Goal: Task Accomplishment & Management: Manage account settings

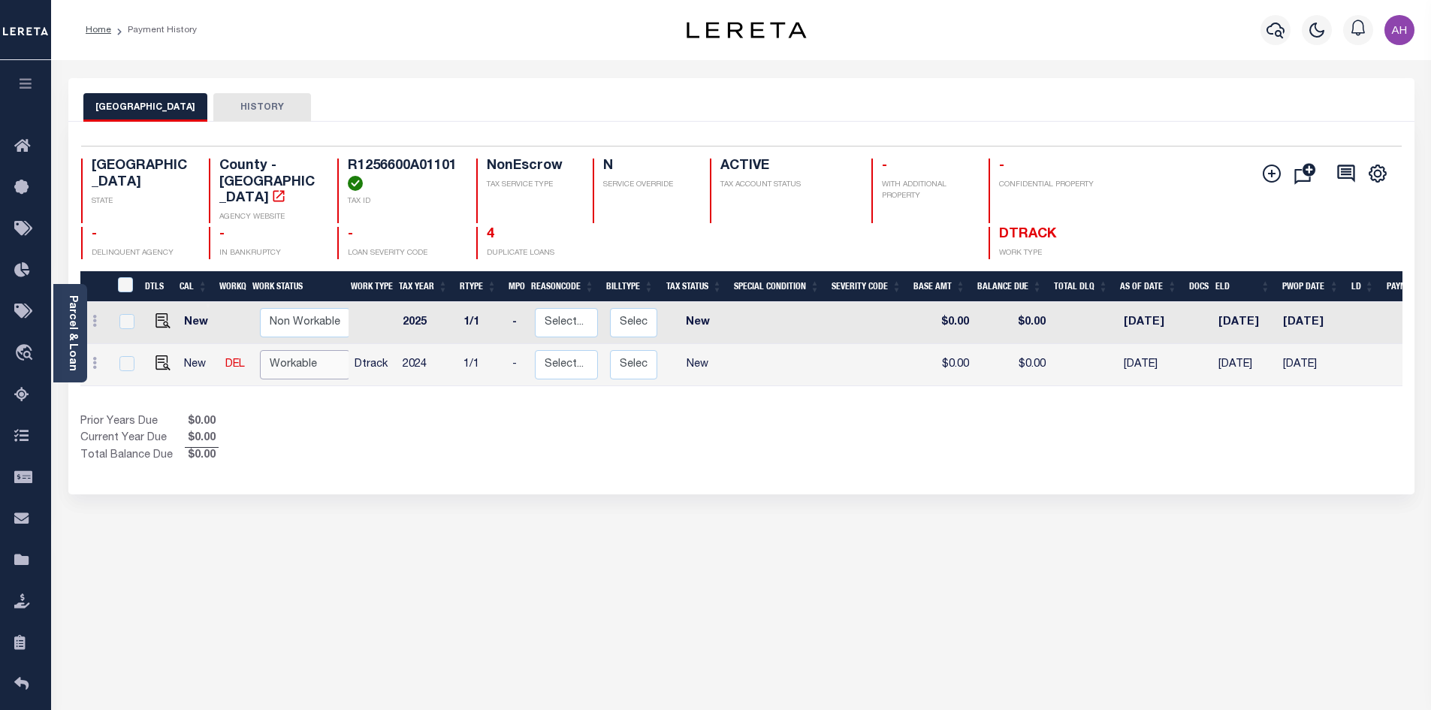
click at [290, 351] on select "Non Workable Workable" at bounding box center [305, 364] width 90 height 29
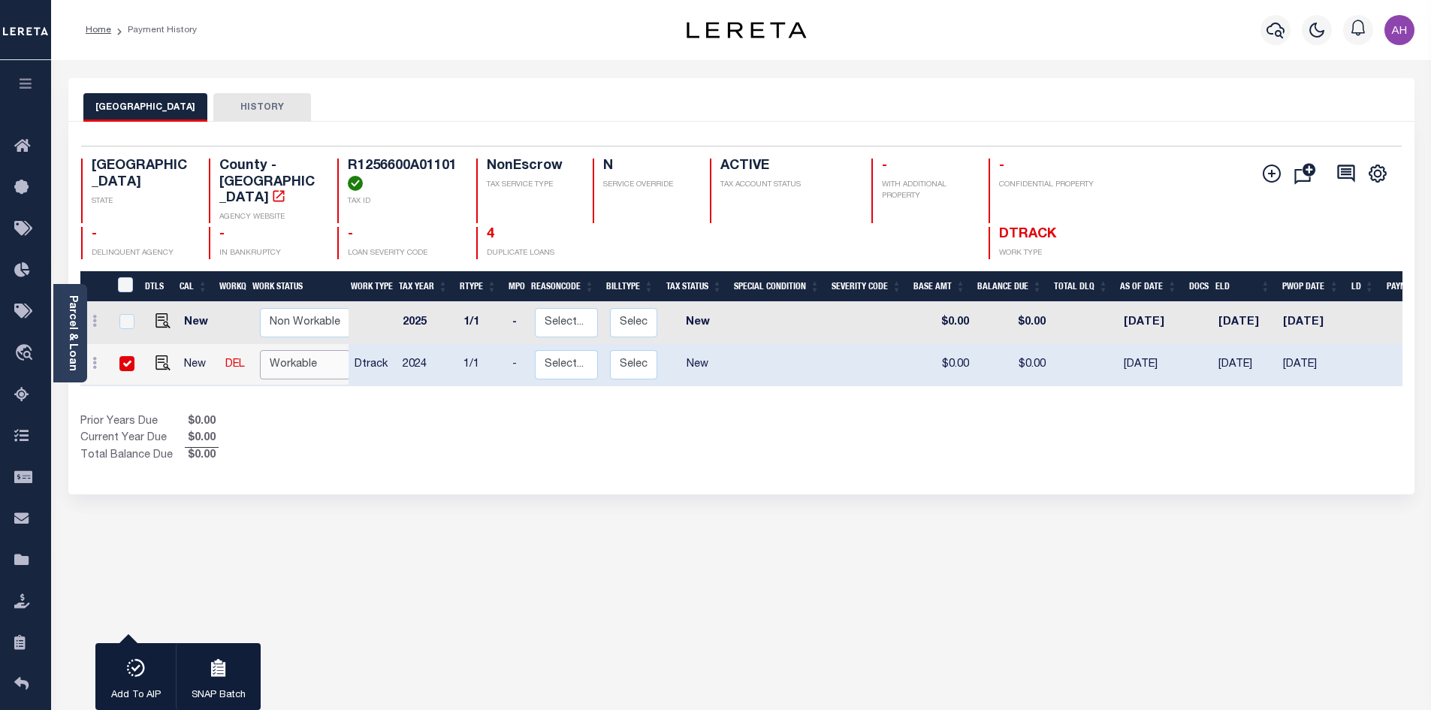
checkbox input "true"
select select "true"
click at [260, 350] on select "Non Workable Workable" at bounding box center [305, 364] width 90 height 29
checkbox input "false"
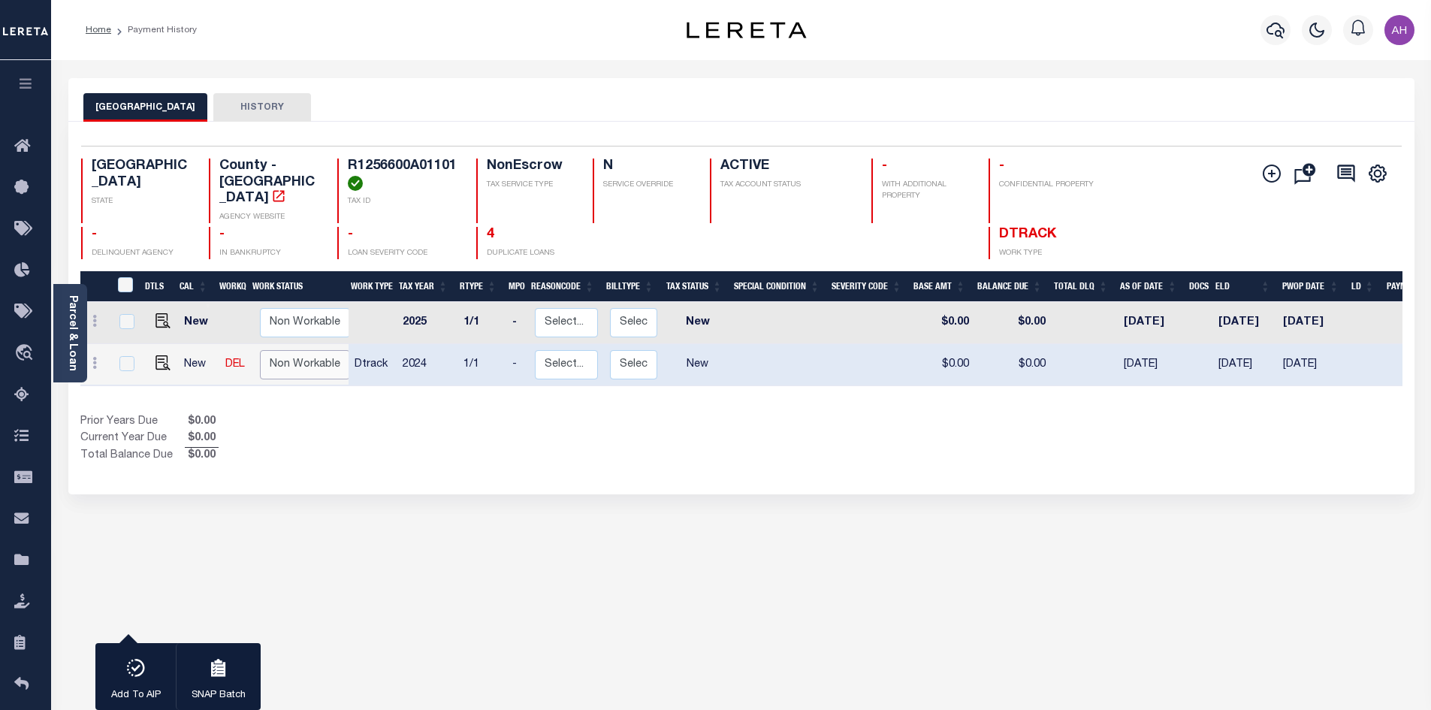
checkbox input "false"
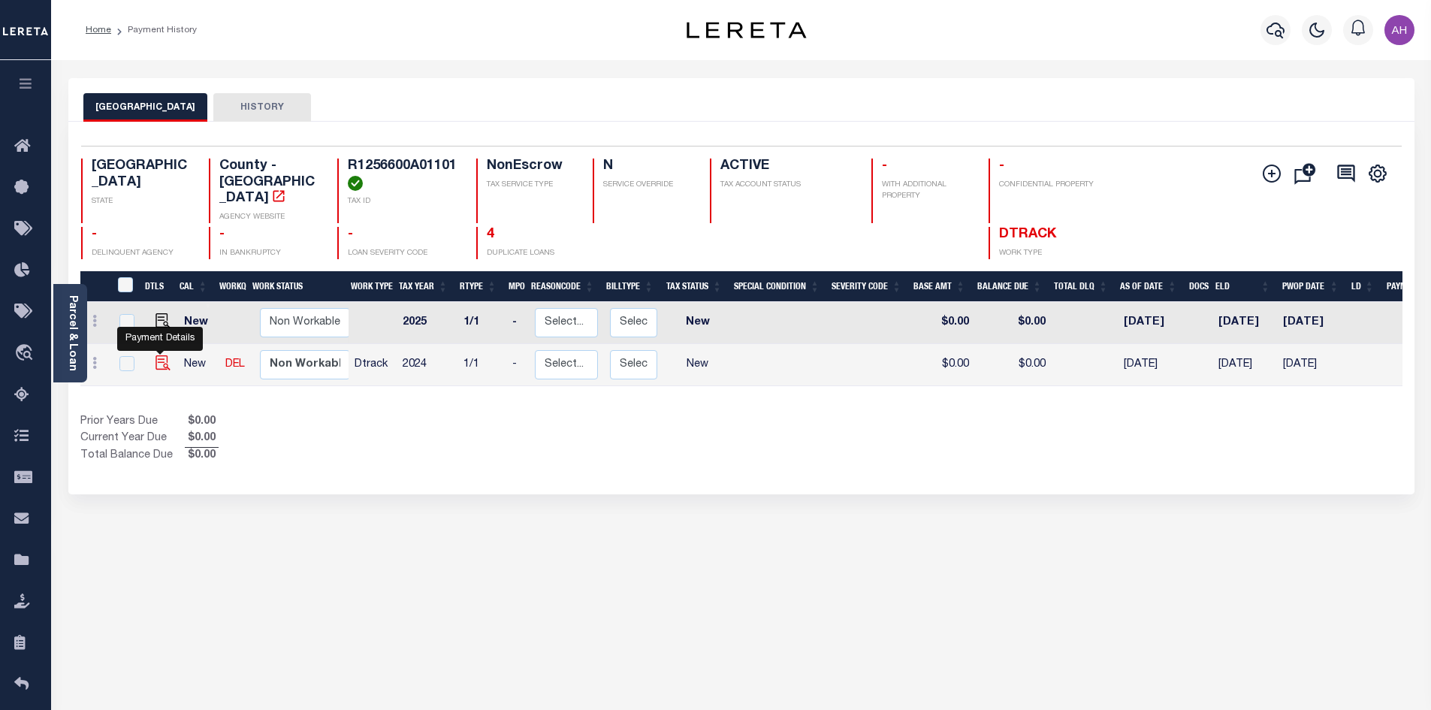
click at [164, 355] on img "" at bounding box center [162, 362] width 15 height 15
checkbox input "true"
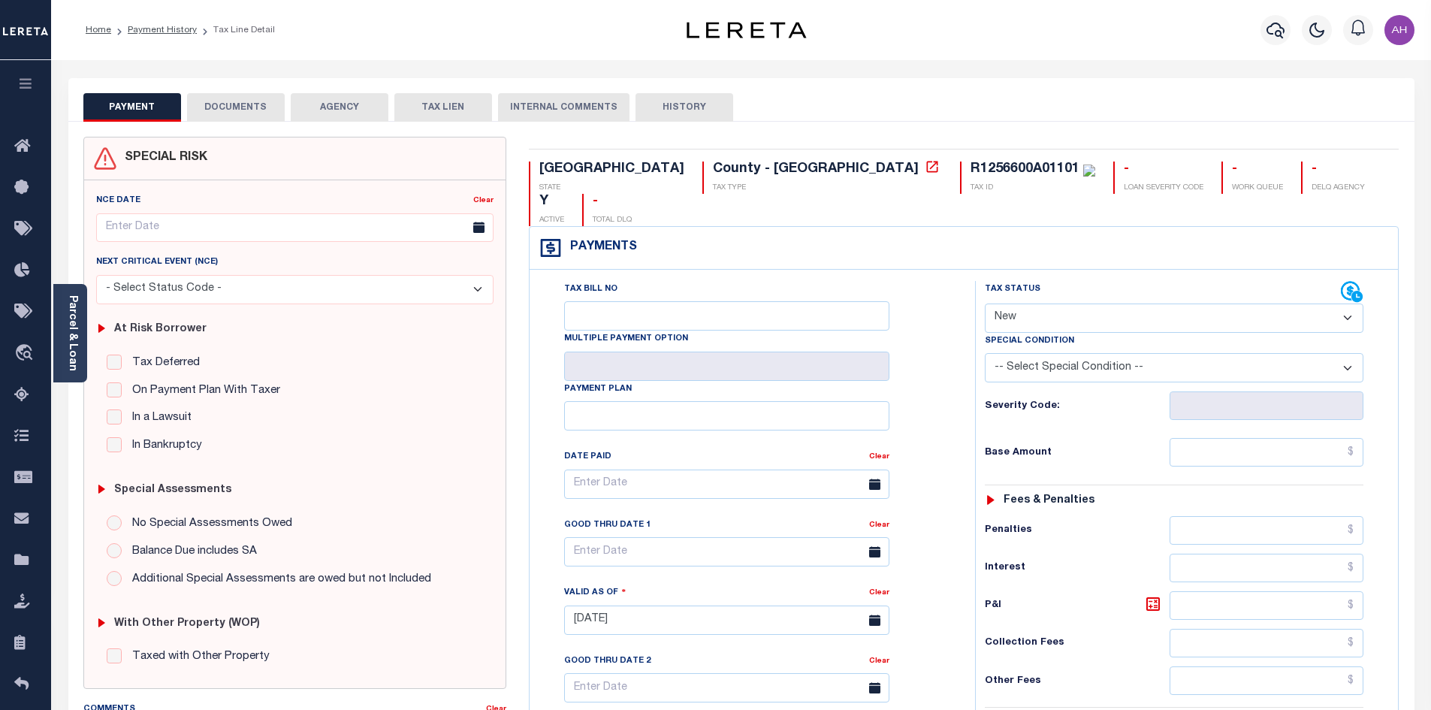
click at [77, 339] on link "Parcel & Loan" at bounding box center [72, 333] width 11 height 76
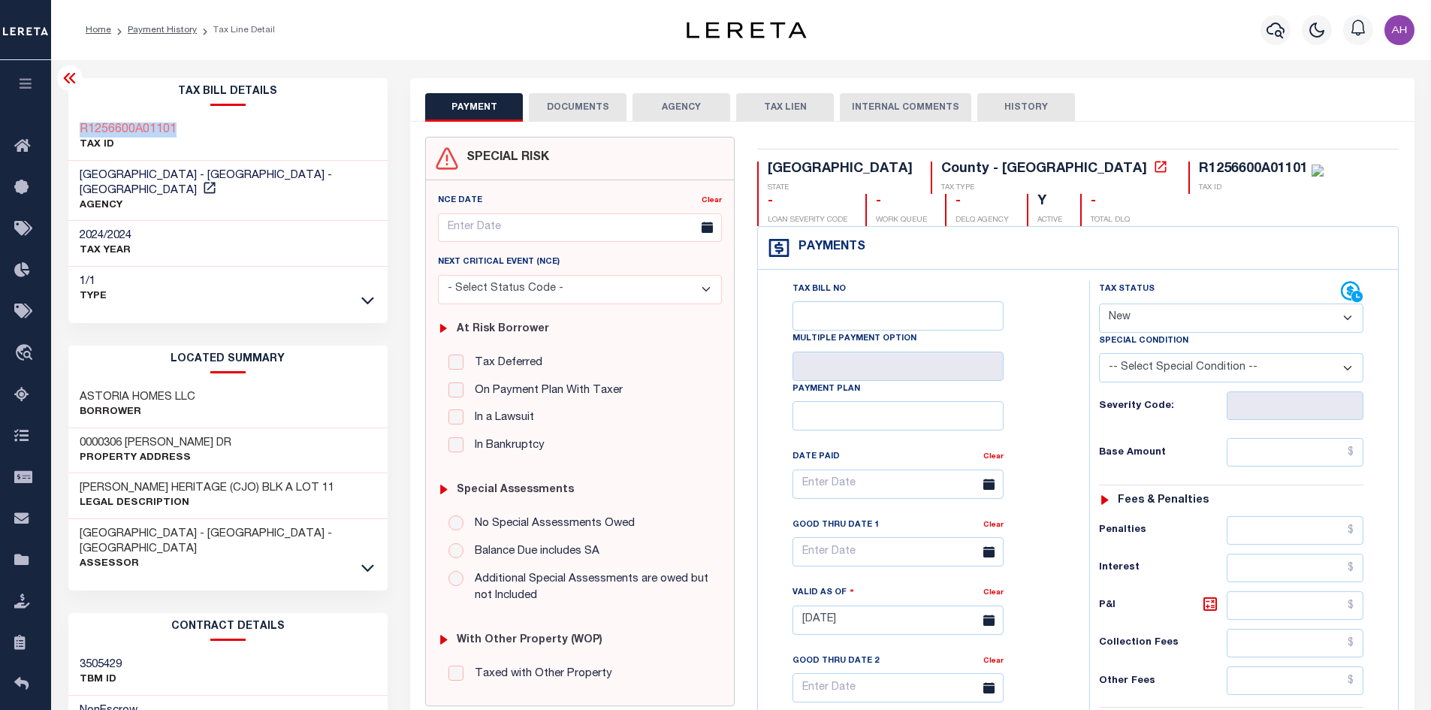
drag, startPoint x: 226, startPoint y: 137, endPoint x: 240, endPoint y: 161, distance: 28.6
click at [78, 131] on div "R1256600A01101 TAX ID" at bounding box center [228, 138] width 320 height 46
copy h3 "R1256600A01101"
drag, startPoint x: 1152, startPoint y: 318, endPoint x: 1158, endPoint y: 330, distance: 13.4
click at [1152, 318] on select "- Select Status Code - Open Due/Unpaid Paid Incomplete No Tax Due Internal Refu…" at bounding box center [1231, 317] width 264 height 29
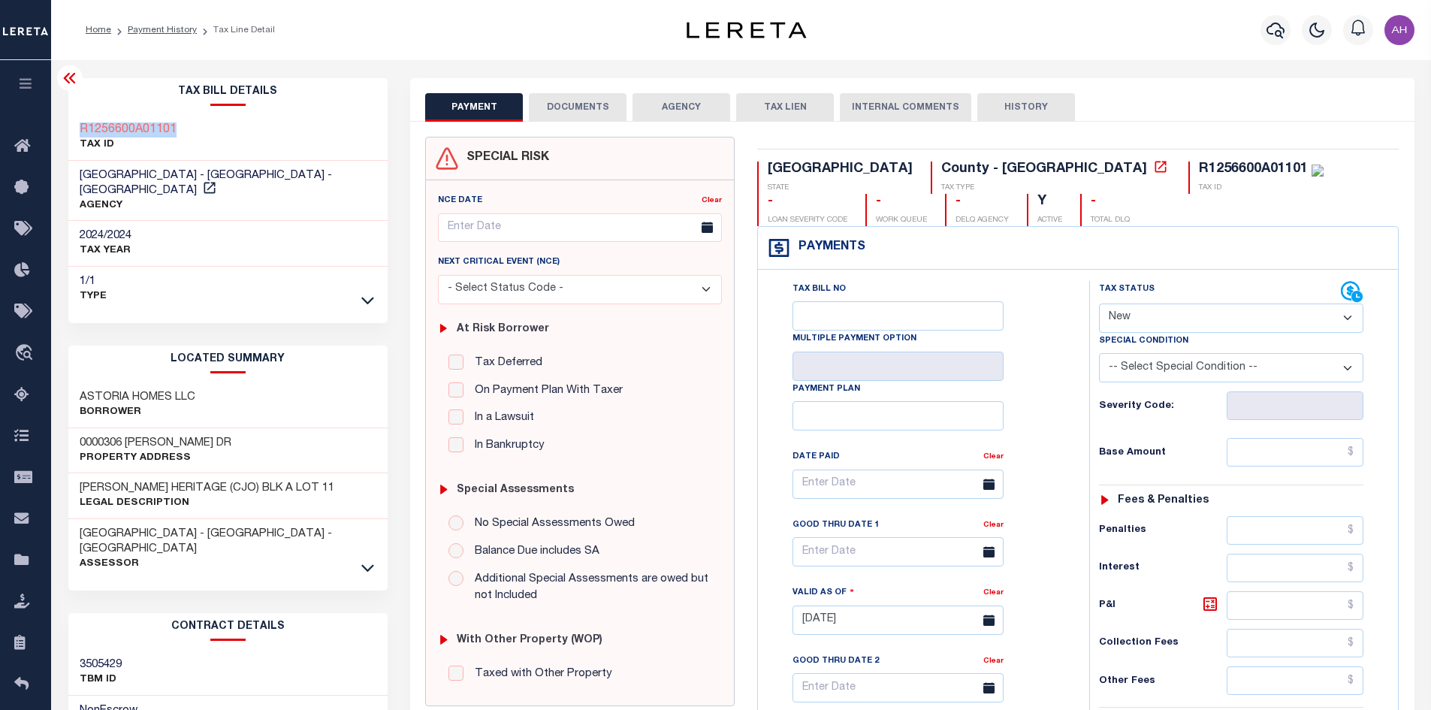
select select "PYD"
click at [1099, 304] on select "- Select Status Code - Open Due/Unpaid Paid Incomplete No Tax Due Internal Refu…" at bounding box center [1231, 317] width 264 height 29
type input "08/22/2025"
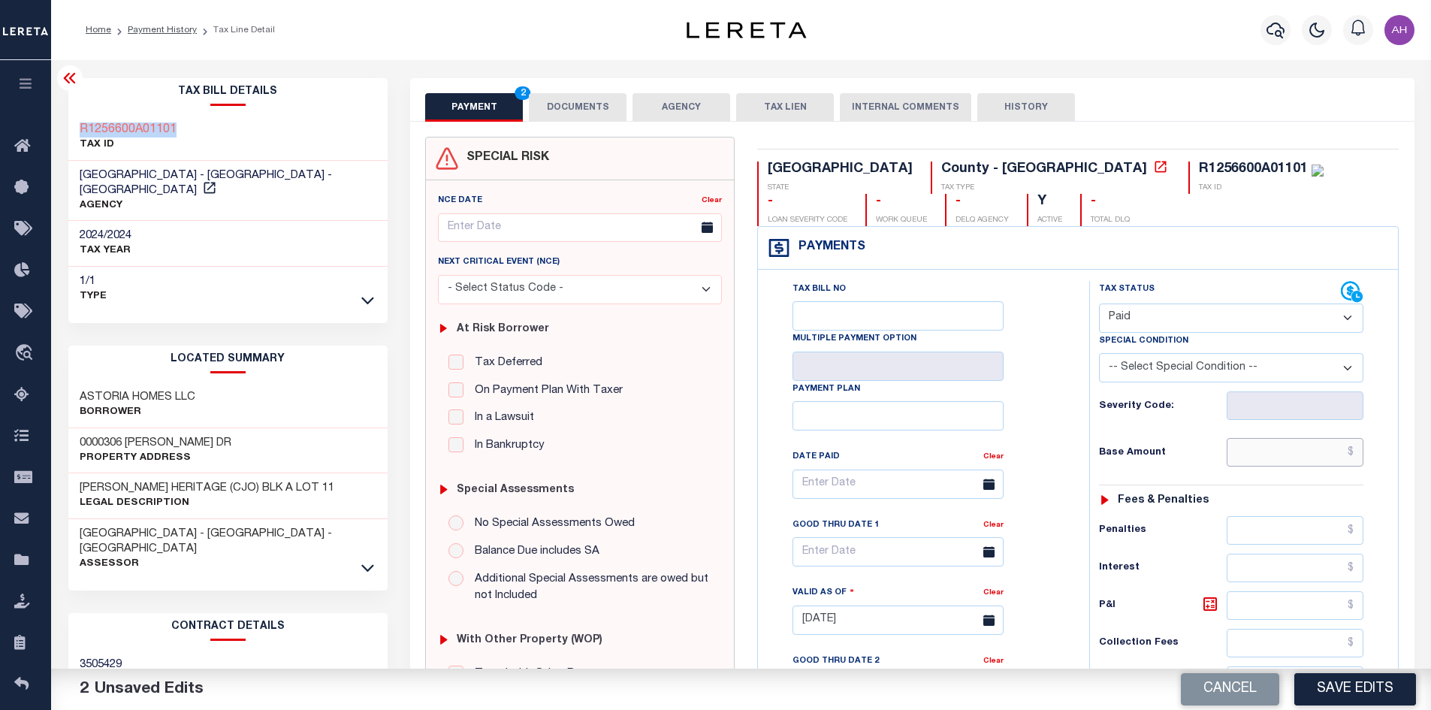
click at [1253, 450] on input "text" at bounding box center [1294, 452] width 137 height 29
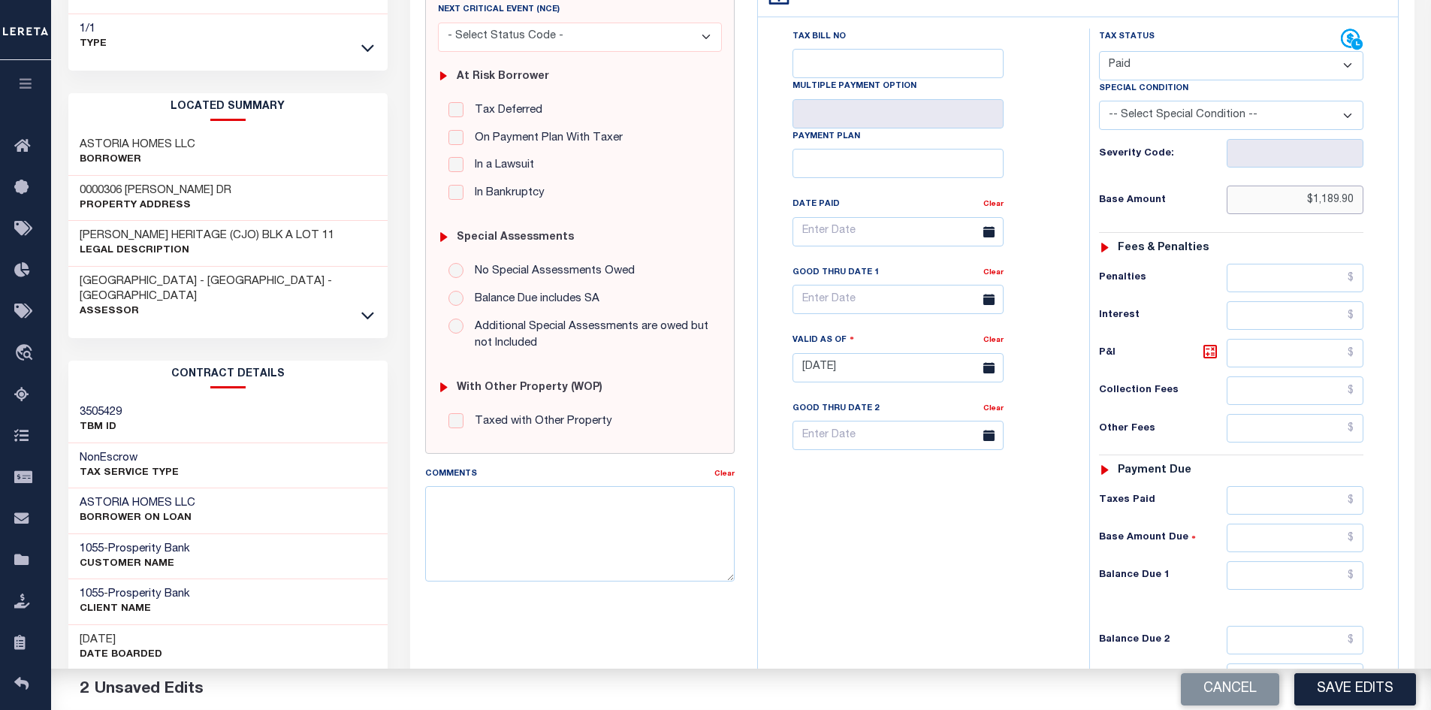
scroll to position [300, 0]
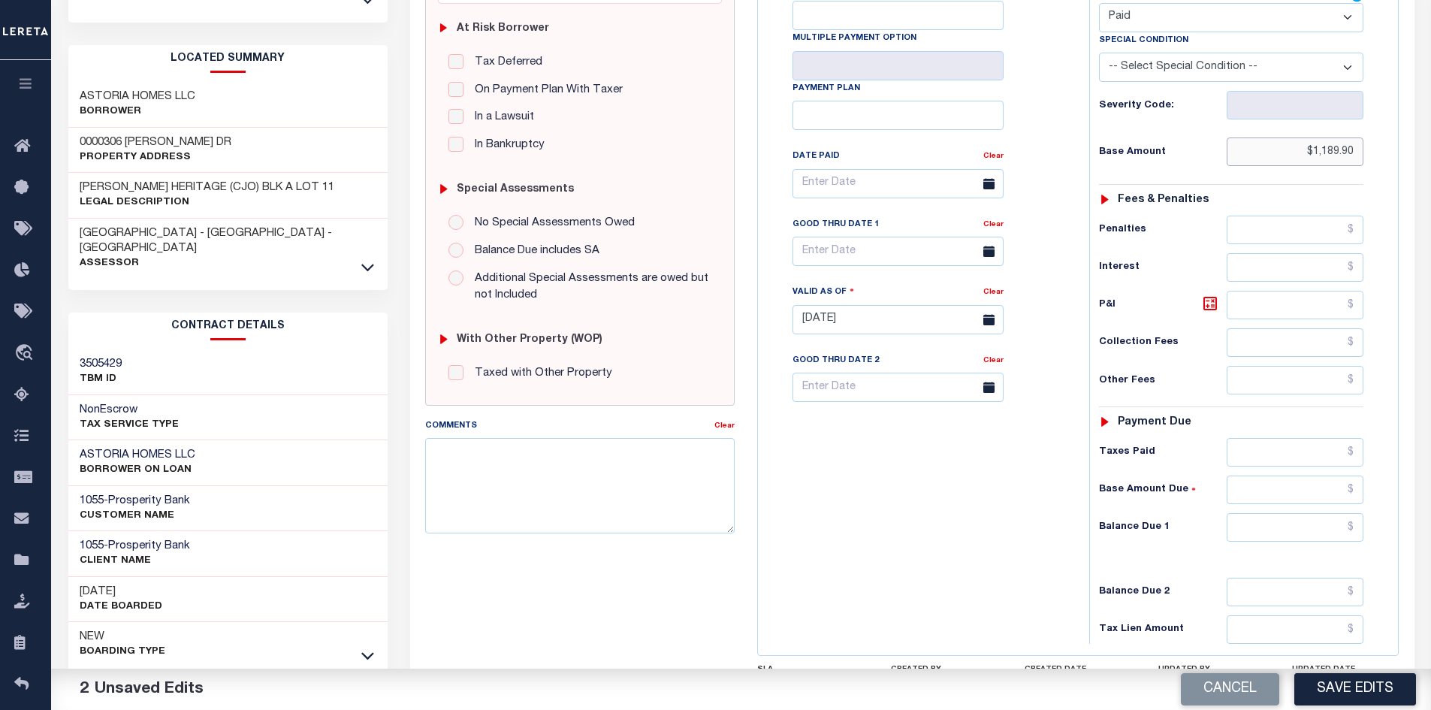
type input "$1,189.90"
click at [1269, 529] on input "text" at bounding box center [1294, 527] width 137 height 29
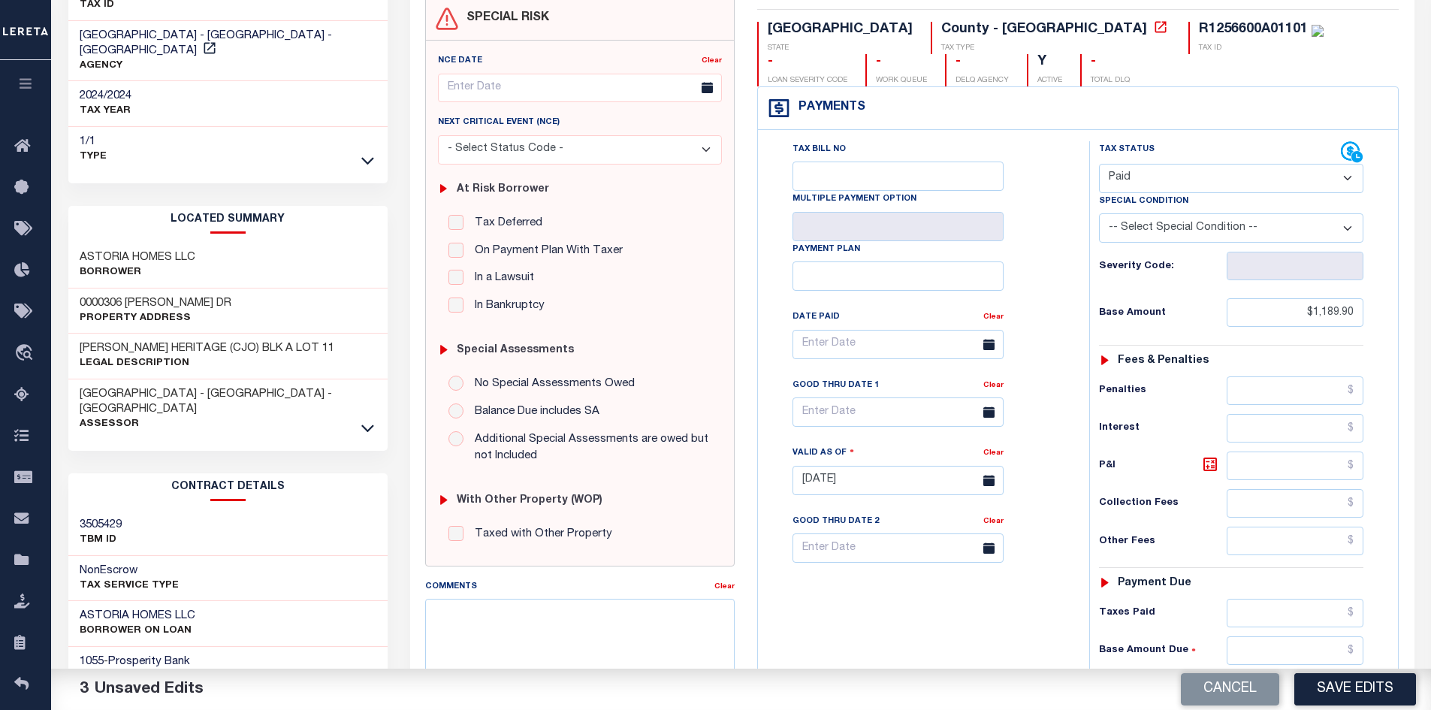
scroll to position [0, 0]
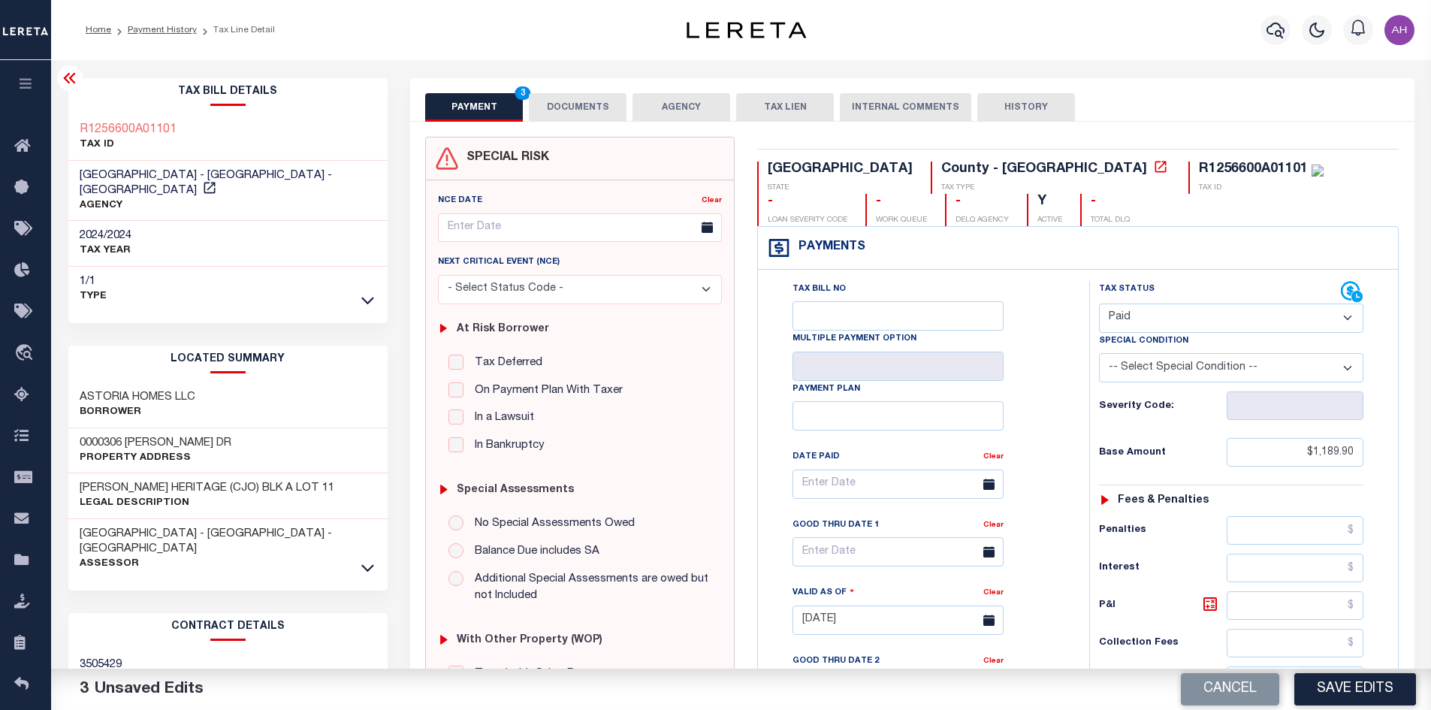
type input "$0.00"
click at [574, 105] on button "DOCUMENTS" at bounding box center [578, 107] width 98 height 29
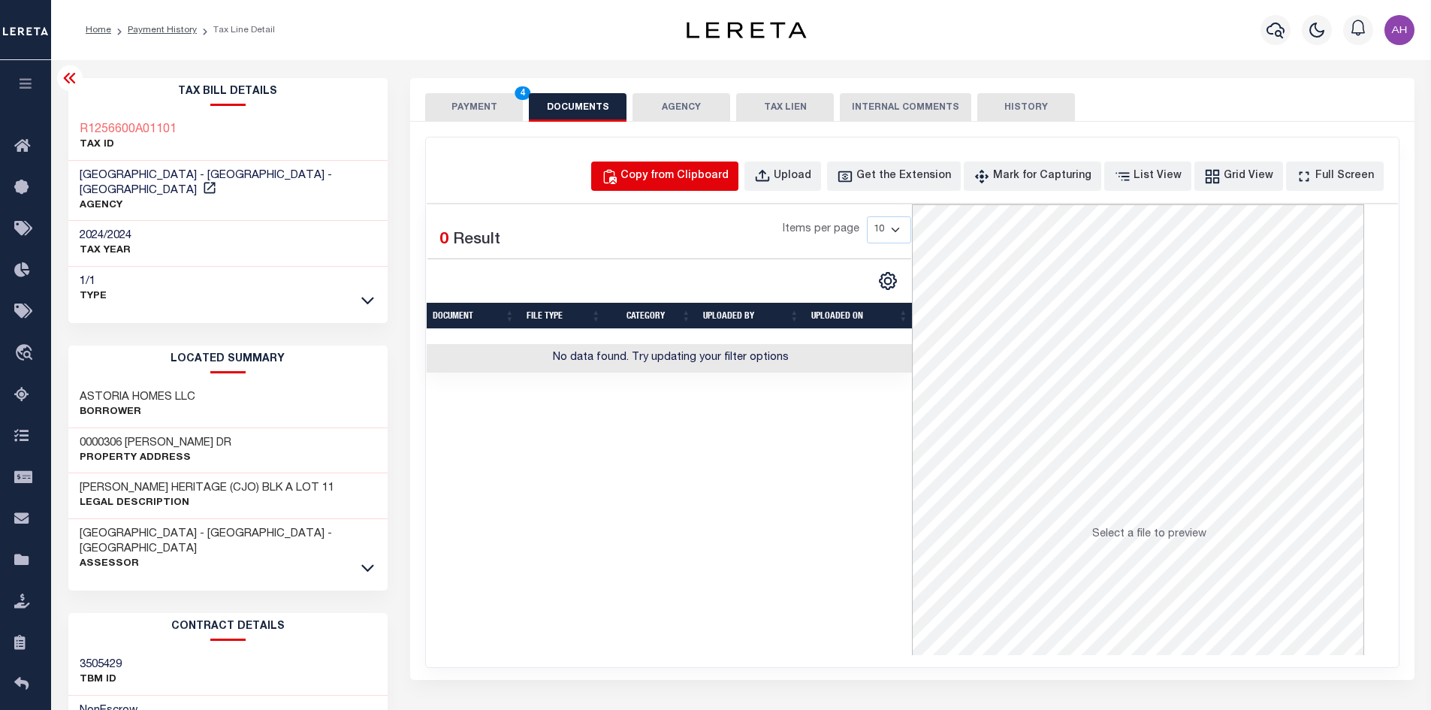
click at [662, 181] on div "Copy from Clipboard" at bounding box center [674, 176] width 108 height 17
select select "POP"
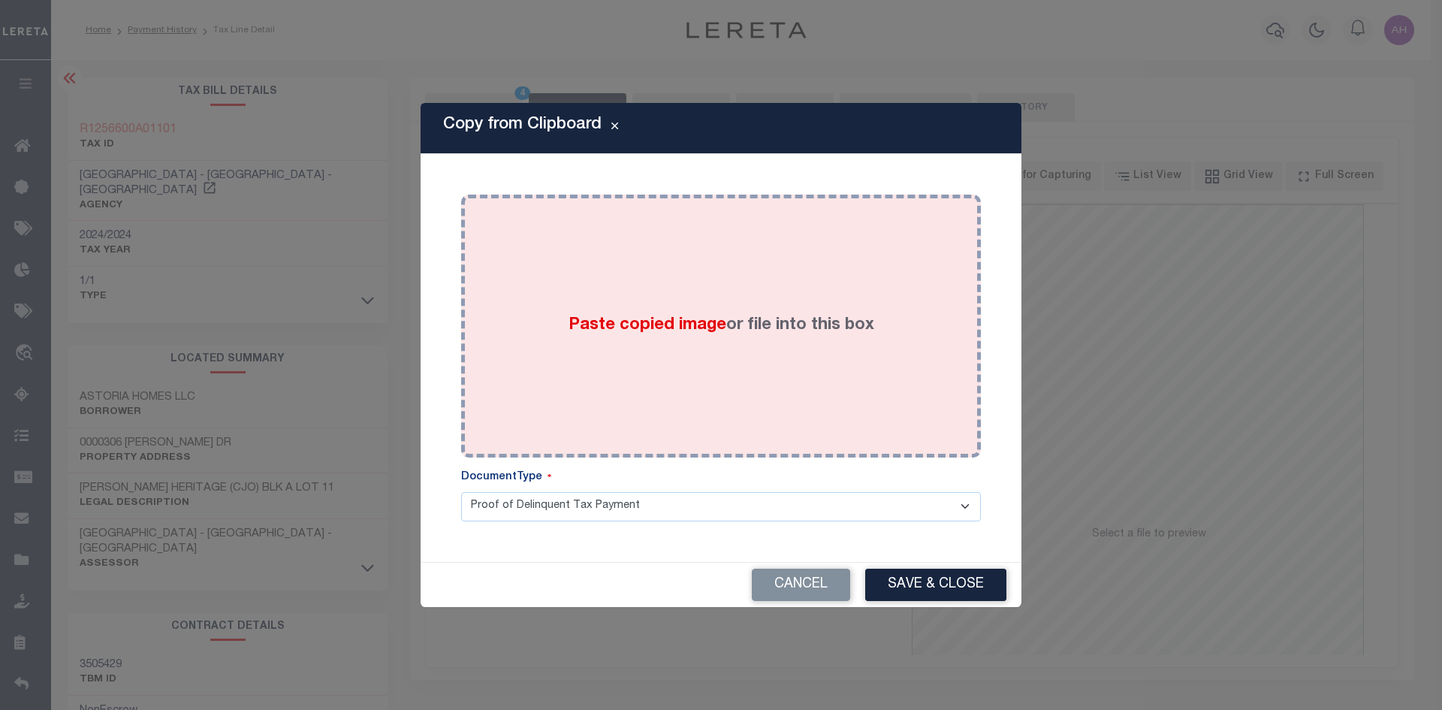
click at [665, 327] on span "Paste copied image" at bounding box center [647, 325] width 158 height 17
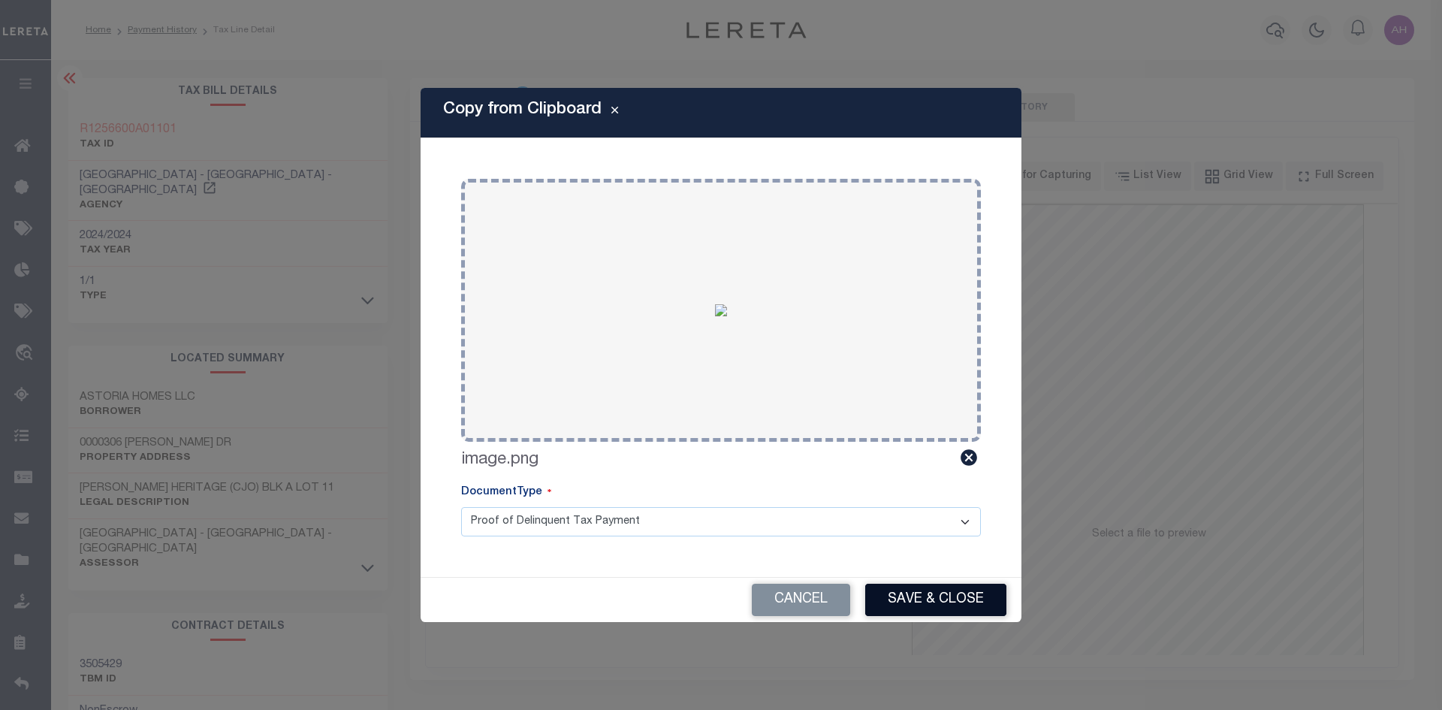
click at [924, 599] on button "Save & Close" at bounding box center [935, 600] width 141 height 32
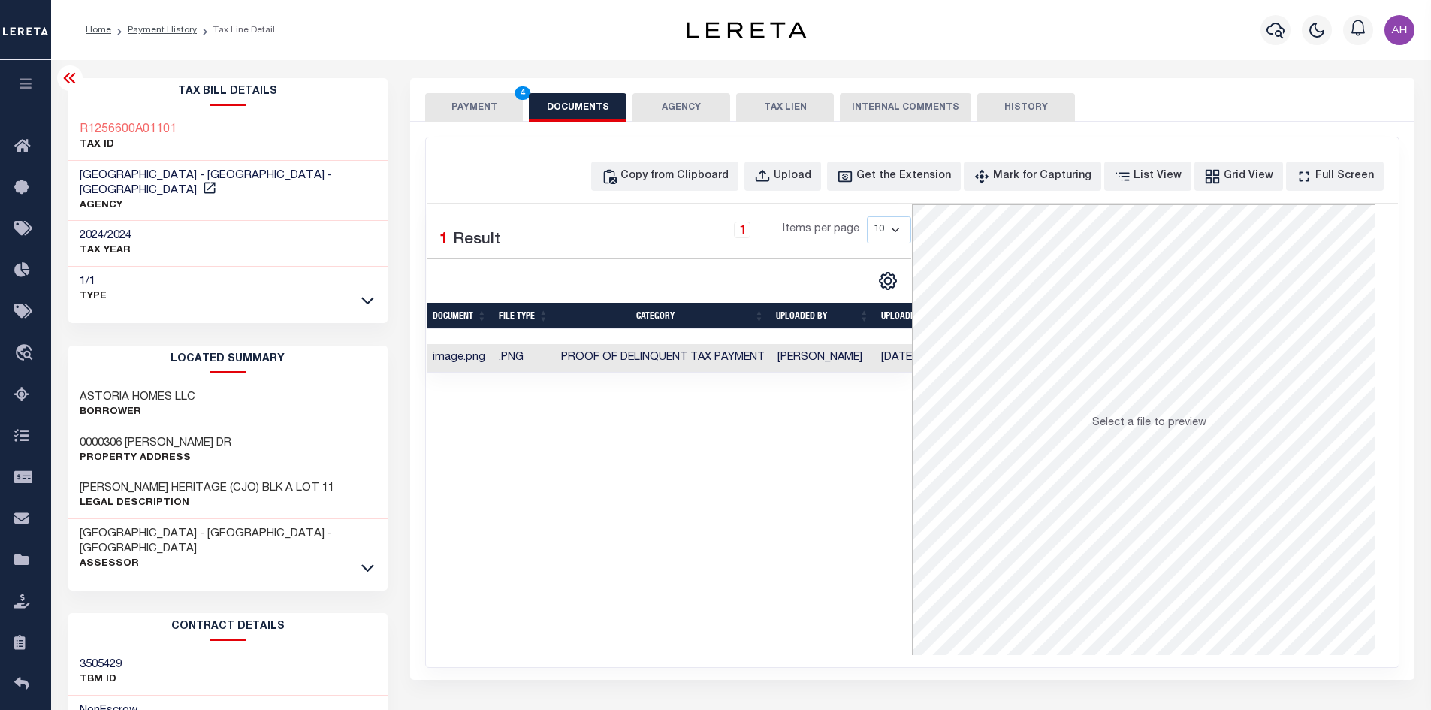
click at [464, 100] on button "PAYMENT 4" at bounding box center [474, 107] width 98 height 29
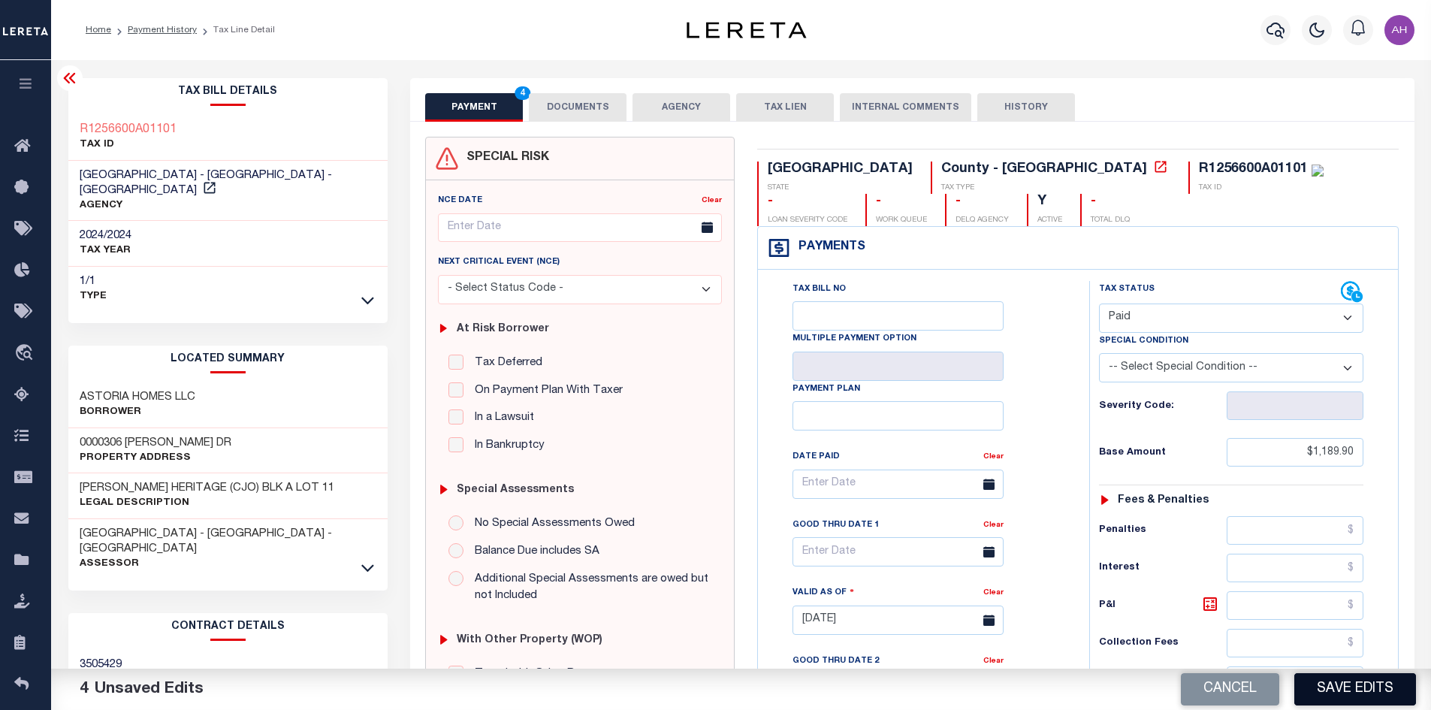
click at [1358, 682] on button "Save Edits" at bounding box center [1355, 689] width 122 height 32
checkbox input "false"
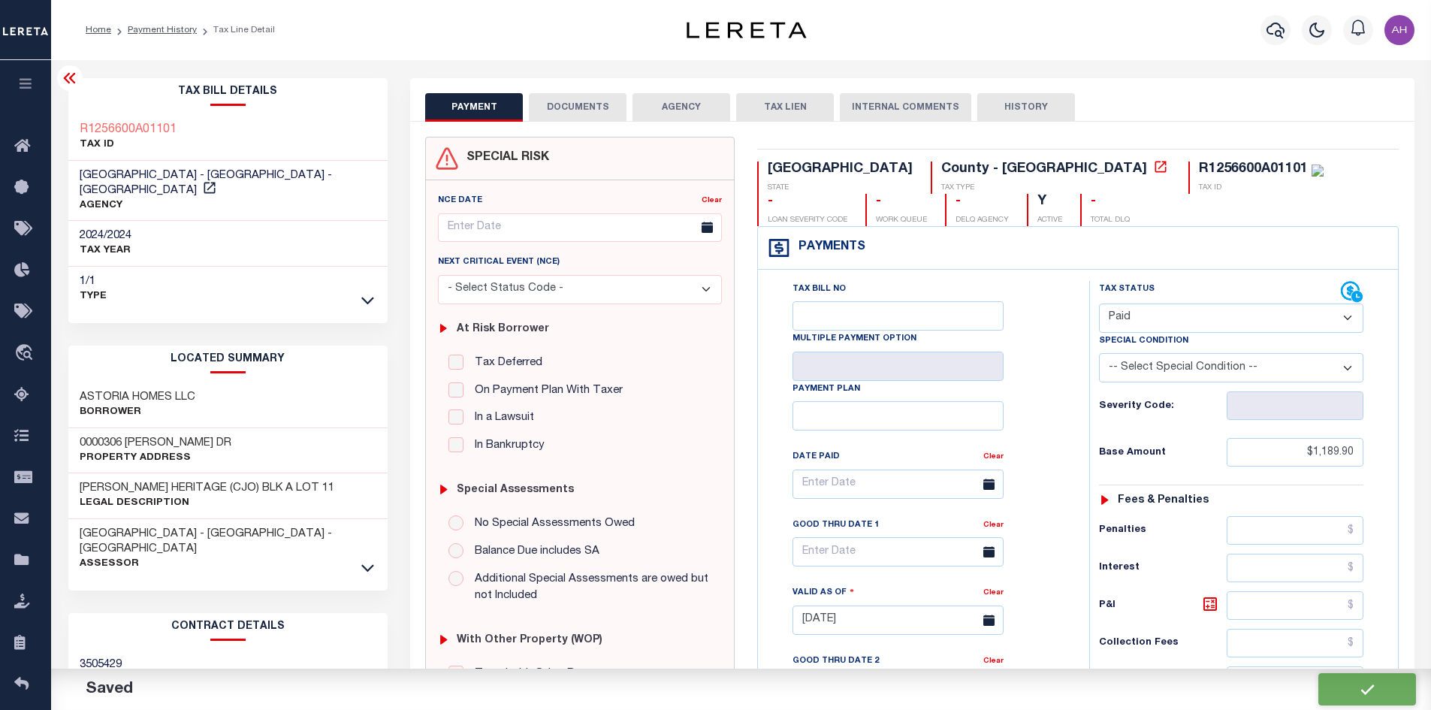
type input "$1,189.9"
type input "$0"
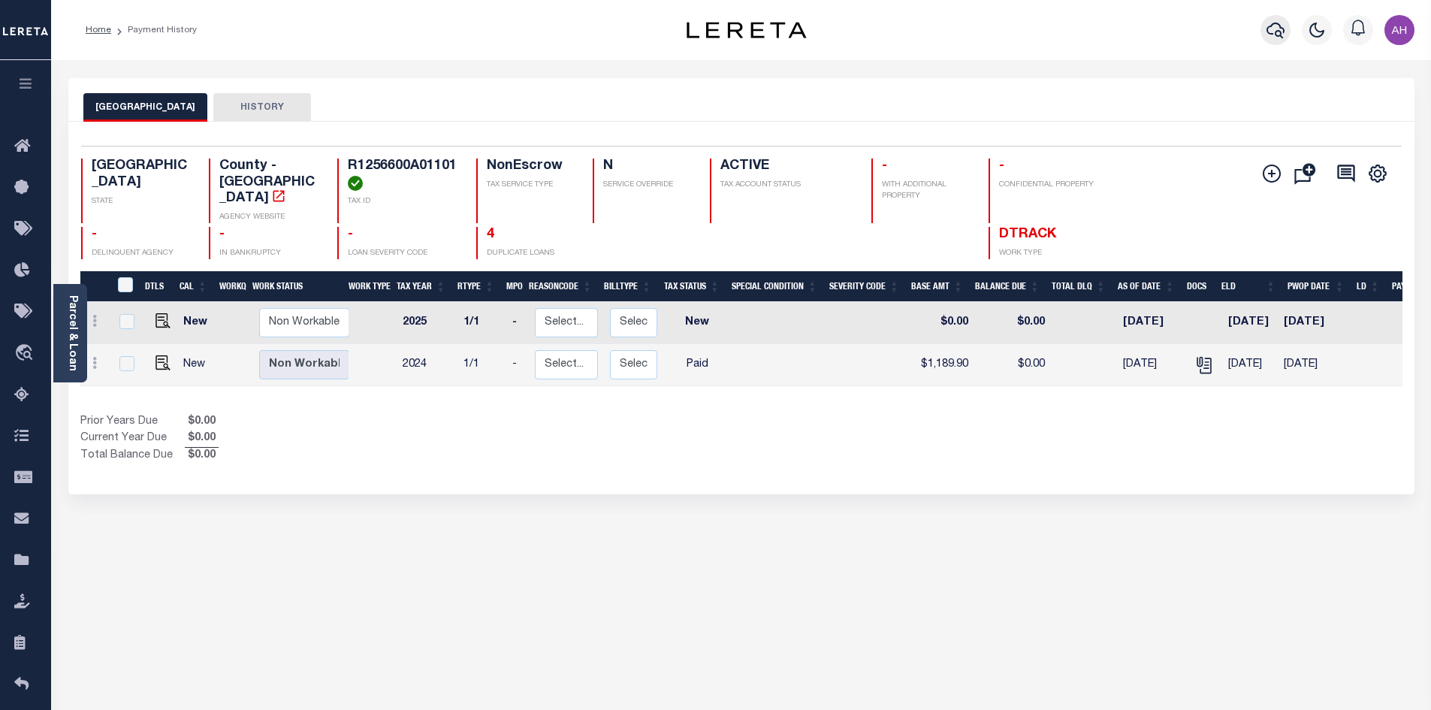
click at [1271, 30] on icon "button" at bounding box center [1275, 30] width 18 height 18
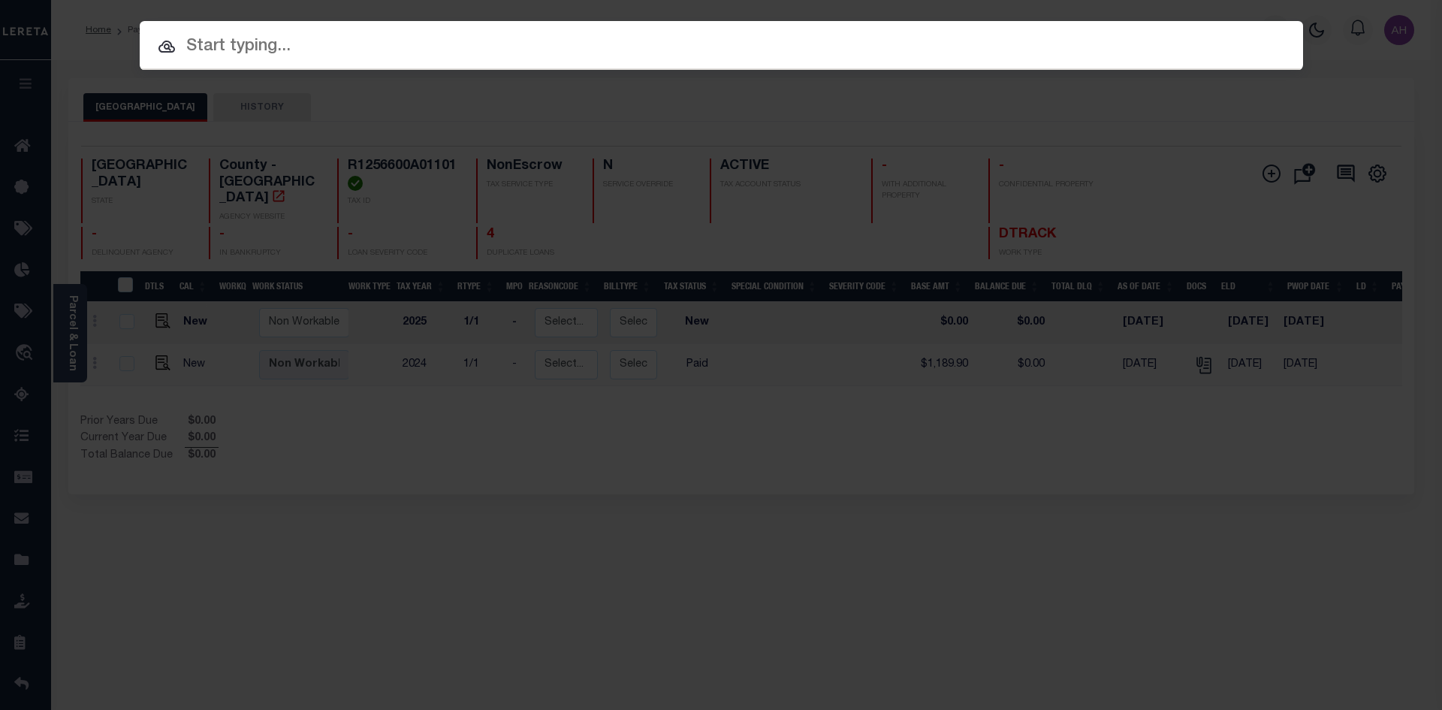
paste input "11865103"
type input "11865103"
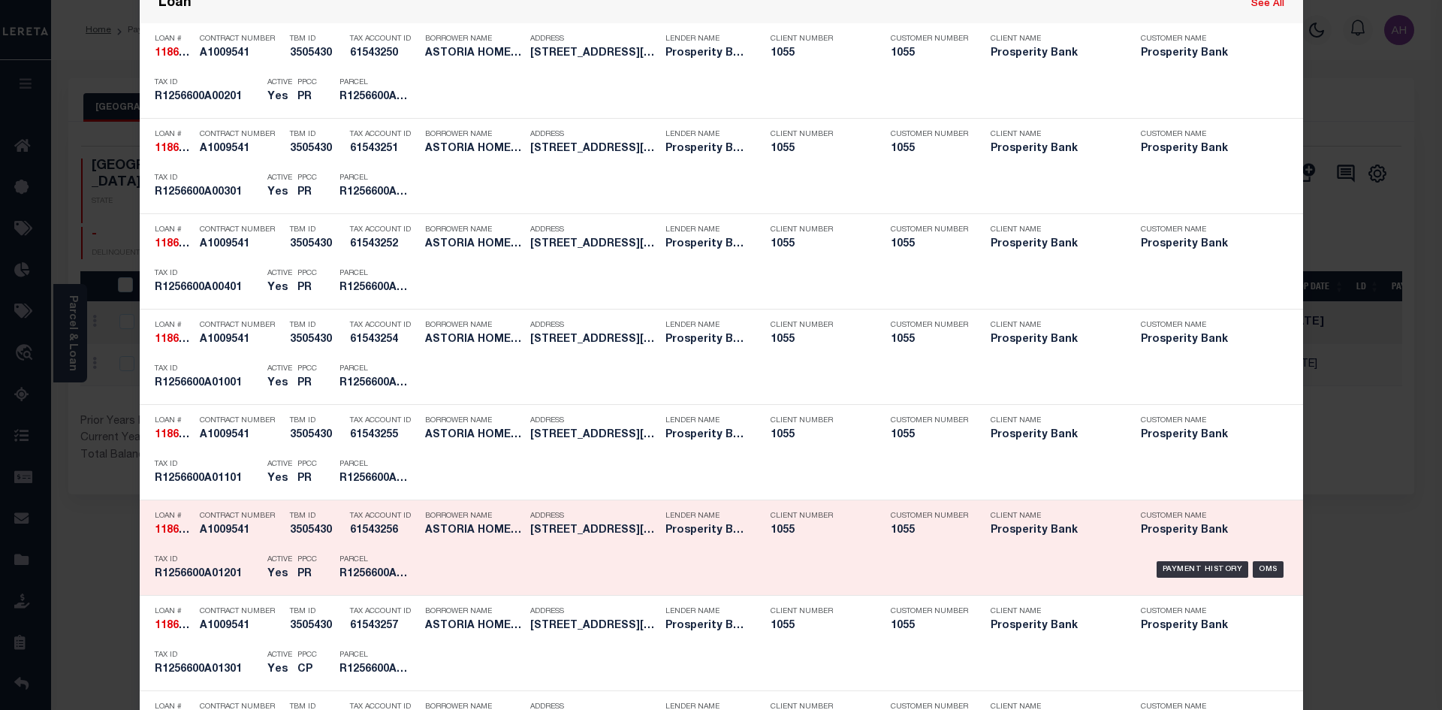
scroll to position [976, 0]
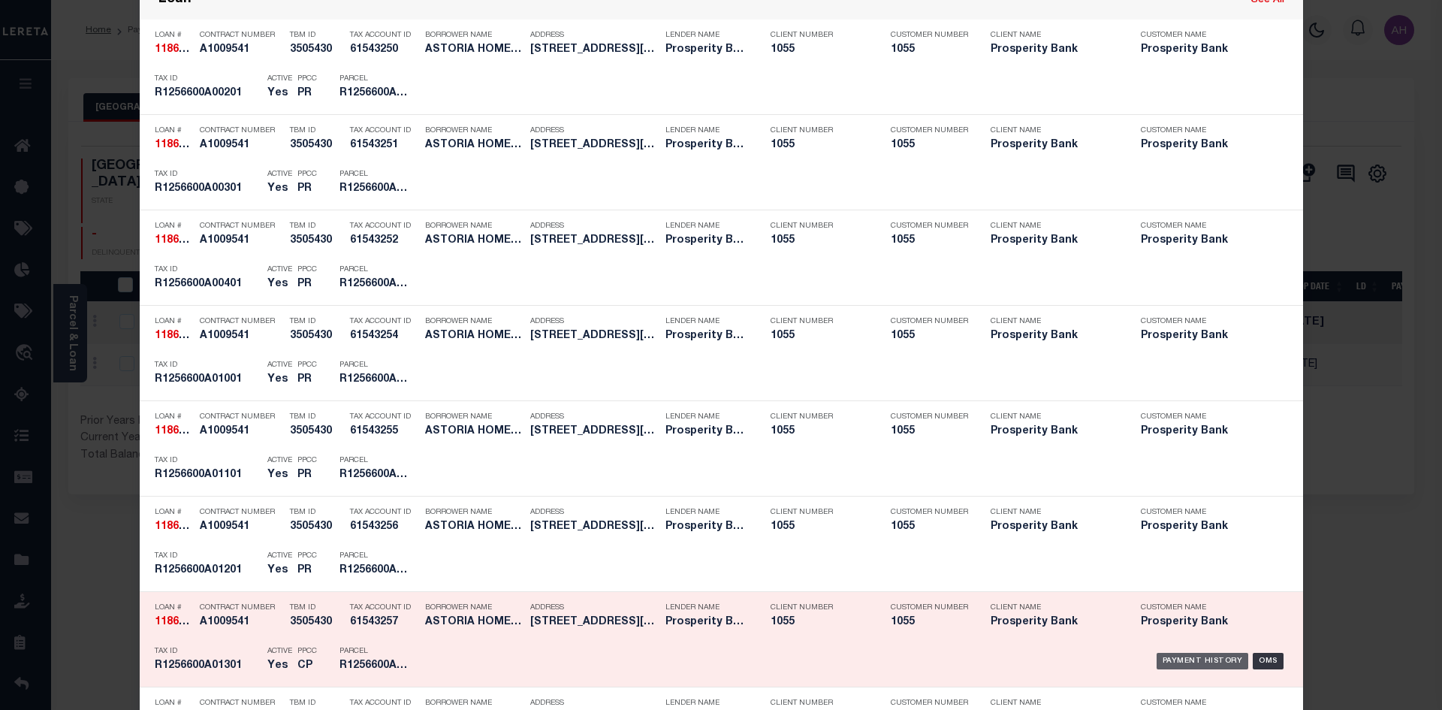
click at [1223, 656] on div "Payment History" at bounding box center [1202, 661] width 92 height 17
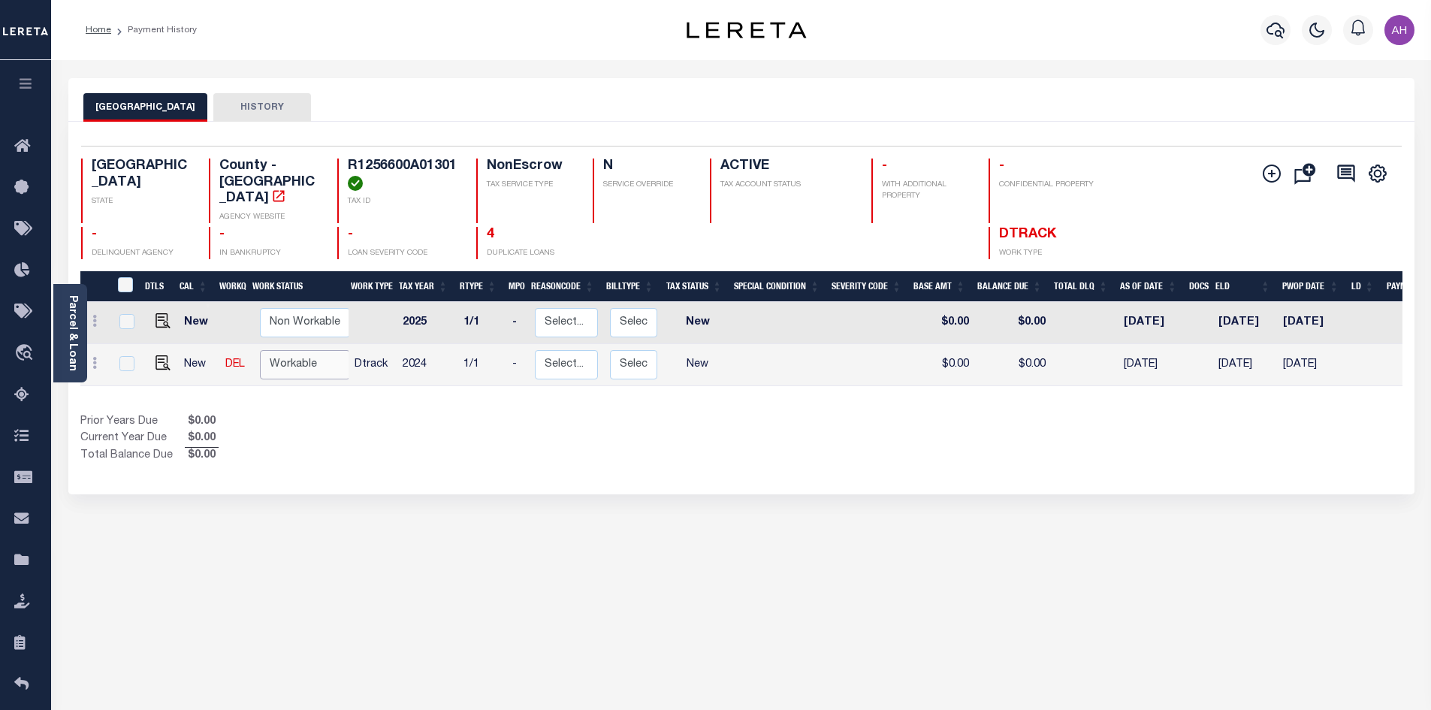
click at [294, 350] on select "Non Workable Workable" at bounding box center [305, 364] width 90 height 29
checkbox input "true"
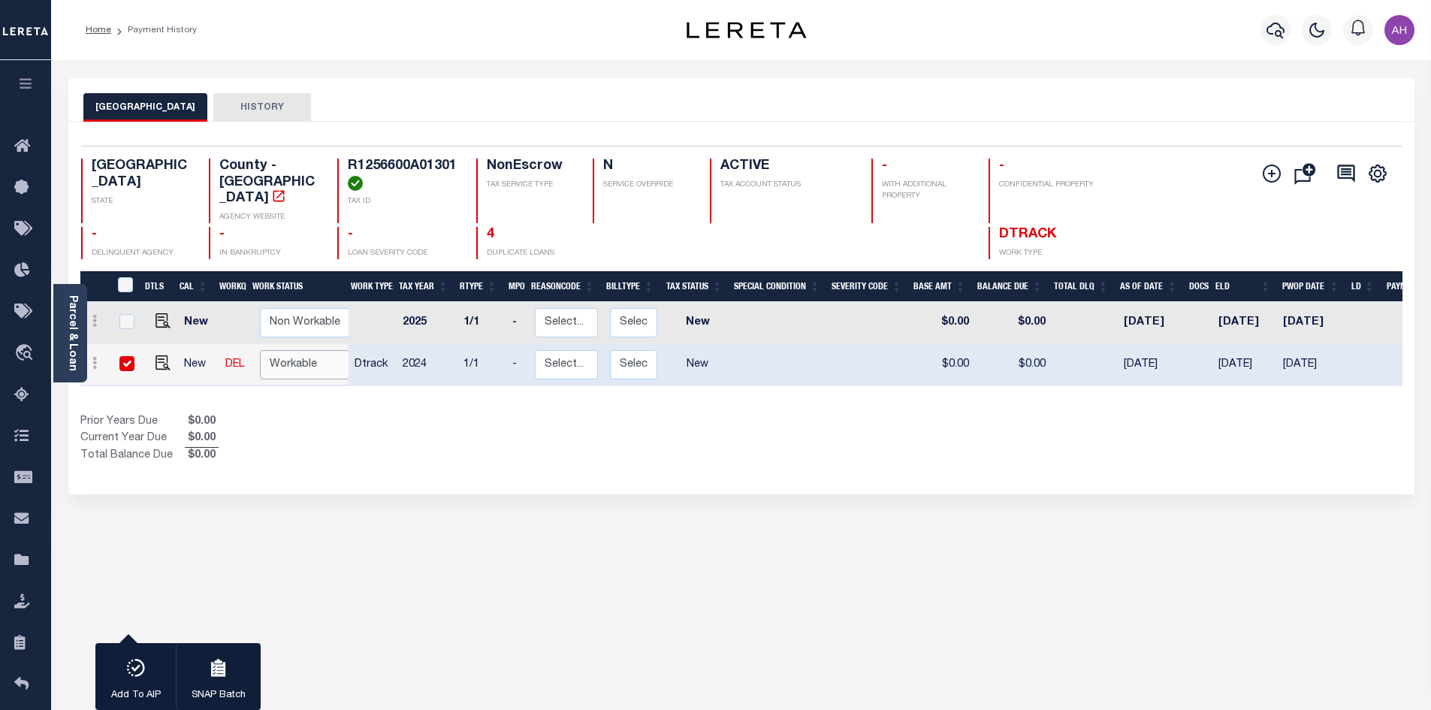
select select "true"
click at [260, 350] on select "Non Workable Workable" at bounding box center [305, 364] width 90 height 29
checkbox input "false"
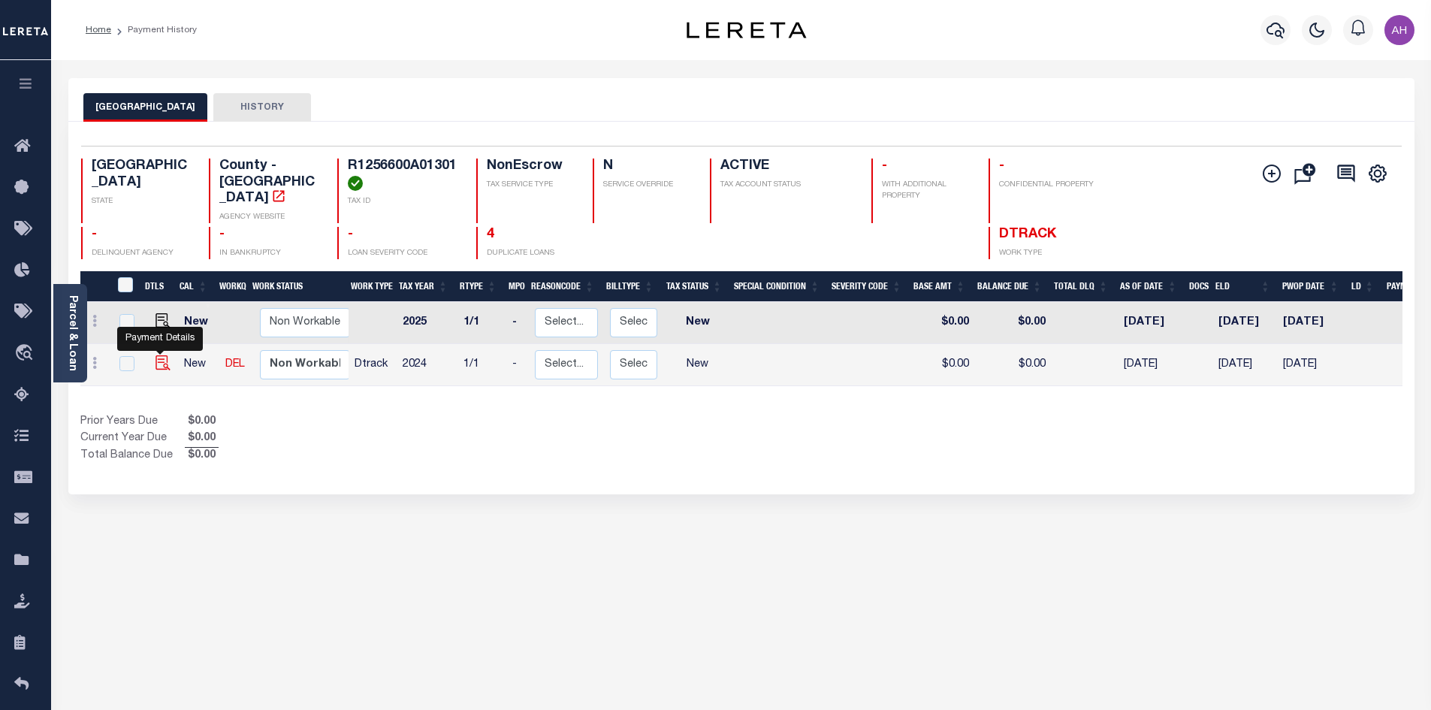
click at [162, 355] on img "" at bounding box center [162, 362] width 15 height 15
checkbox input "true"
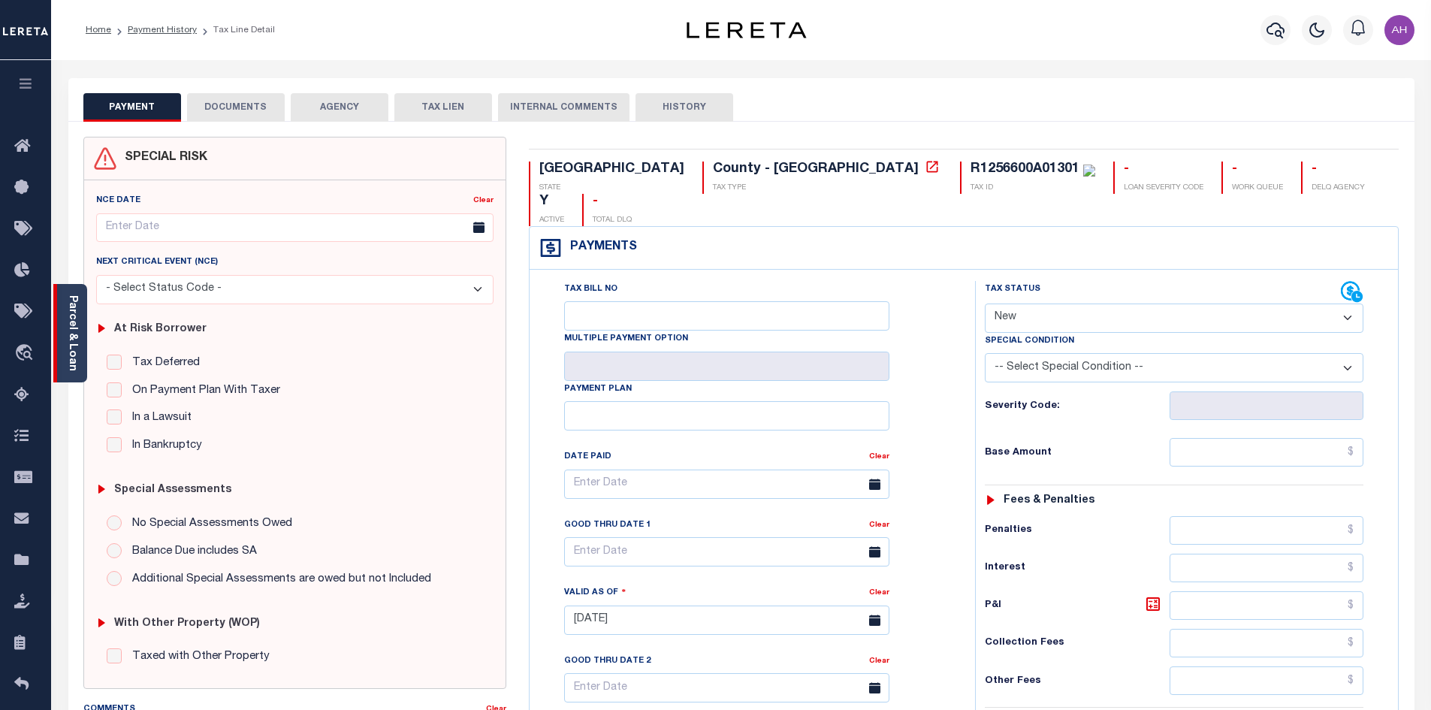
click at [77, 331] on link "Parcel & Loan" at bounding box center [72, 333] width 11 height 76
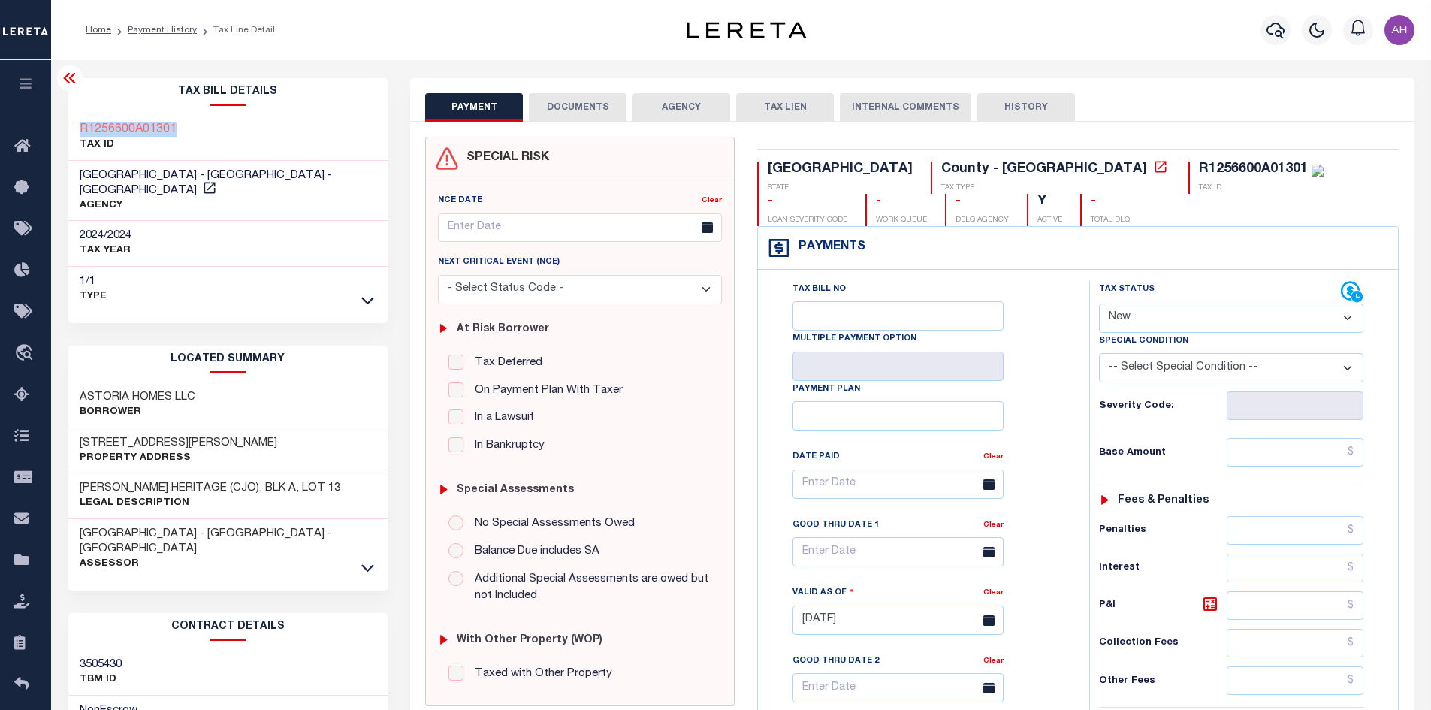
drag, startPoint x: 203, startPoint y: 130, endPoint x: 76, endPoint y: 131, distance: 126.9
click at [76, 131] on div "R1256600A01301 TAX ID" at bounding box center [228, 138] width 320 height 46
copy h3 "R1256600A01301"
click at [1185, 318] on select "- Select Status Code - Open Due/Unpaid Paid Incomplete No Tax Due Internal Refu…" at bounding box center [1231, 317] width 264 height 29
select select "PYD"
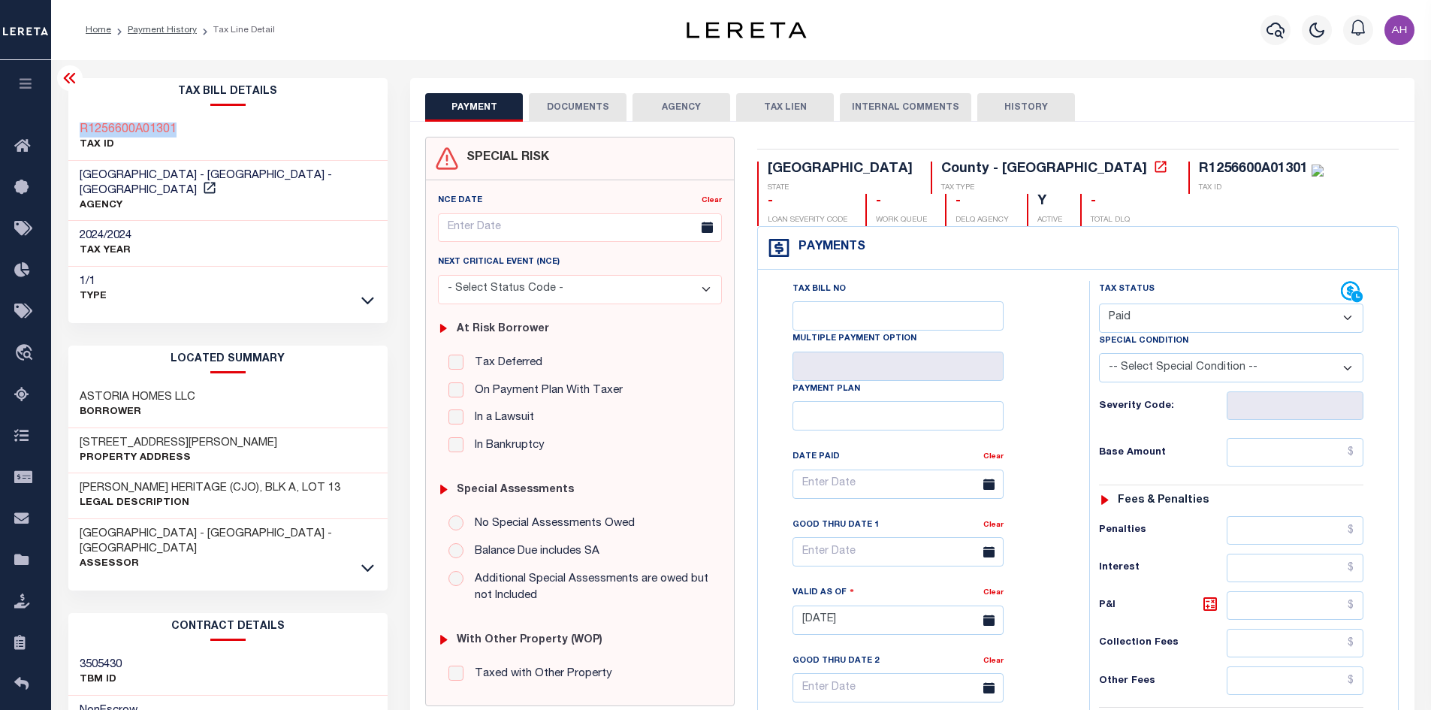
click at [1099, 304] on select "- Select Status Code - Open Due/Unpaid Paid Incomplete No Tax Due Internal Refu…" at bounding box center [1231, 317] width 264 height 29
type input "[DATE]"
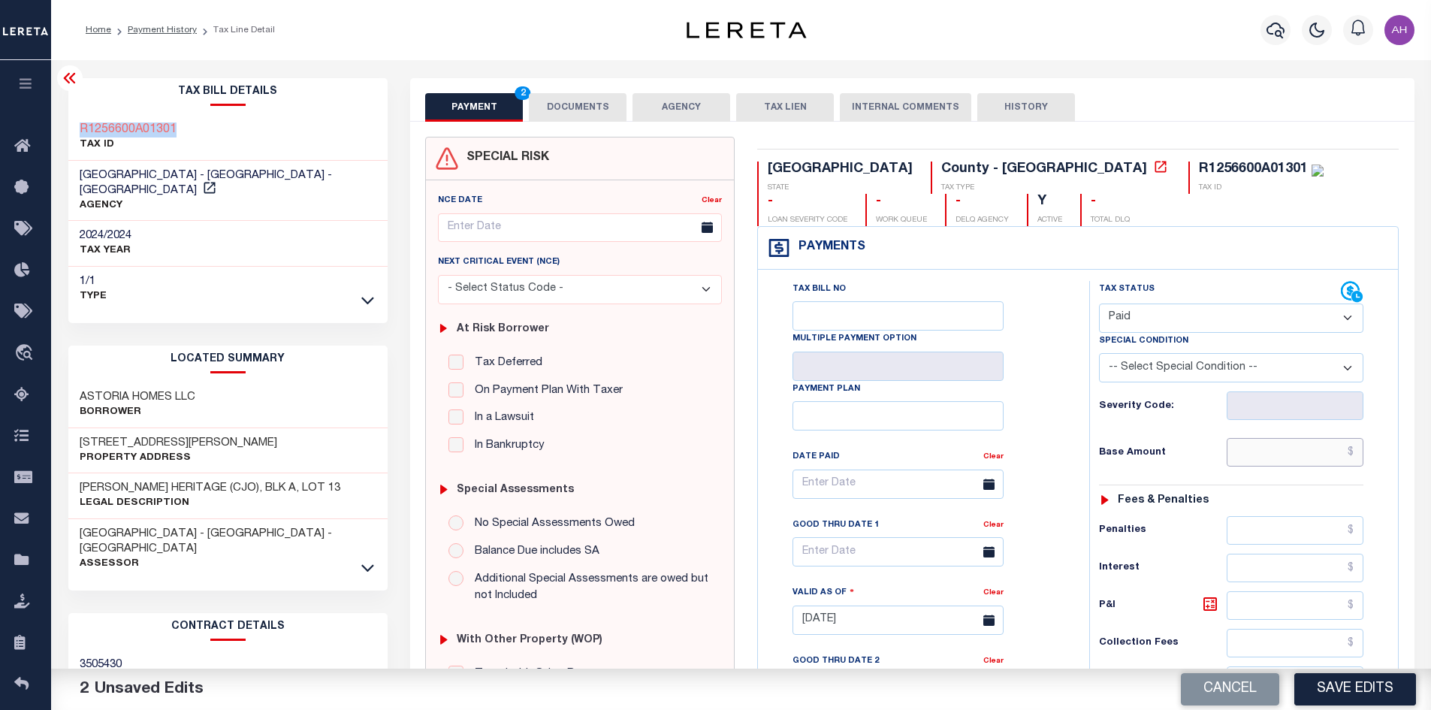
click at [1297, 454] on input "text" at bounding box center [1294, 452] width 137 height 29
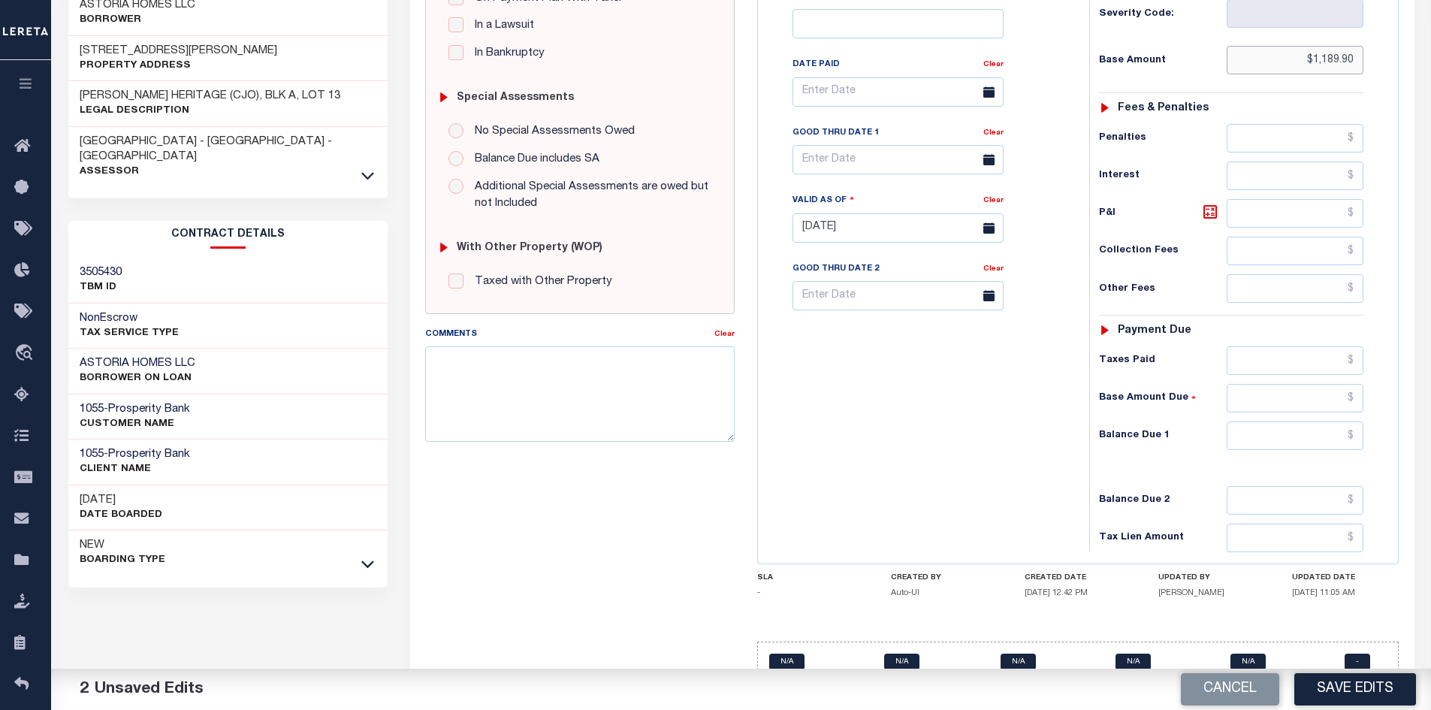
scroll to position [428, 0]
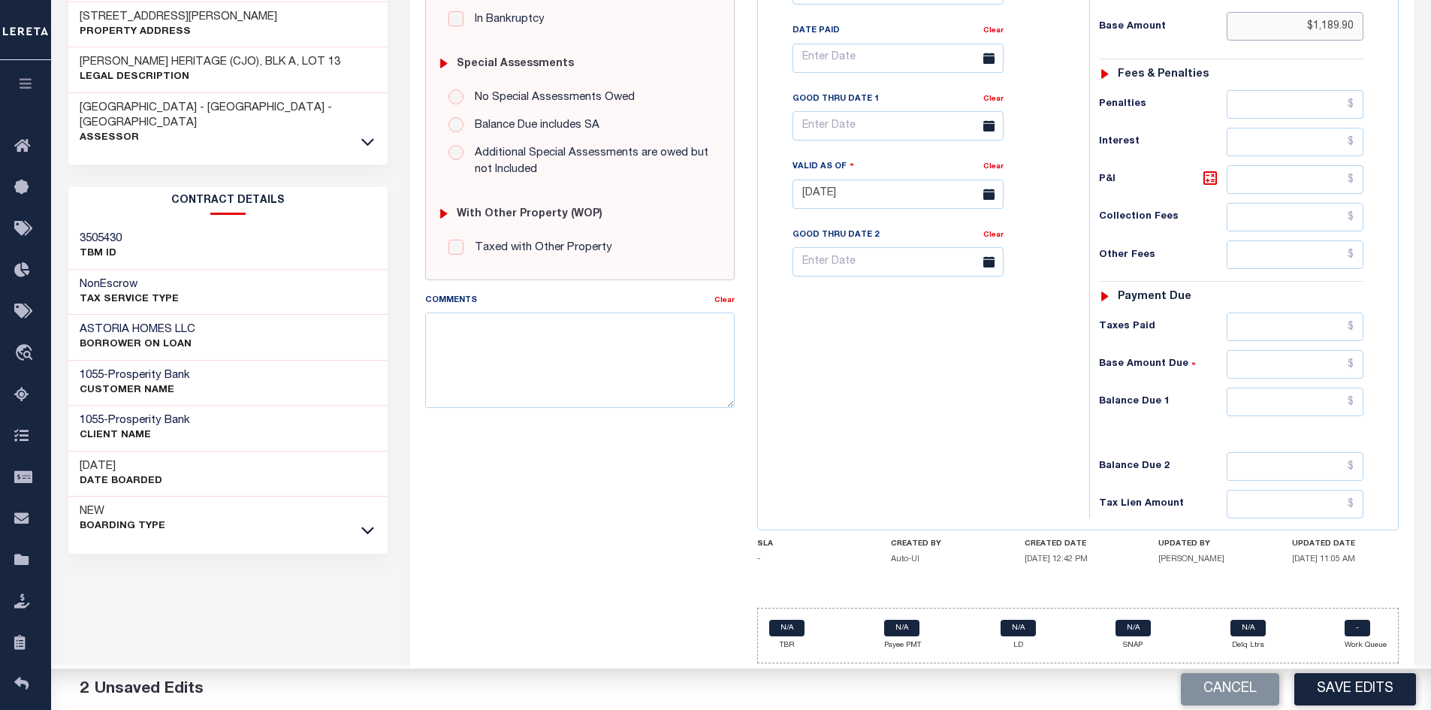
type input "$1,189.90"
click at [1265, 403] on input "text" at bounding box center [1294, 401] width 137 height 29
type input "$0.00"
click at [1345, 688] on button "Save Edits" at bounding box center [1355, 689] width 122 height 32
checkbox input "false"
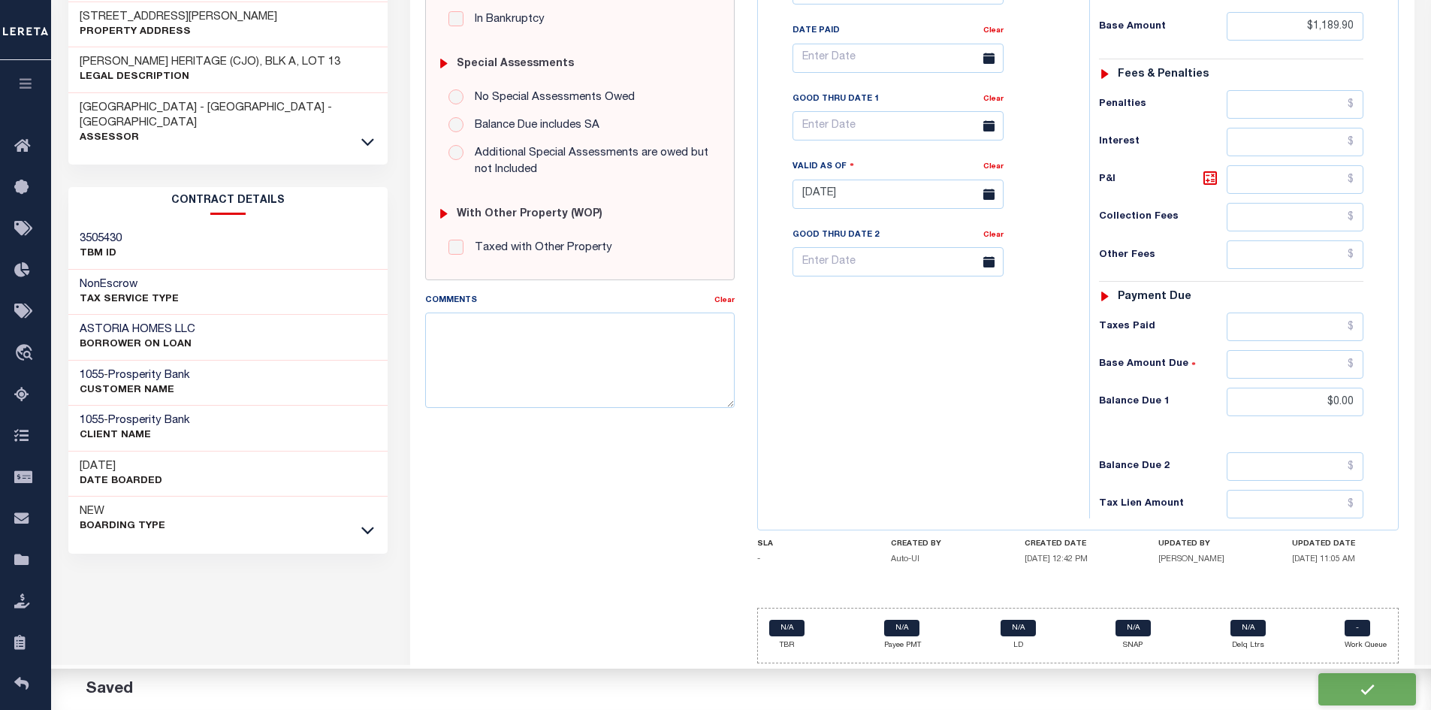
checkbox input "false"
type input "$1,189.9"
type input "$0"
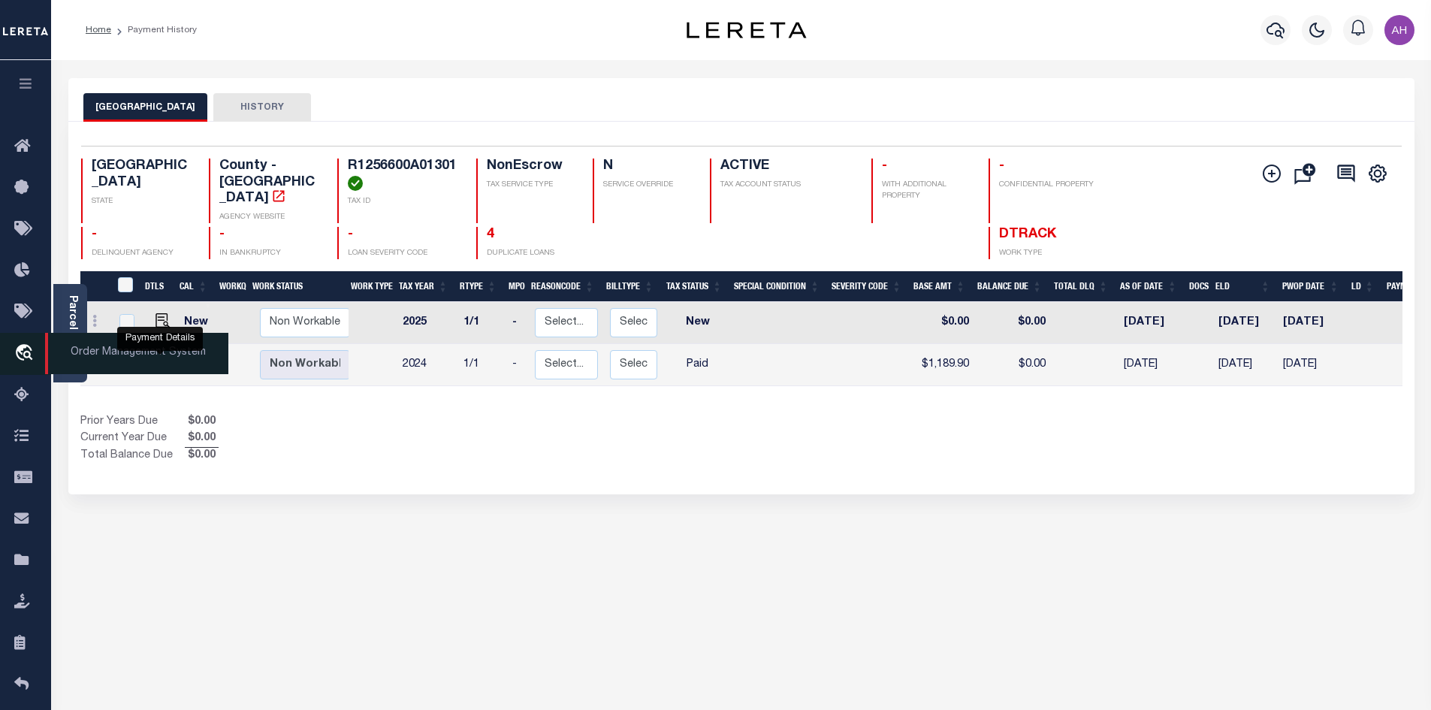
drag, startPoint x: 164, startPoint y: 350, endPoint x: 9, endPoint y: 357, distance: 155.6
click at [164, 355] on img "" at bounding box center [162, 362] width 15 height 15
checkbox input "true"
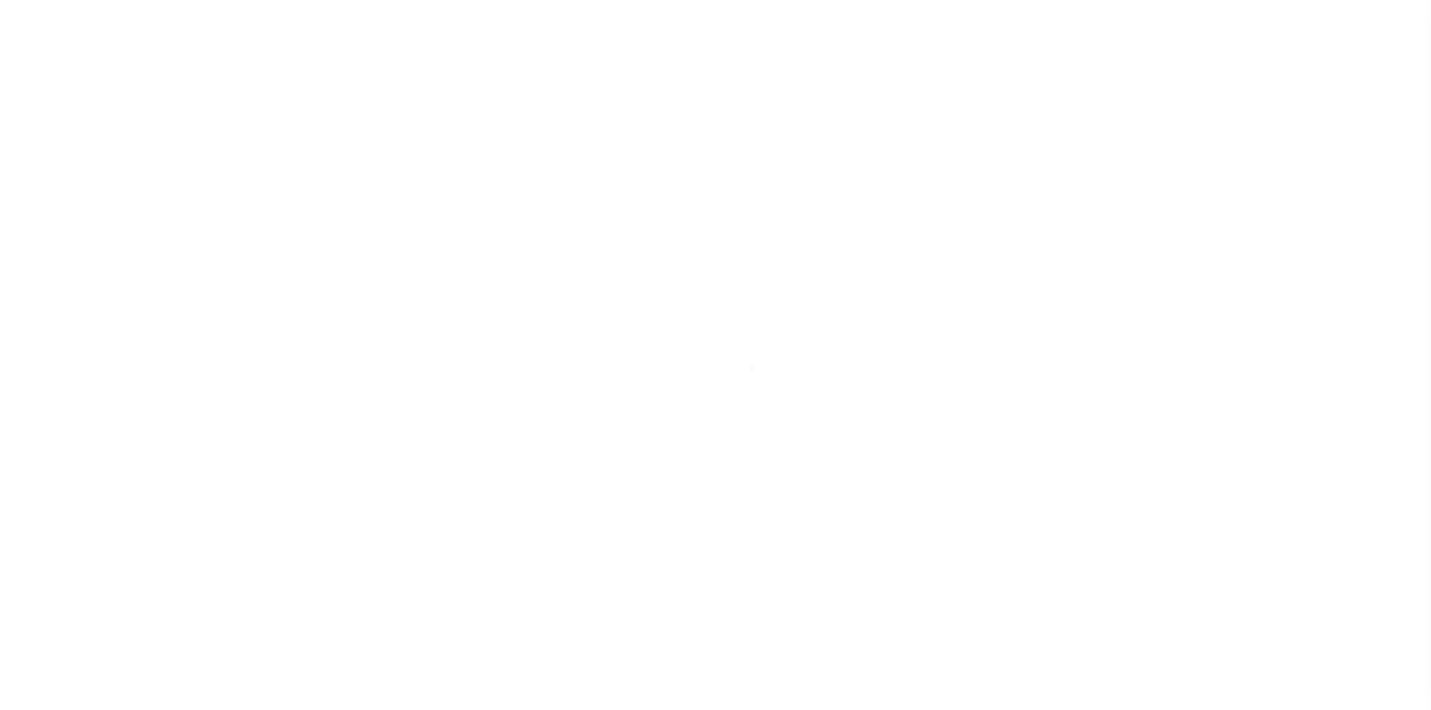
select select "PYD"
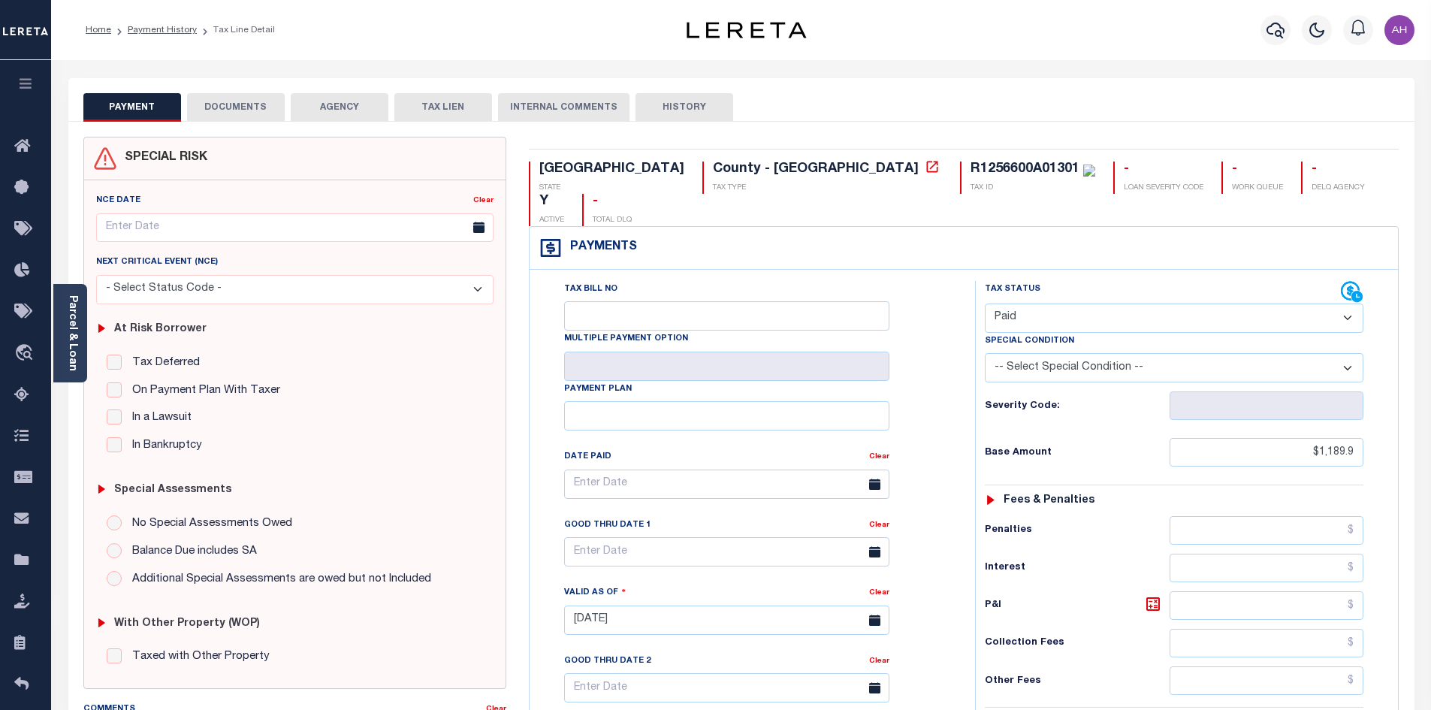
drag, startPoint x: 238, startPoint y: 109, endPoint x: 246, endPoint y: 114, distance: 9.8
click at [238, 109] on button "DOCUMENTS" at bounding box center [236, 107] width 98 height 29
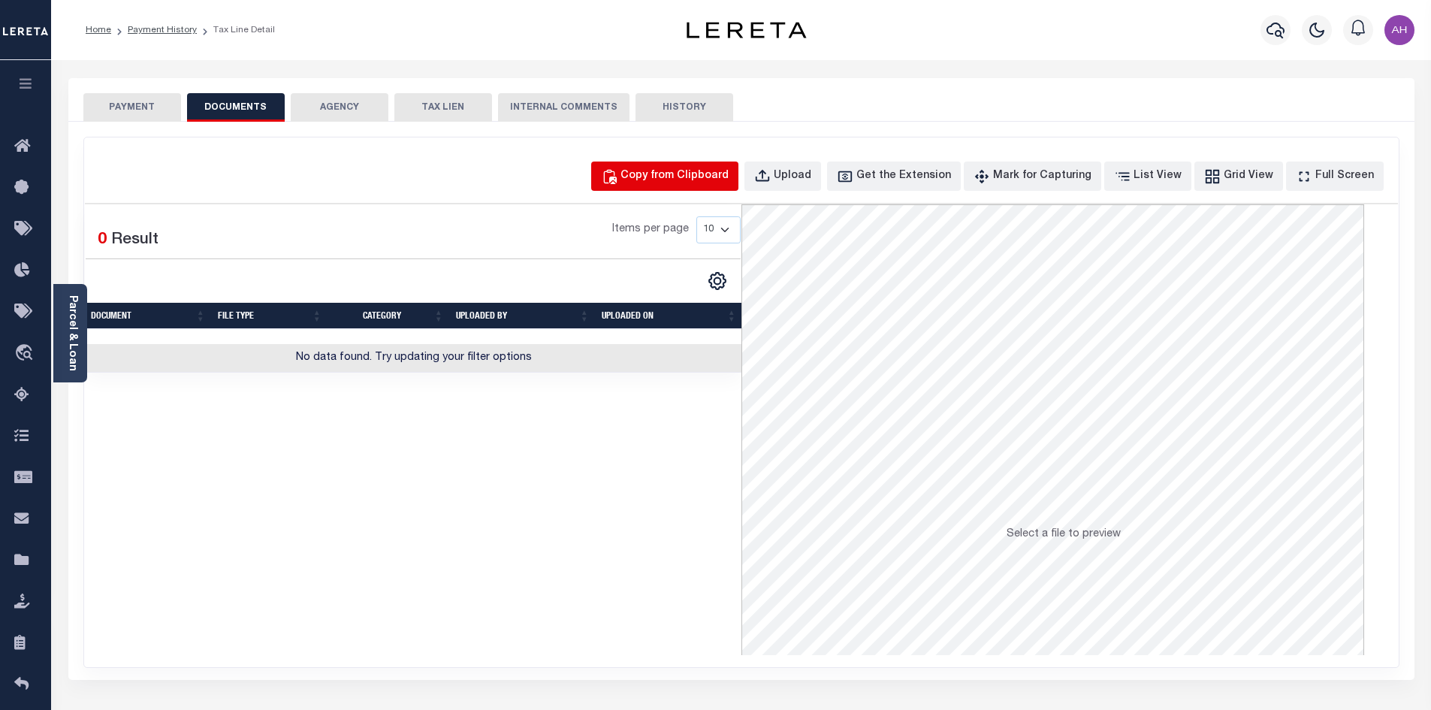
click at [715, 176] on div "Copy from Clipboard" at bounding box center [674, 176] width 108 height 17
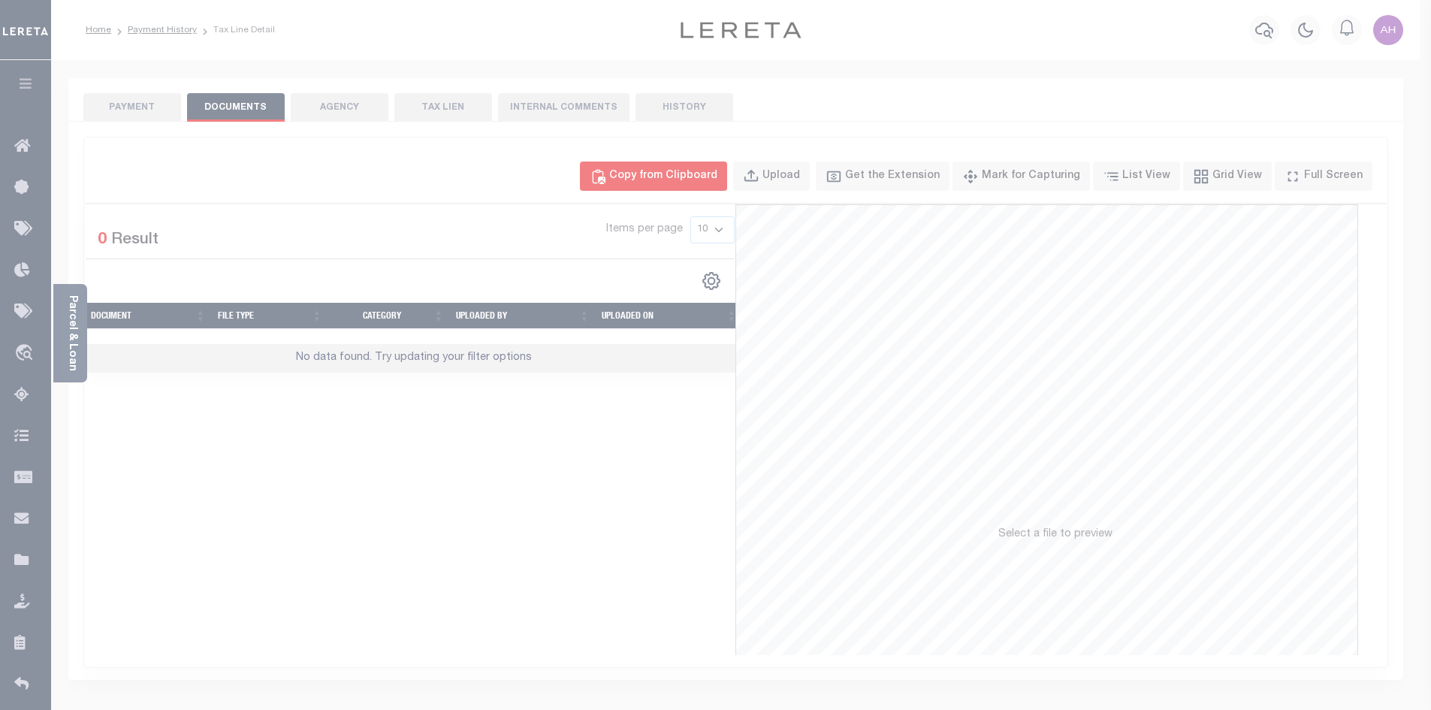
select select "POP"
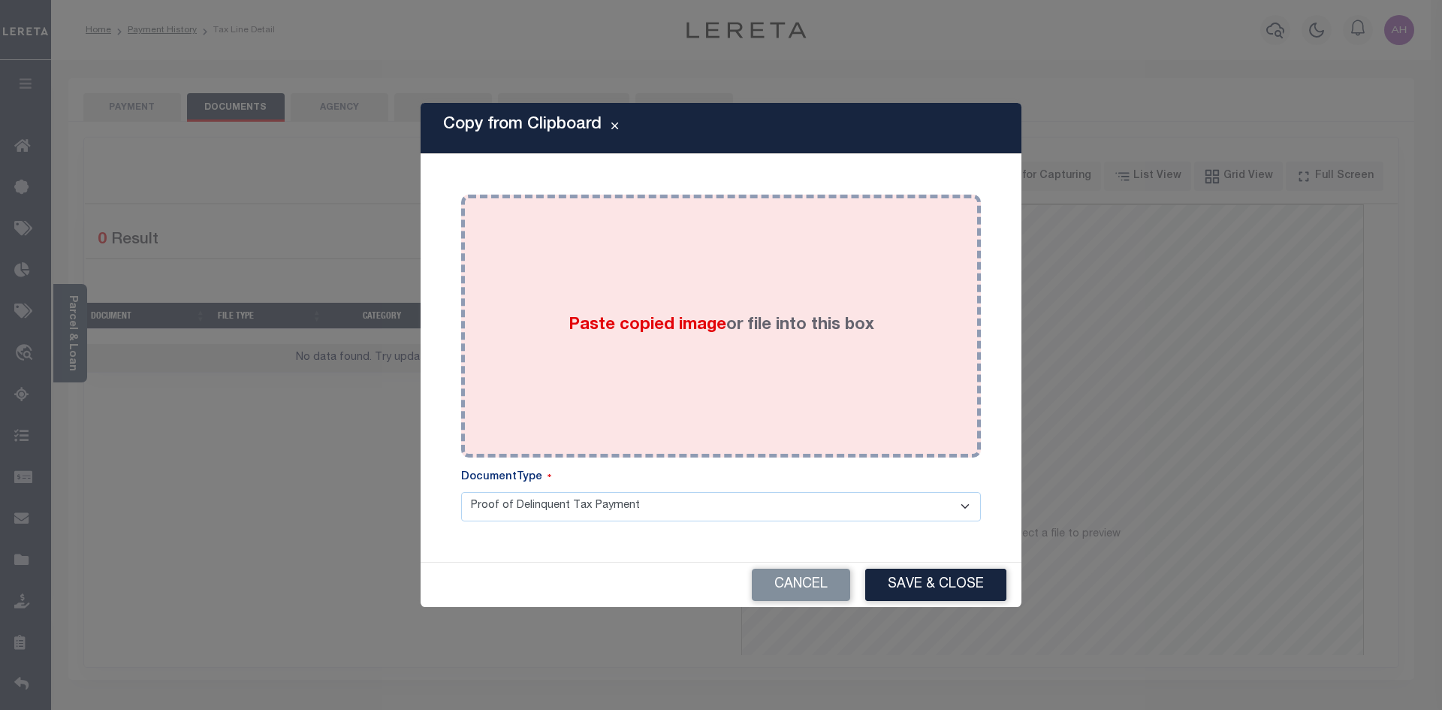
click at [680, 329] on span "Paste copied image" at bounding box center [647, 325] width 158 height 17
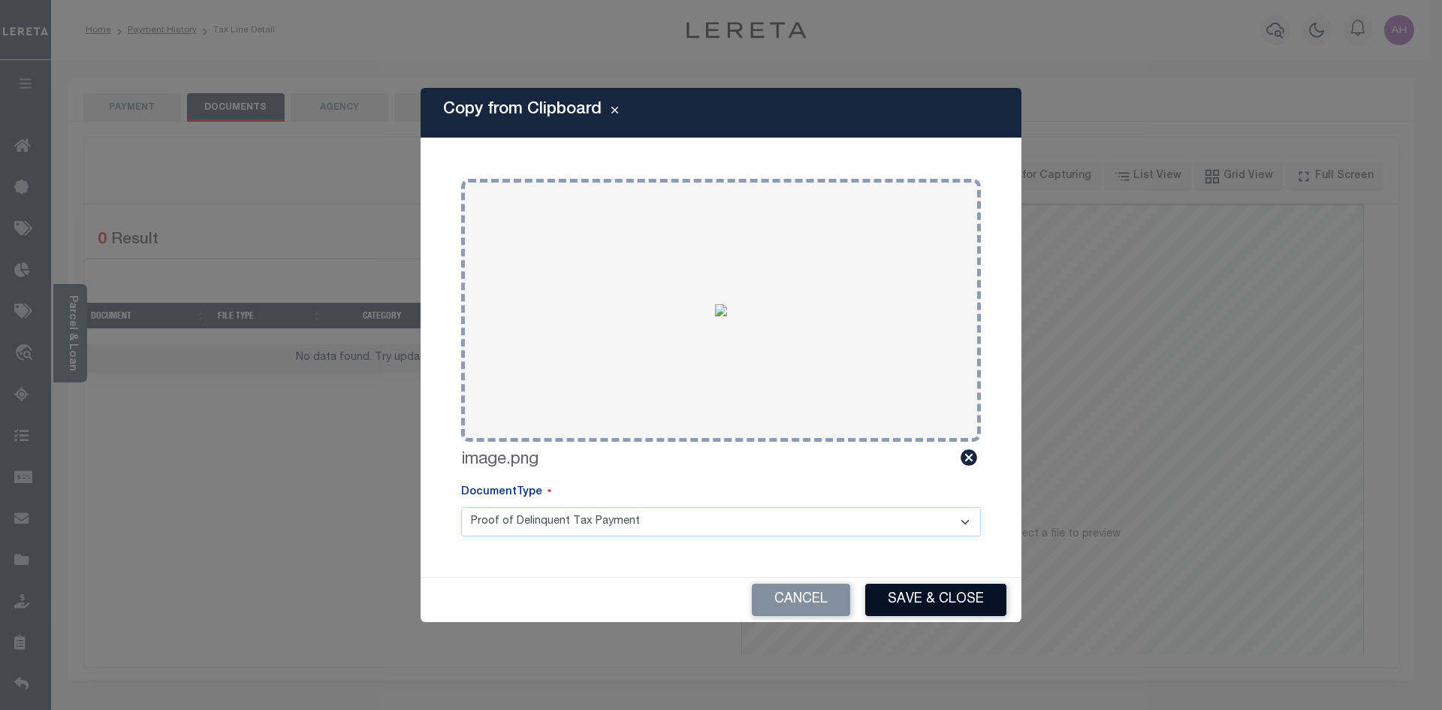
click at [906, 592] on button "Save & Close" at bounding box center [935, 600] width 141 height 32
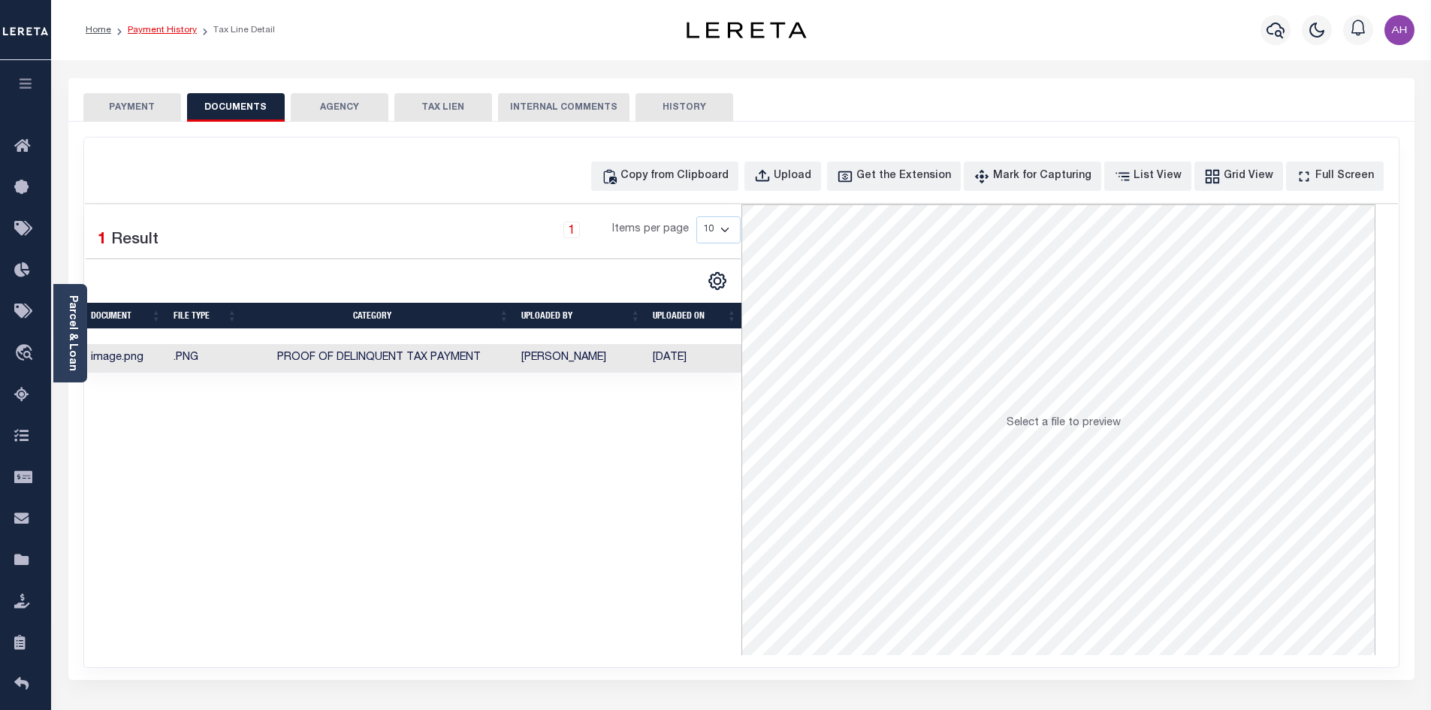
click at [166, 26] on link "Payment History" at bounding box center [162, 30] width 69 height 9
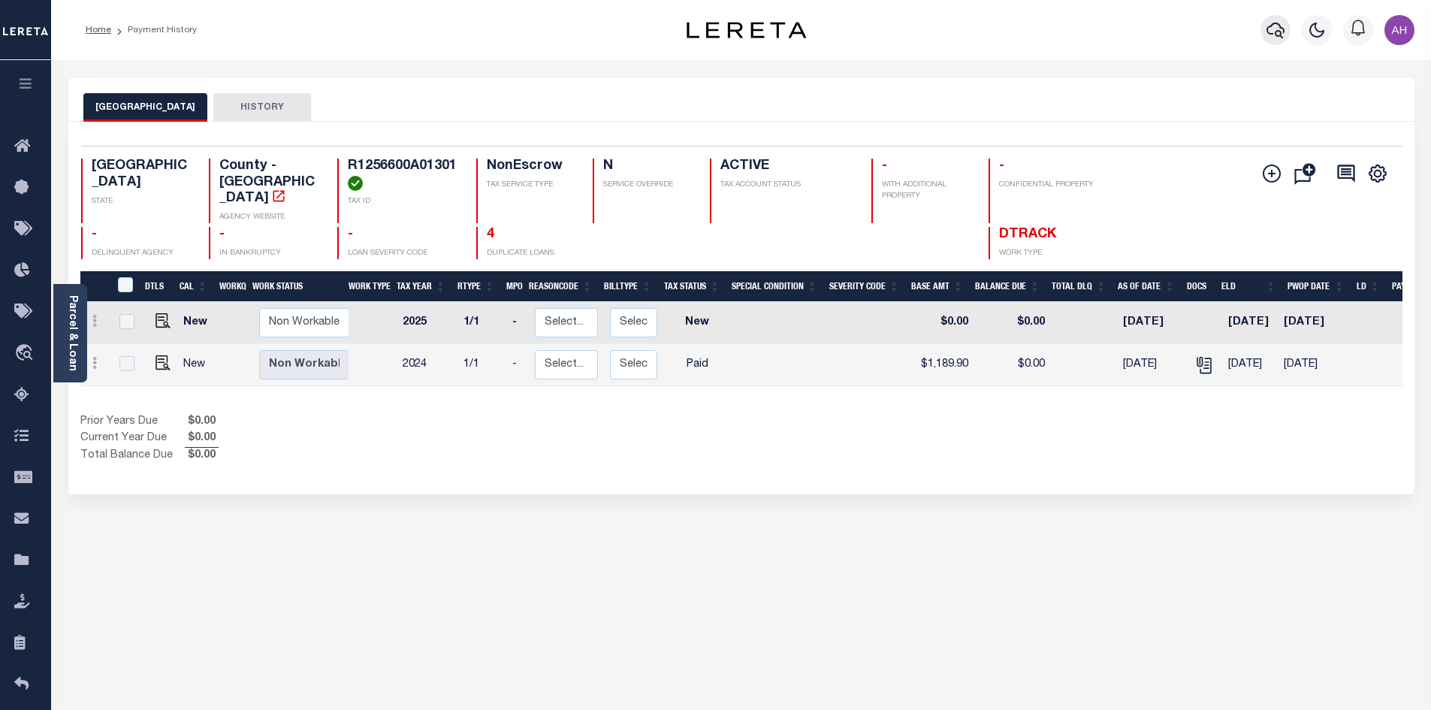
click at [1280, 32] on icon "button" at bounding box center [1275, 31] width 18 height 16
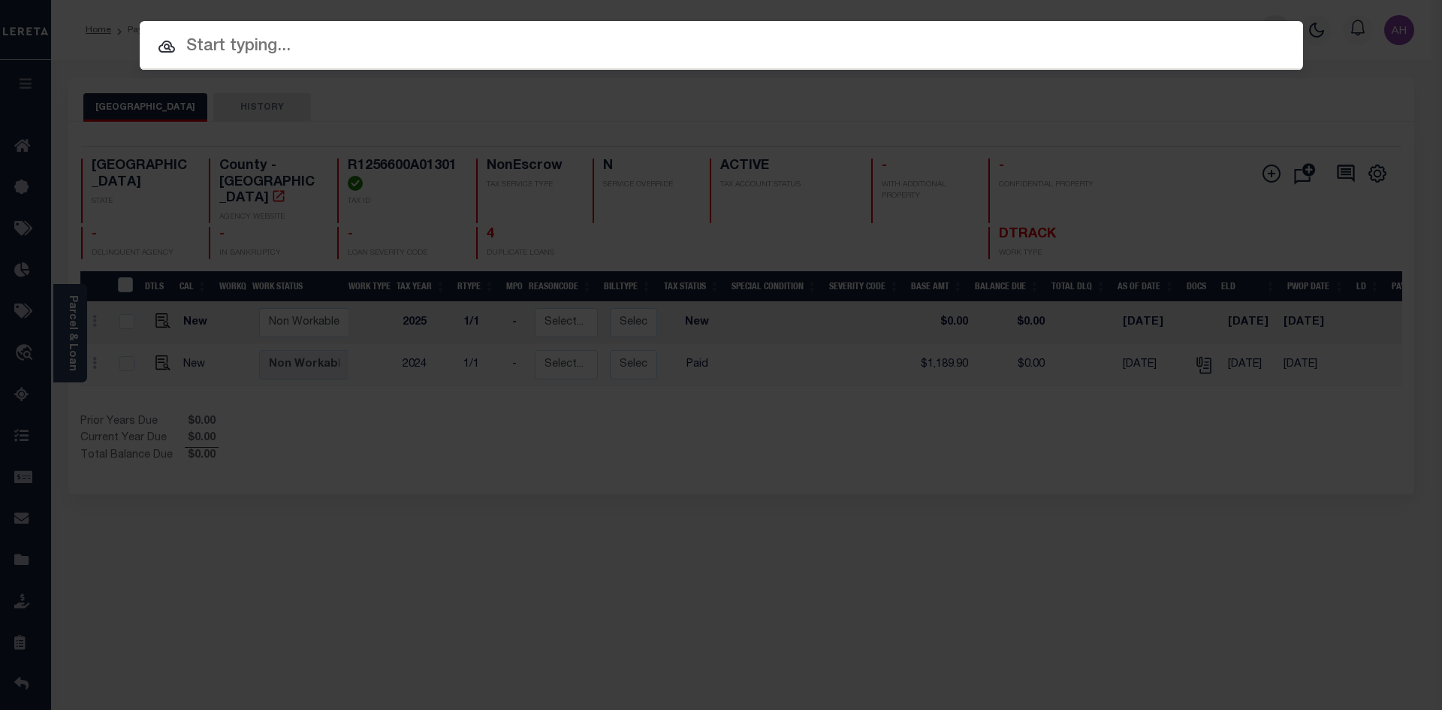
paste input "11865107"
type input "11865107"
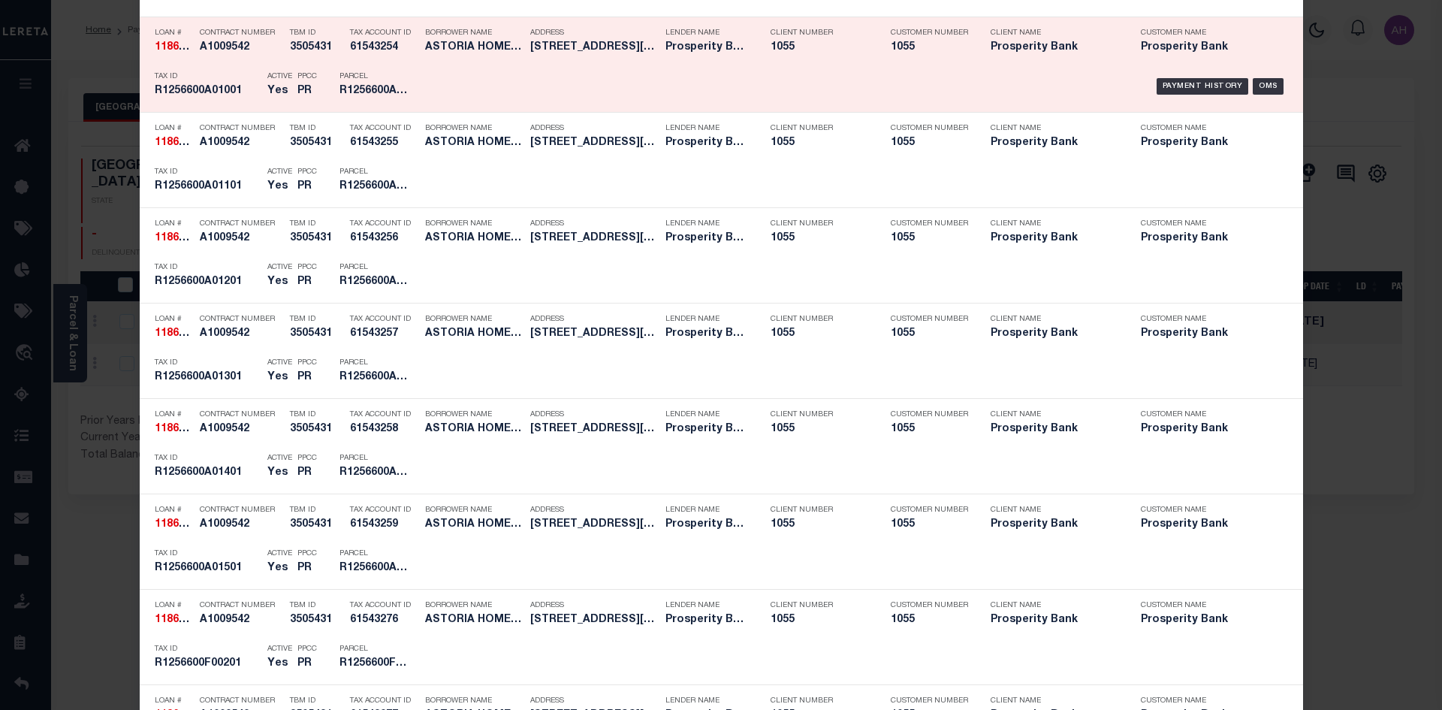
scroll to position [1577, 0]
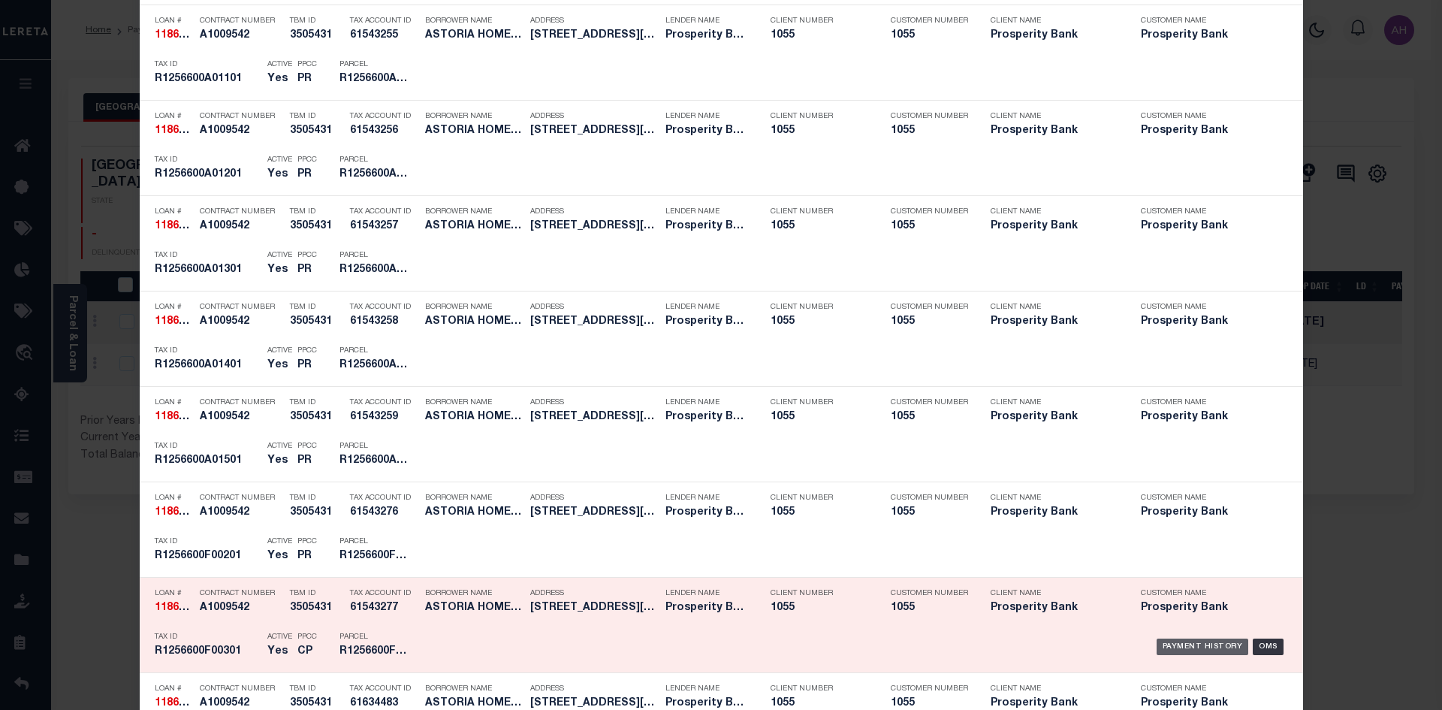
click at [1197, 652] on div "Payment History" at bounding box center [1202, 646] width 92 height 17
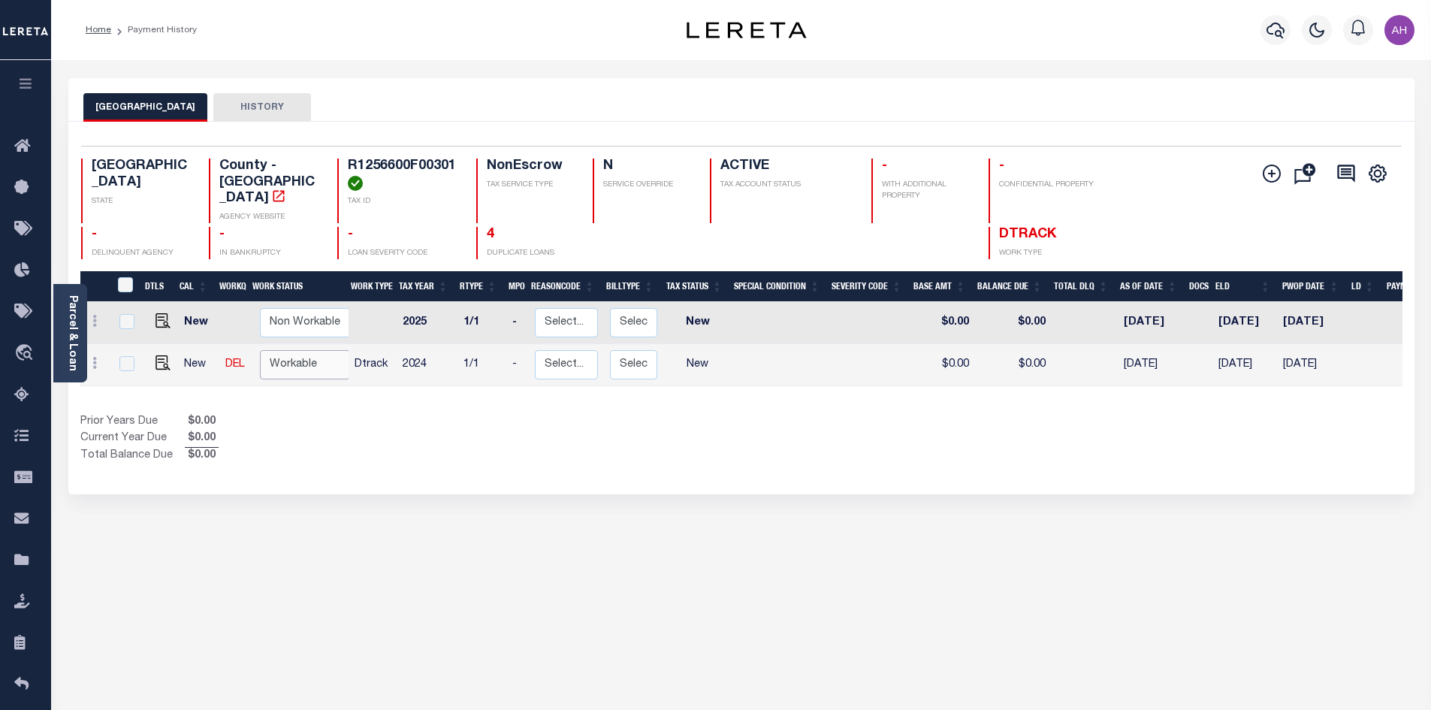
click at [270, 350] on select "Non Workable Workable" at bounding box center [305, 364] width 90 height 29
checkbox input "true"
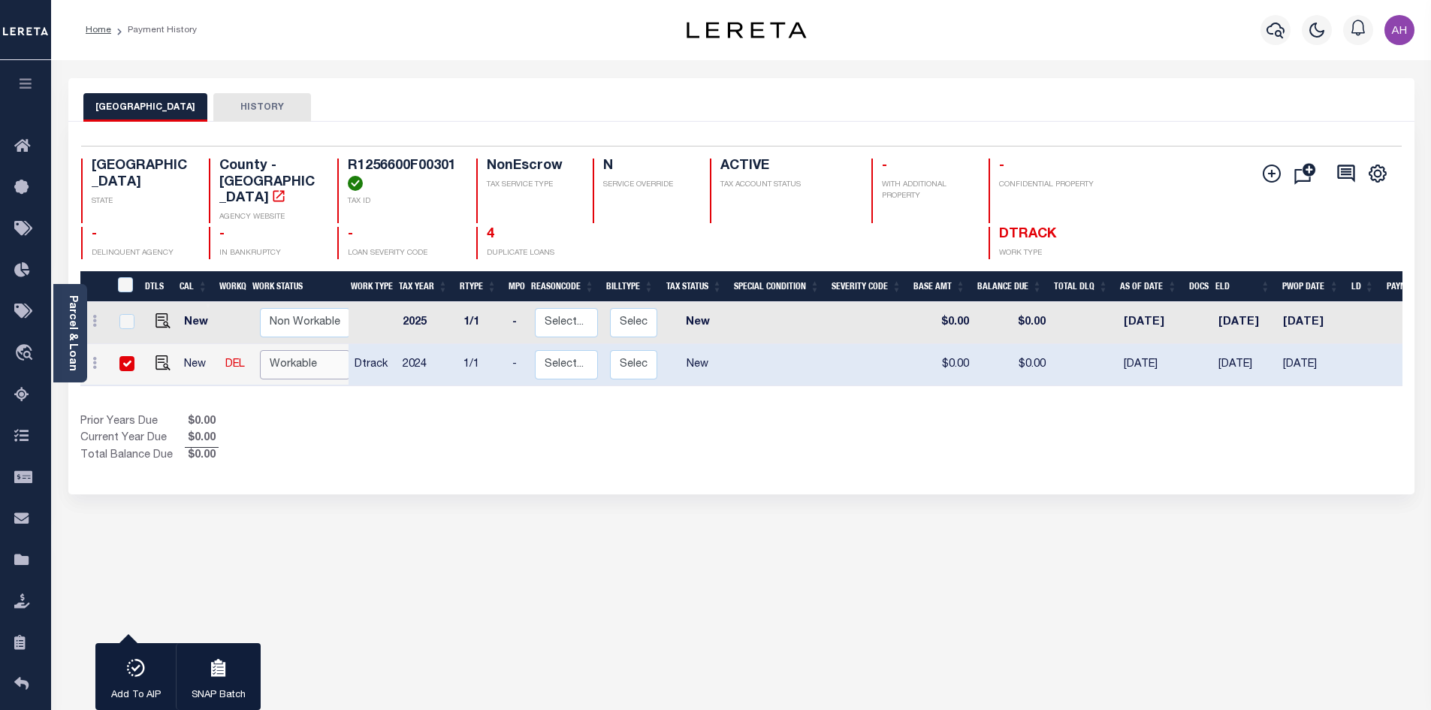
select select "true"
click at [260, 350] on select "Non Workable Workable" at bounding box center [305, 364] width 90 height 29
checkbox input "false"
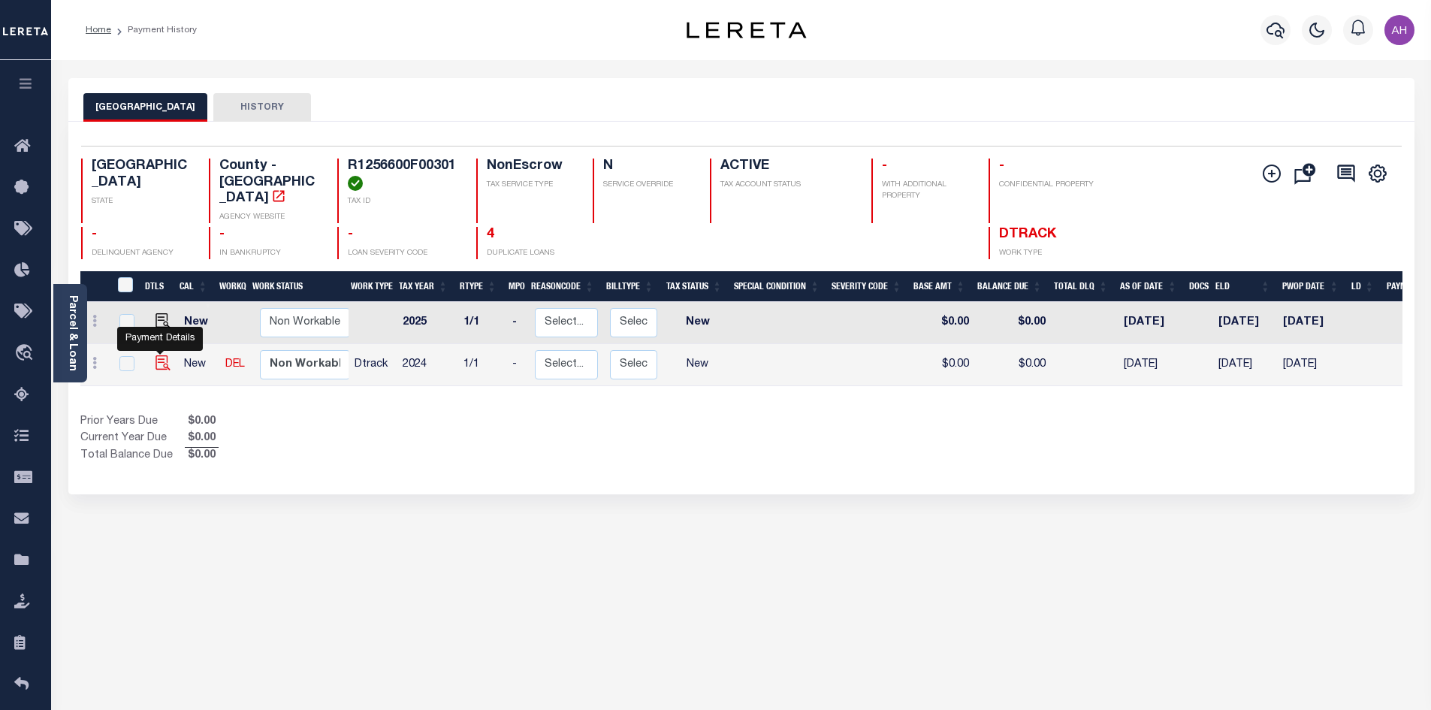
click at [162, 355] on img "" at bounding box center [162, 362] width 15 height 15
checkbox input "true"
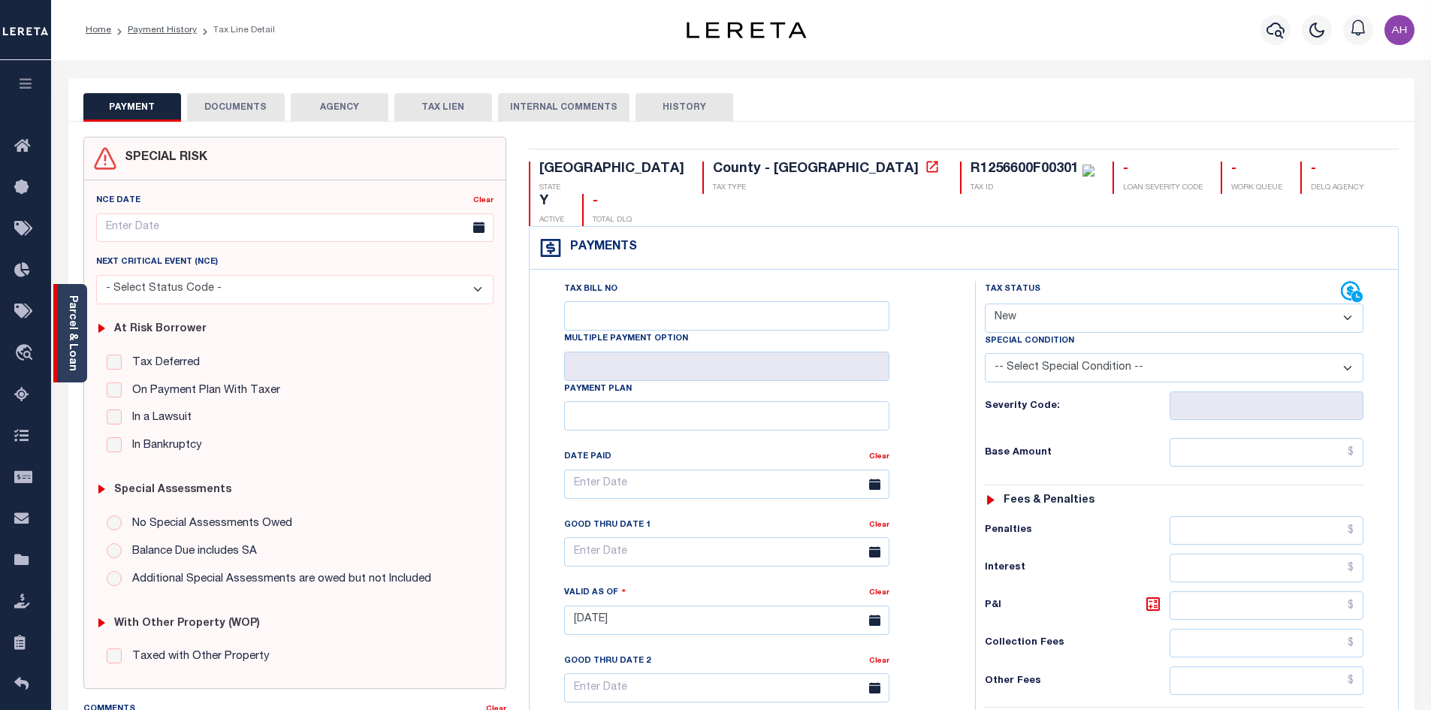
click at [71, 355] on link "Parcel & Loan" at bounding box center [72, 333] width 11 height 76
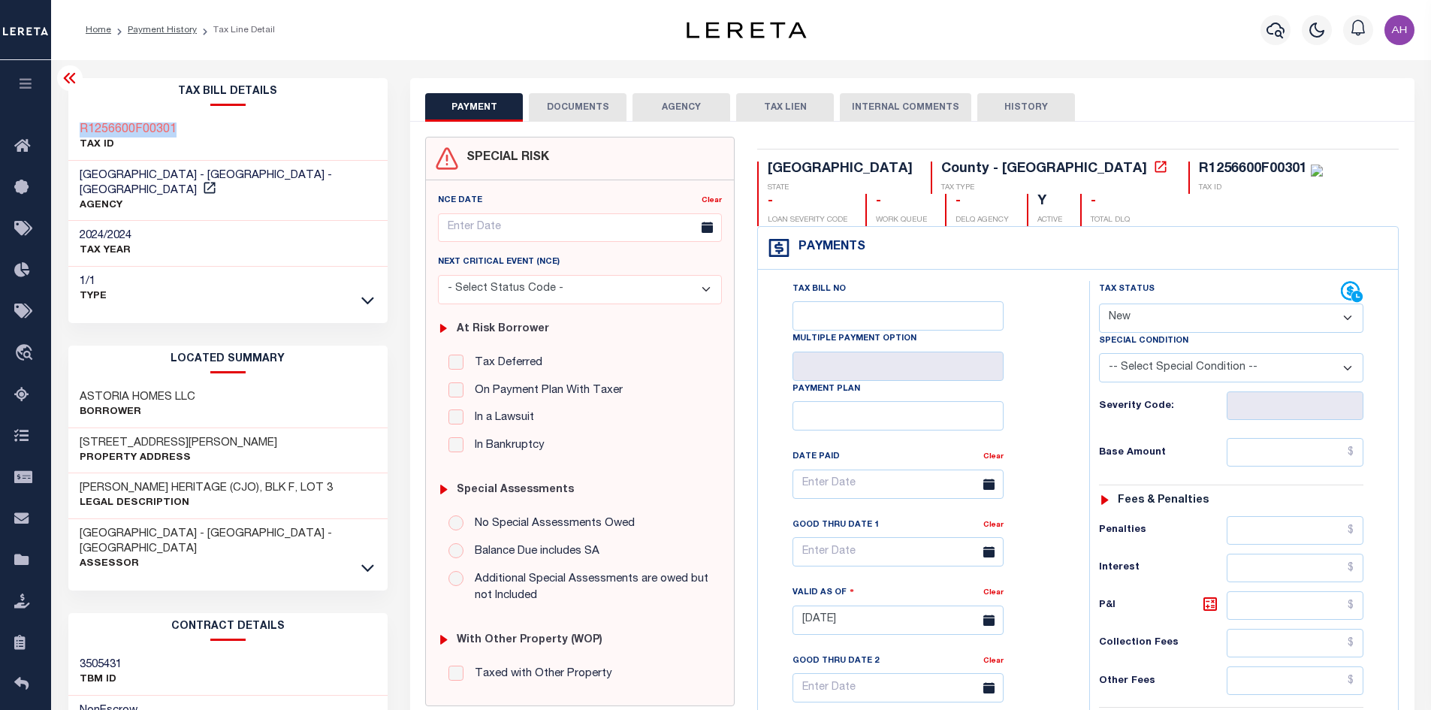
drag, startPoint x: 207, startPoint y: 134, endPoint x: 56, endPoint y: 132, distance: 151.0
click at [56, 132] on div "Parcel & Loan Tax Bill Details R1256600F00301 TAX ID" at bounding box center [741, 597] width 1380 height 1075
copy h3 "R1256600F00301"
drag, startPoint x: 1146, startPoint y: 315, endPoint x: 1153, endPoint y: 320, distance: 8.6
click at [1146, 315] on select "- Select Status Code - Open Due/Unpaid Paid Incomplete No Tax Due Internal Refu…" at bounding box center [1231, 317] width 264 height 29
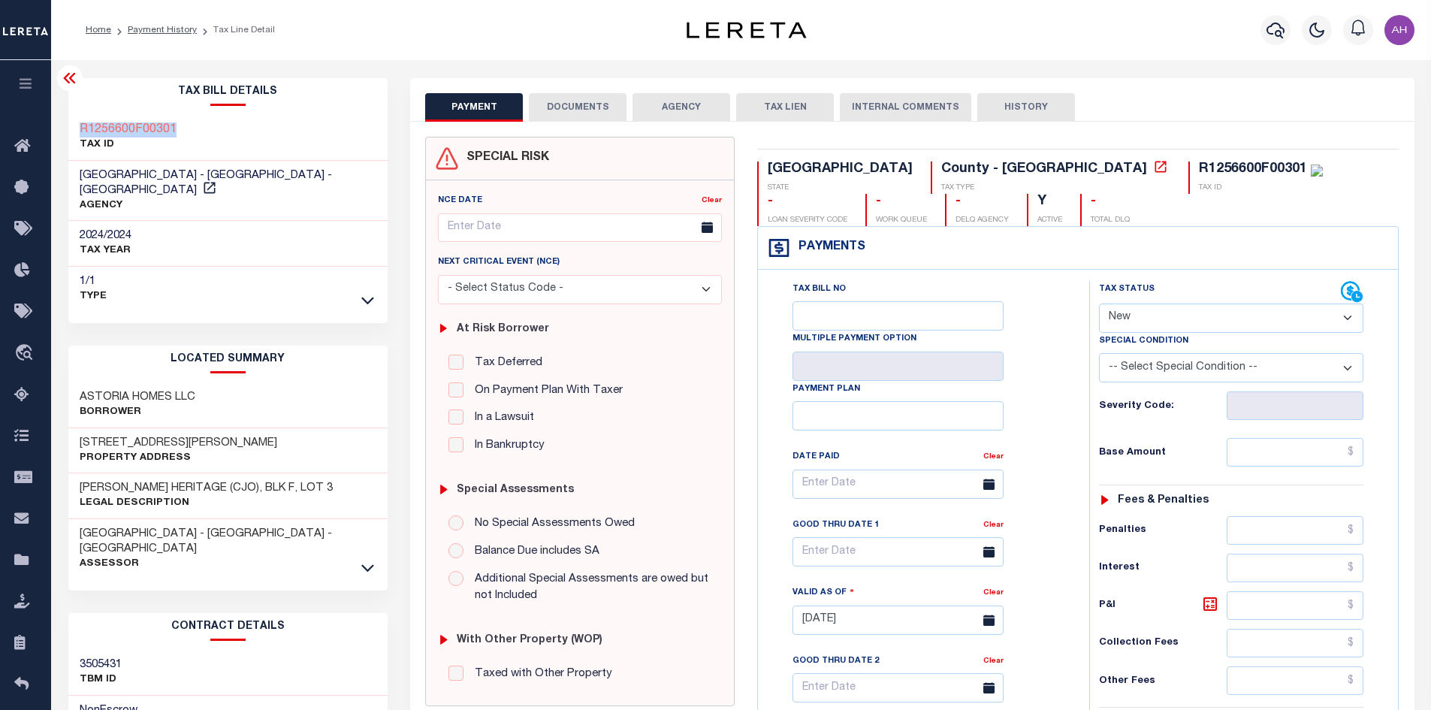
select select "PYD"
click at [1099, 304] on select "- Select Status Code - Open Due/Unpaid Paid Incomplete No Tax Due Internal Refu…" at bounding box center [1231, 317] width 264 height 29
type input "[DATE]"
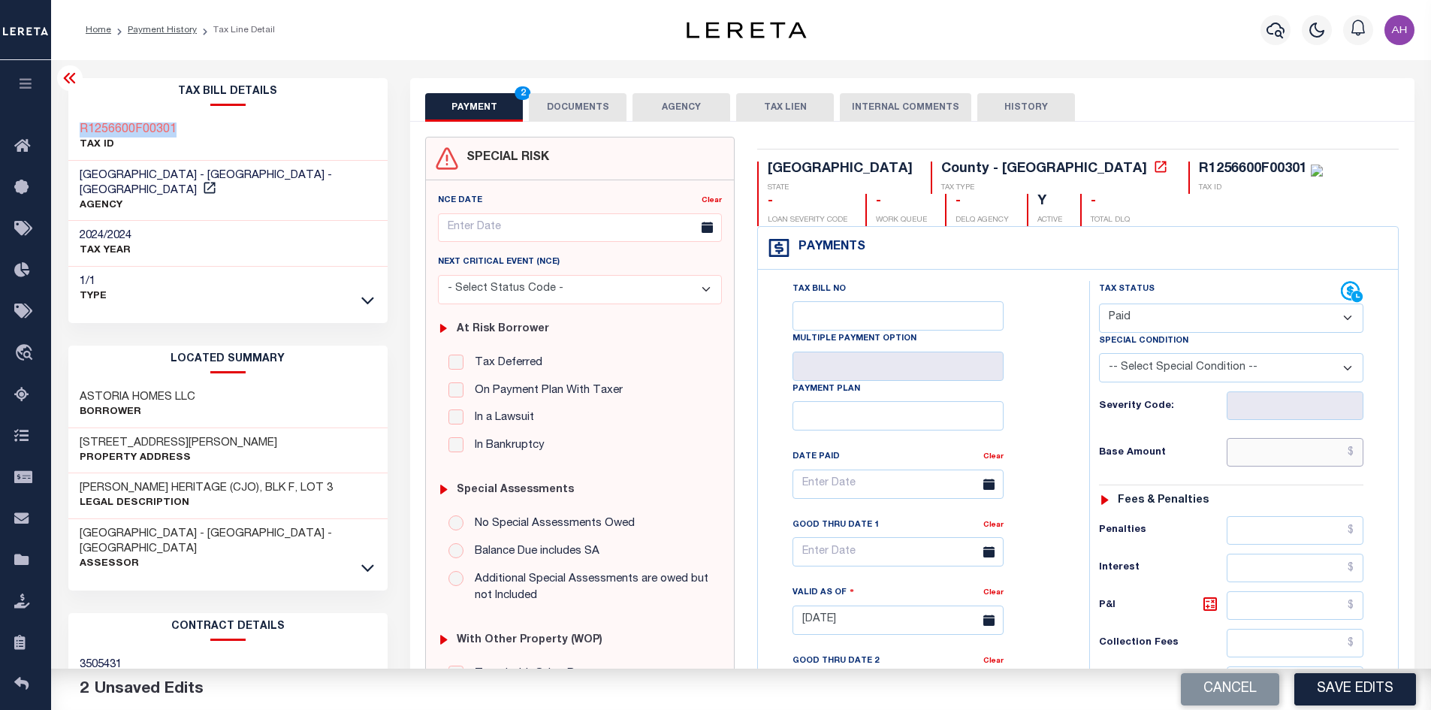
click at [1304, 463] on input "text" at bounding box center [1294, 452] width 137 height 29
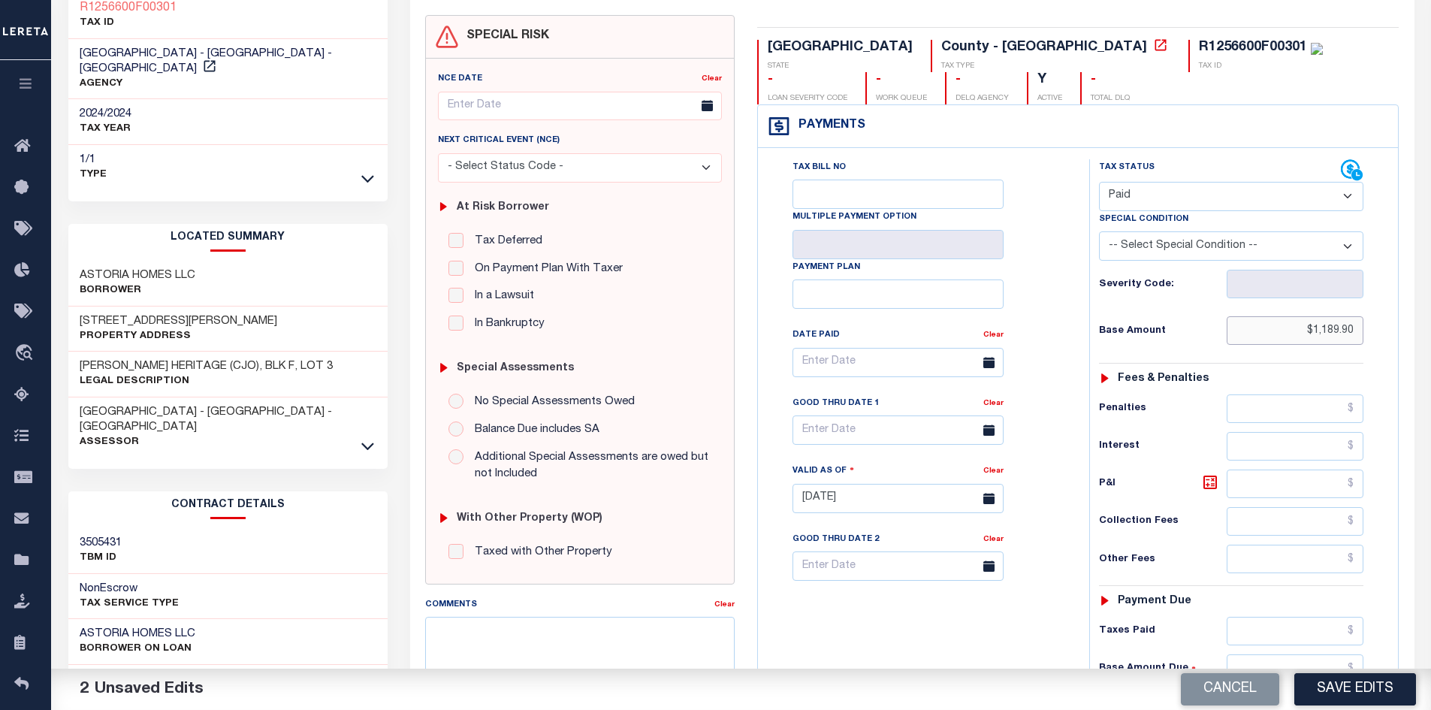
scroll to position [300, 0]
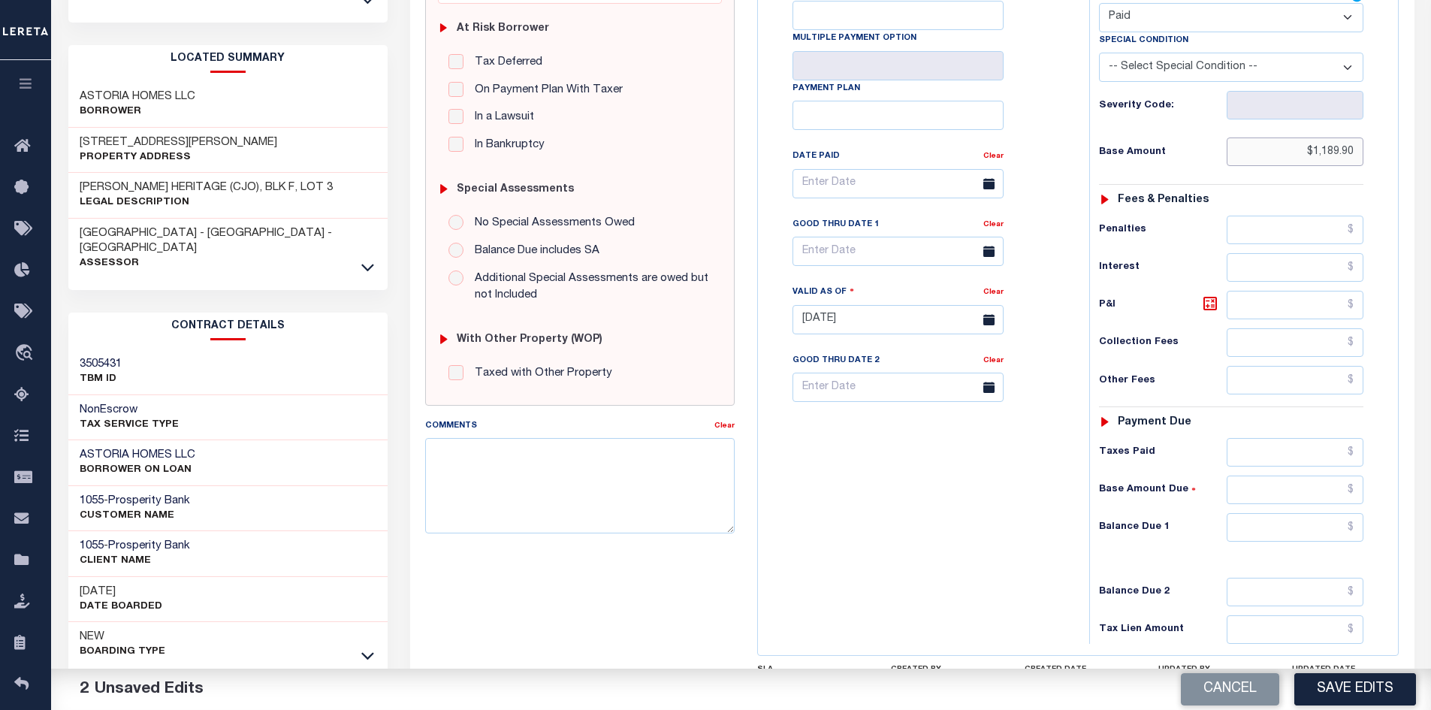
type input "$1,189.90"
click at [1279, 516] on input "text" at bounding box center [1294, 527] width 137 height 29
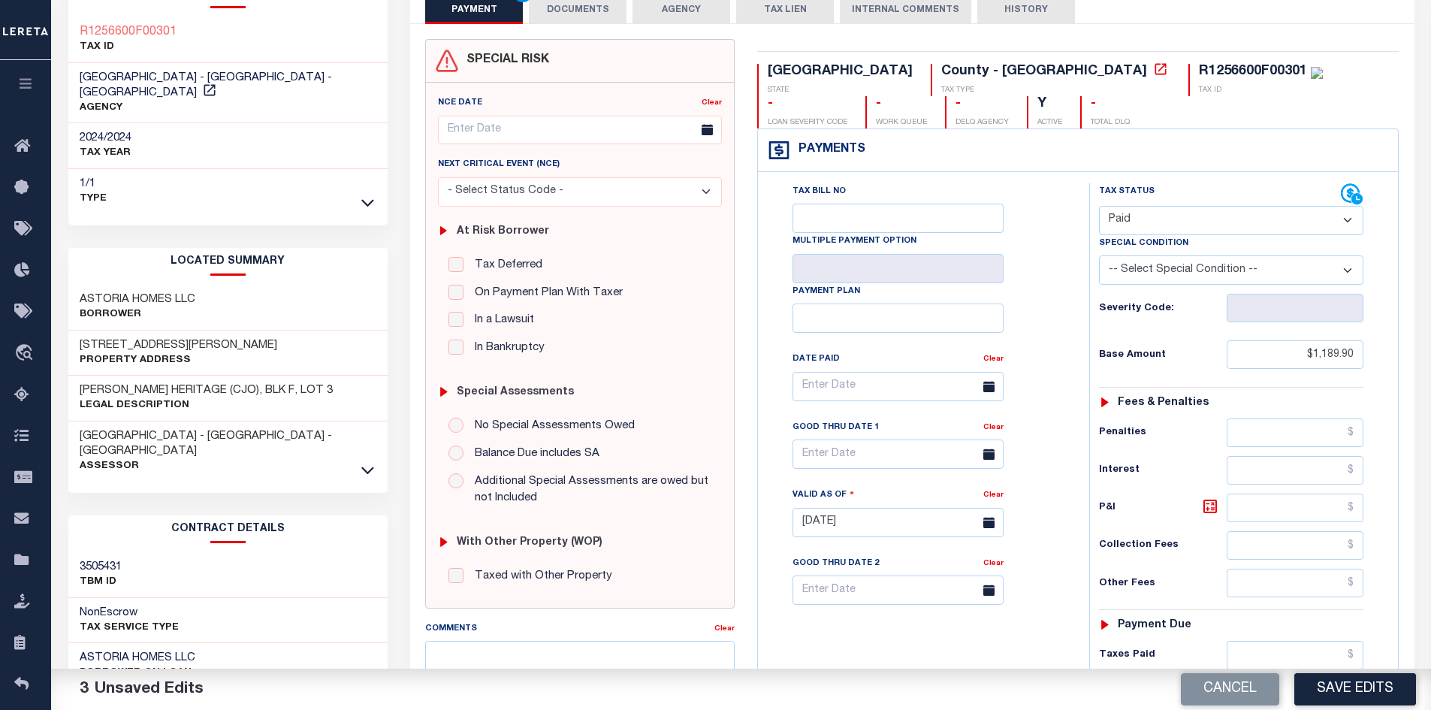
scroll to position [0, 0]
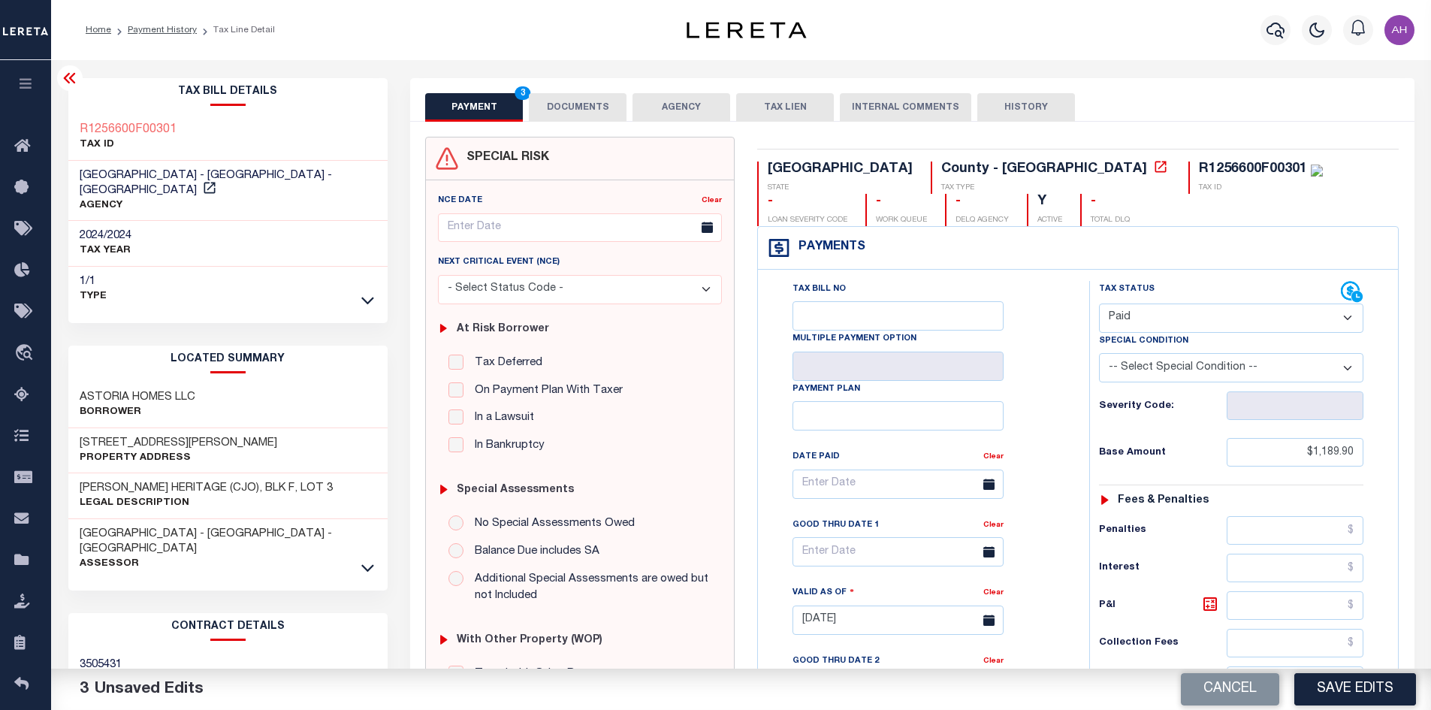
type input "$0.00"
click at [571, 98] on button "DOCUMENTS" at bounding box center [578, 107] width 98 height 29
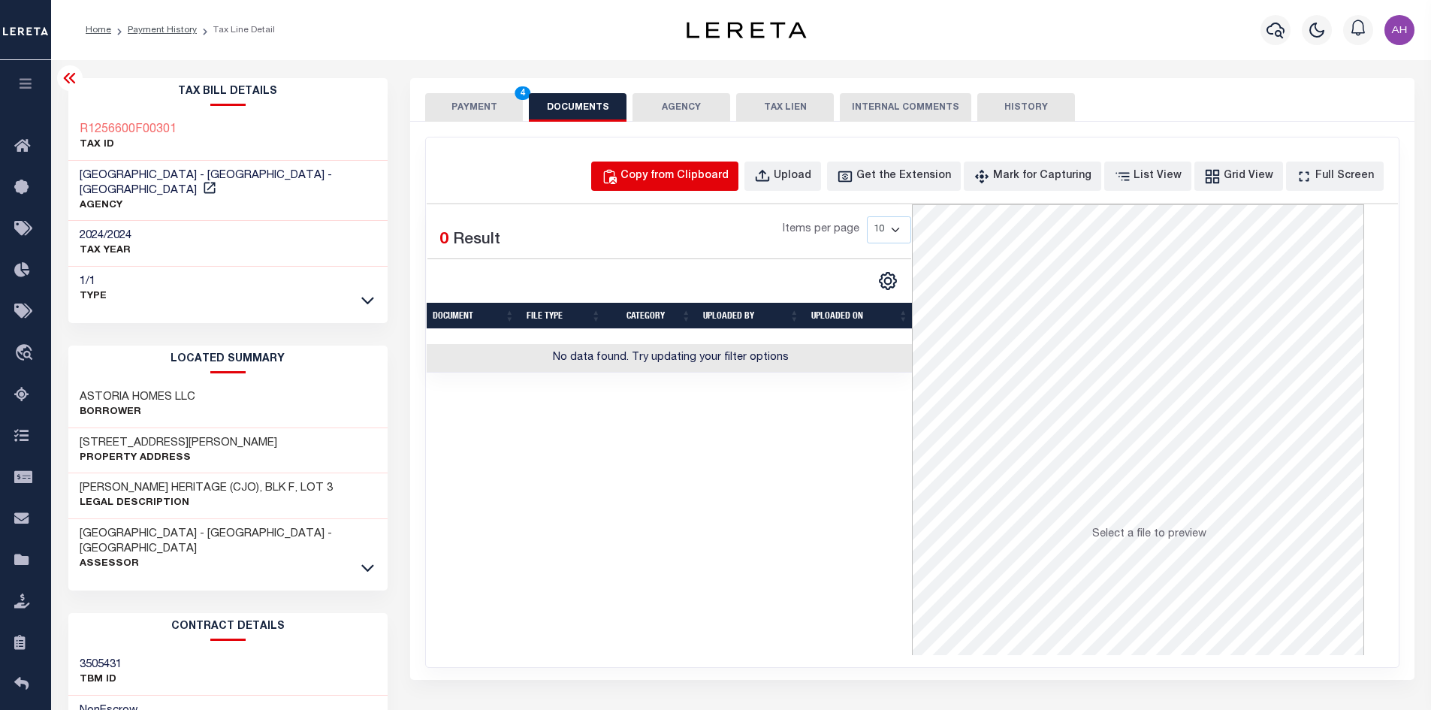
click at [676, 182] on div "Copy from Clipboard" at bounding box center [674, 176] width 108 height 17
select select "POP"
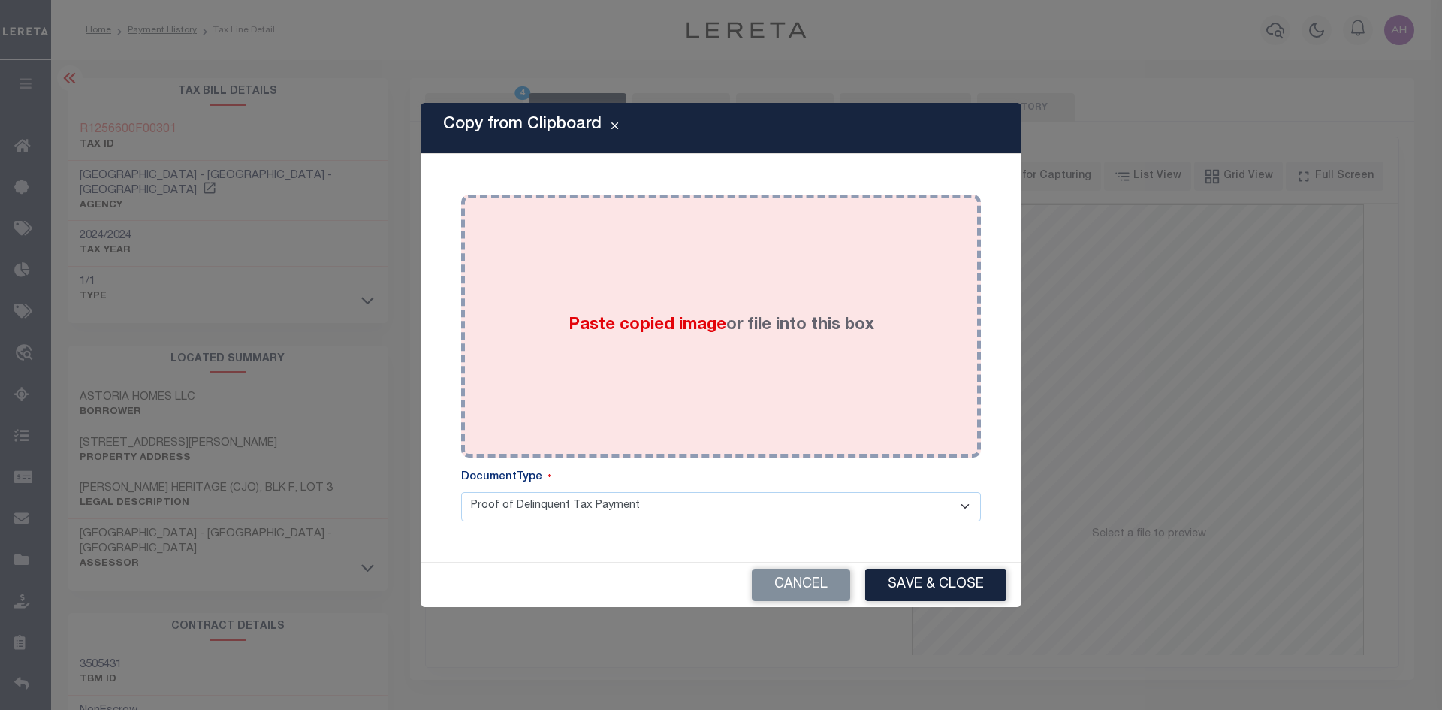
click at [666, 318] on span "Paste copied image" at bounding box center [647, 325] width 158 height 17
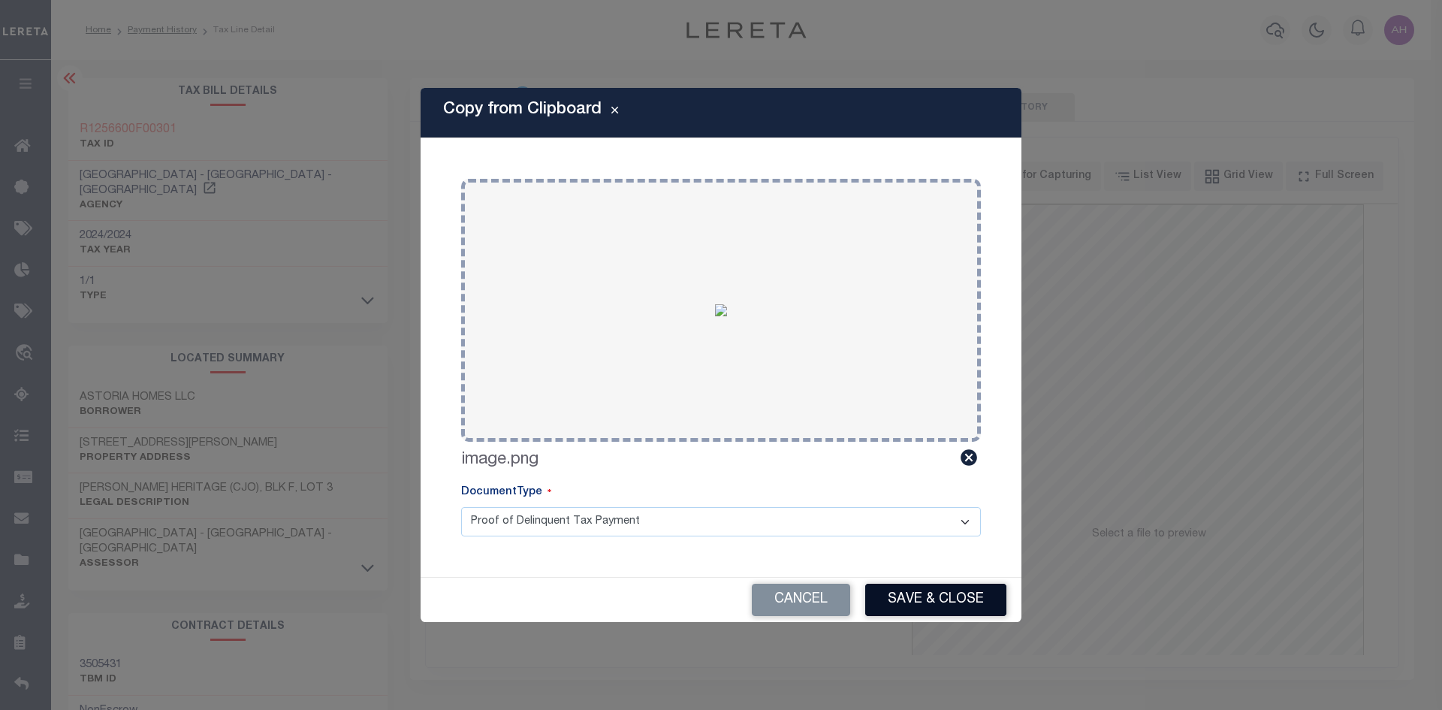
click at [893, 592] on button "Save & Close" at bounding box center [935, 600] width 141 height 32
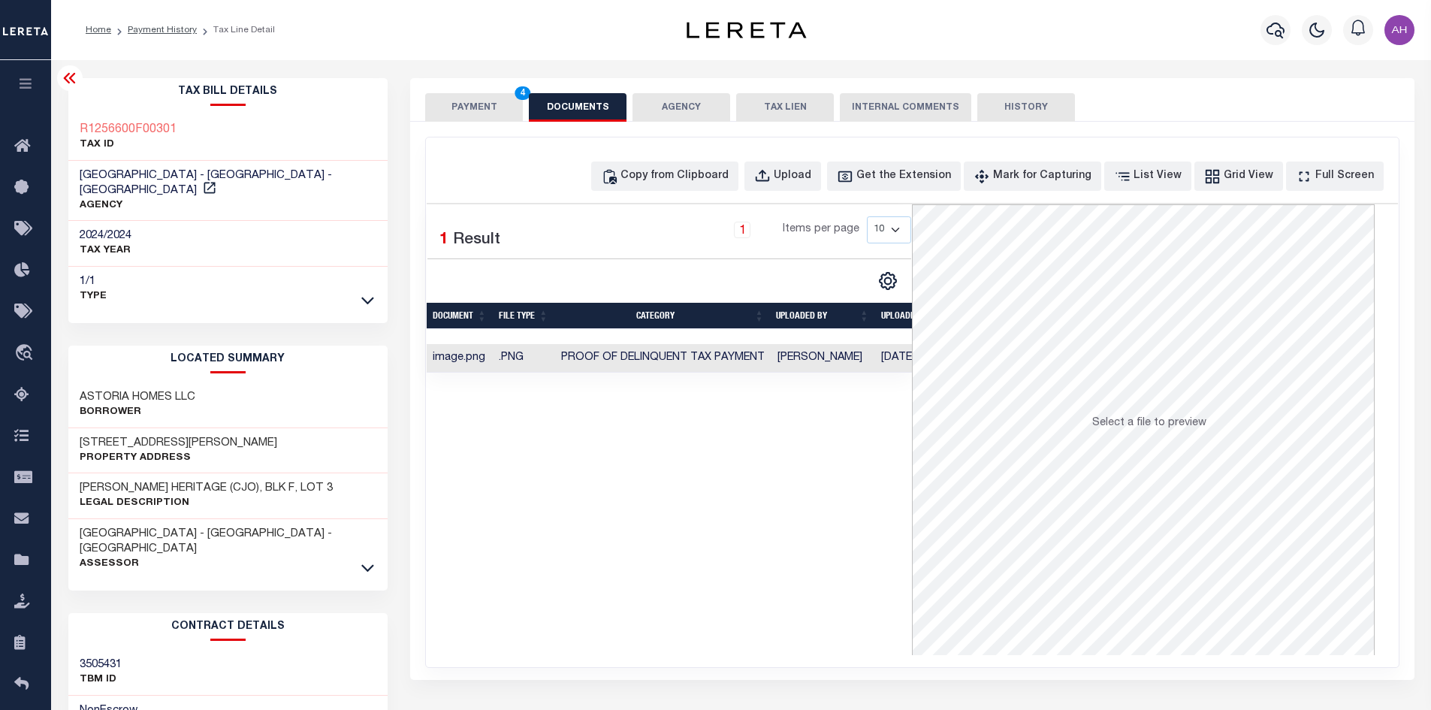
click at [472, 105] on button "PAYMENT 4" at bounding box center [474, 107] width 98 height 29
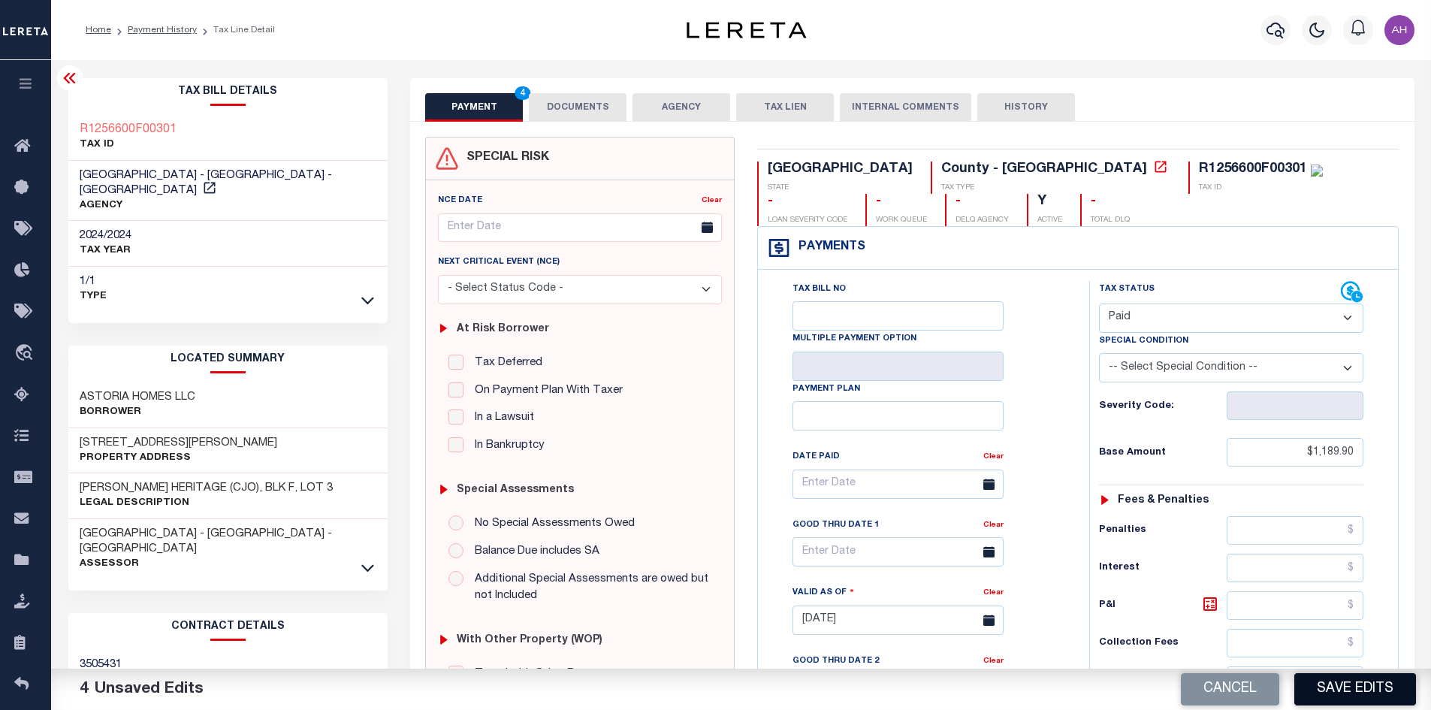
click at [1327, 694] on button "Save Edits" at bounding box center [1355, 689] width 122 height 32
checkbox input "false"
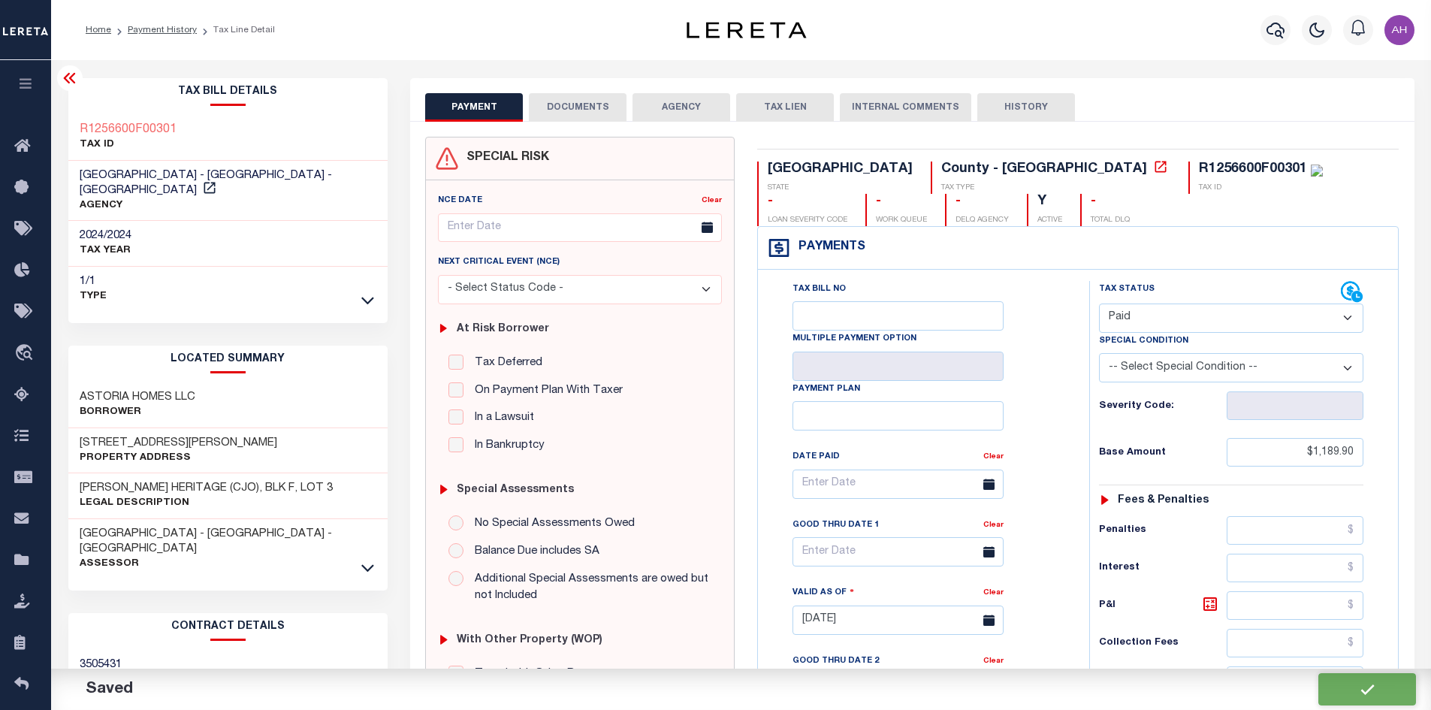
type input "$1,189.9"
type input "$0"
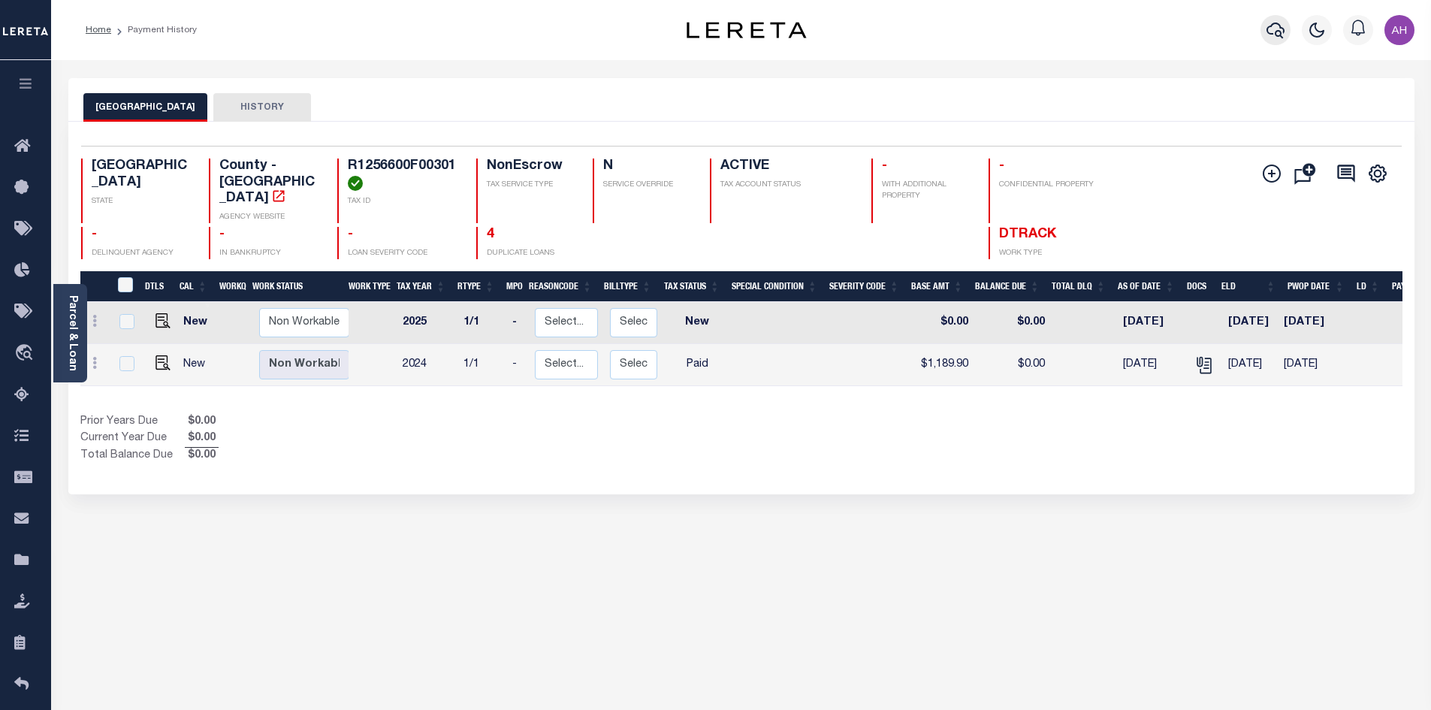
click at [1280, 34] on icon "button" at bounding box center [1275, 31] width 18 height 16
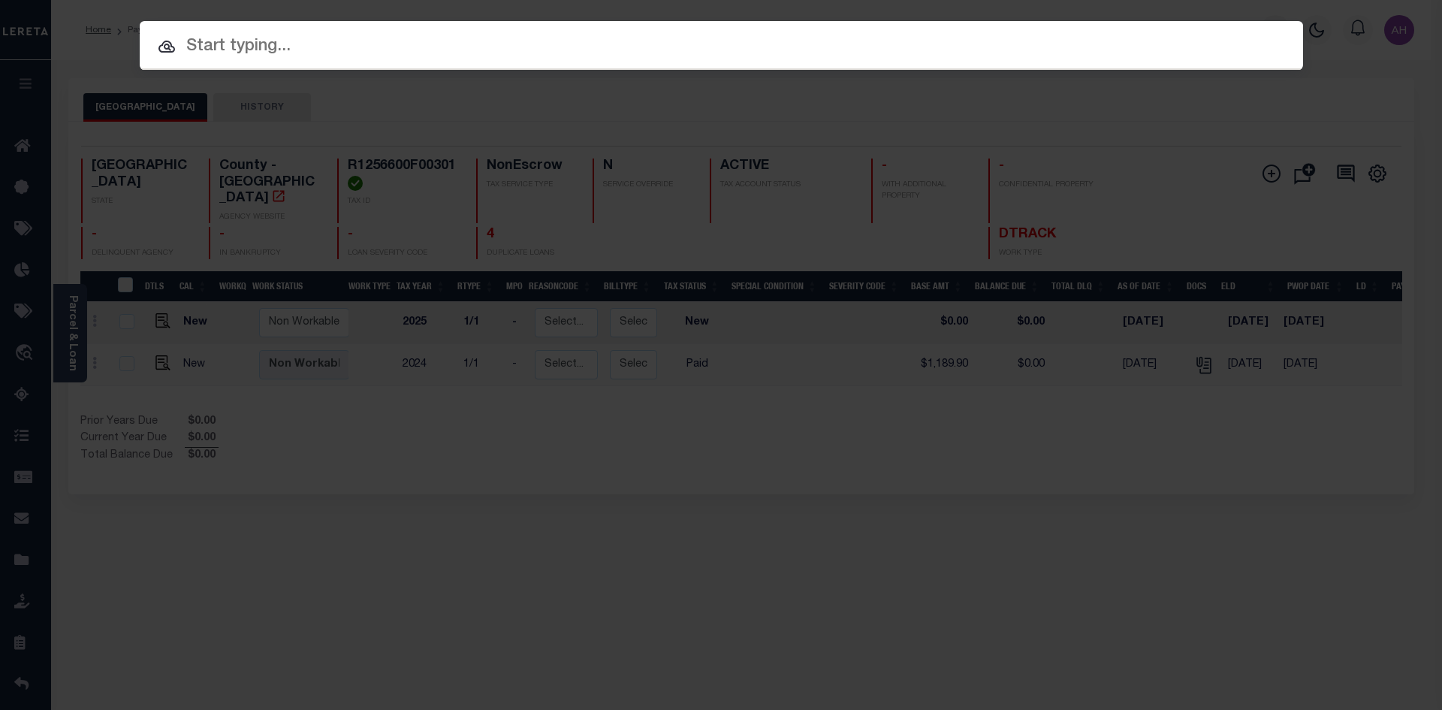
paste input "202500917"
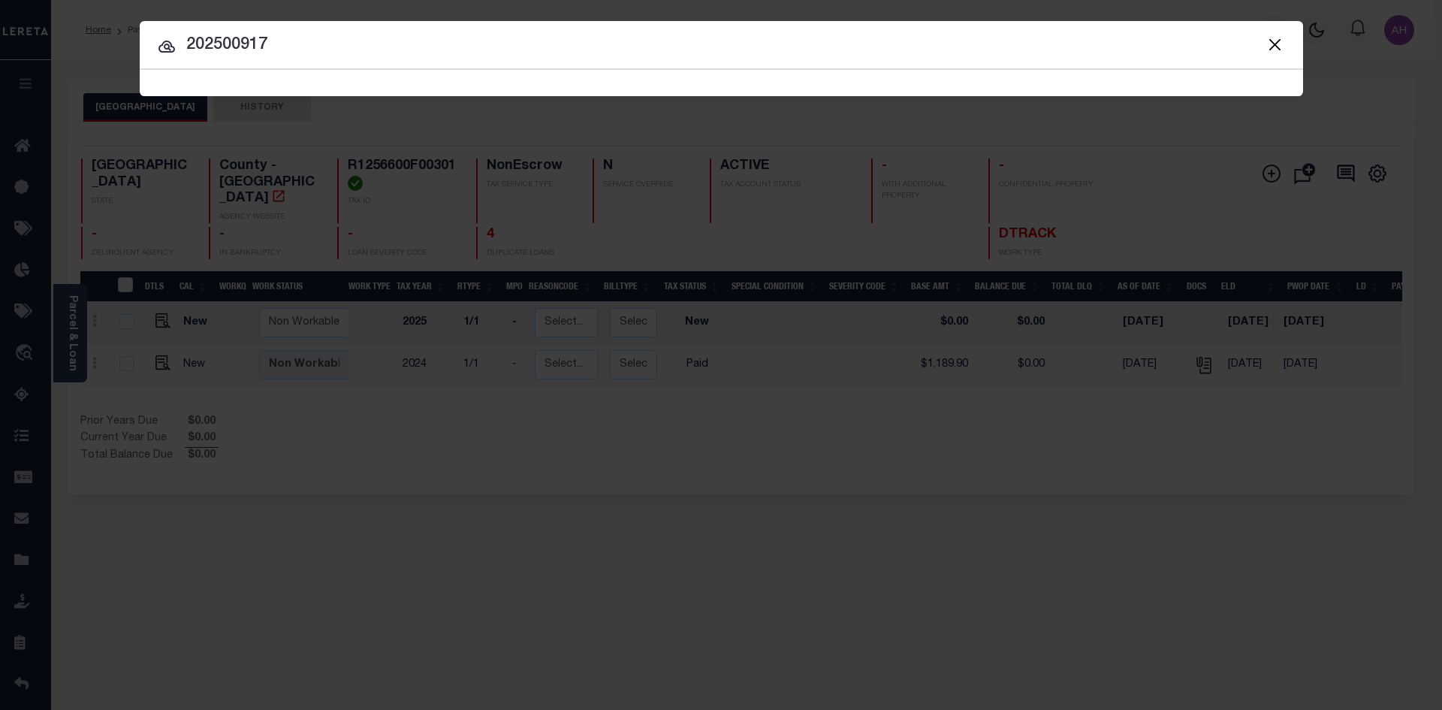
type input "202500917"
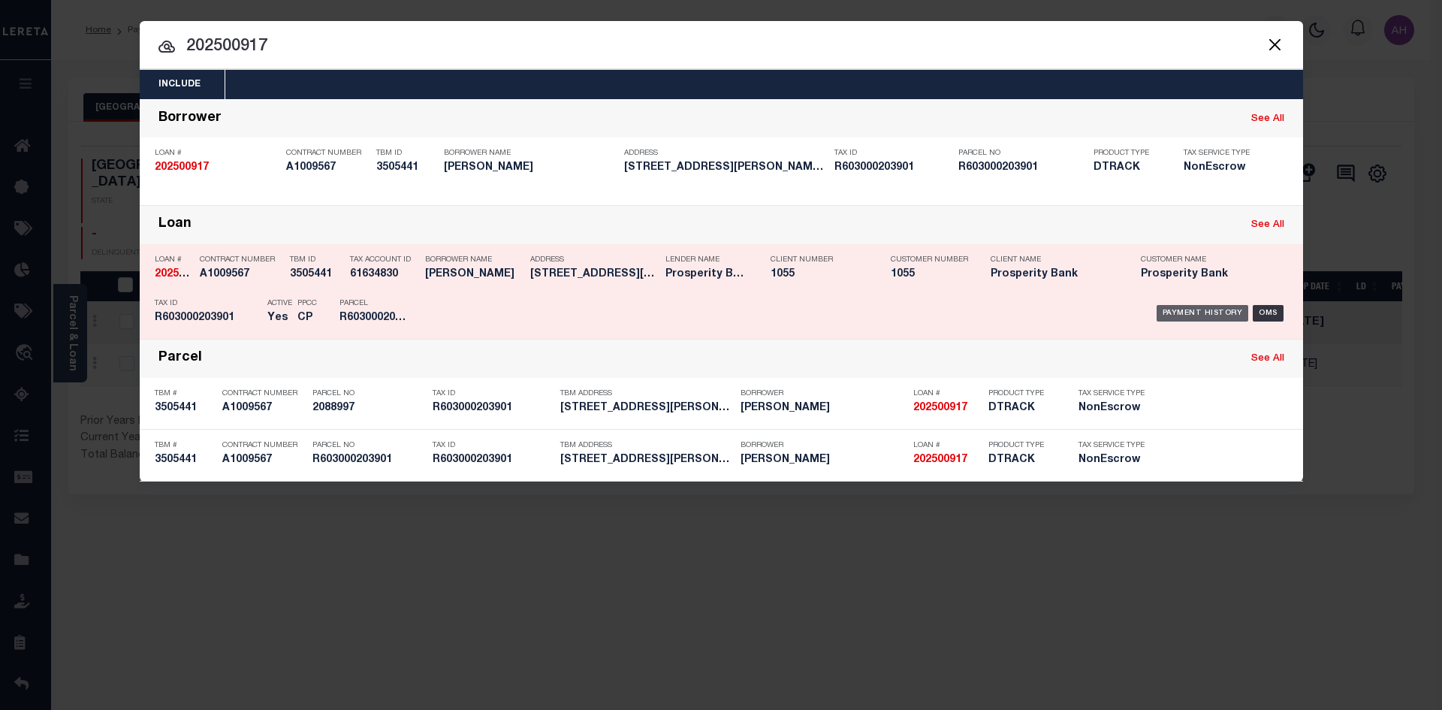
click at [1184, 321] on div "Payment History" at bounding box center [1202, 313] width 92 height 17
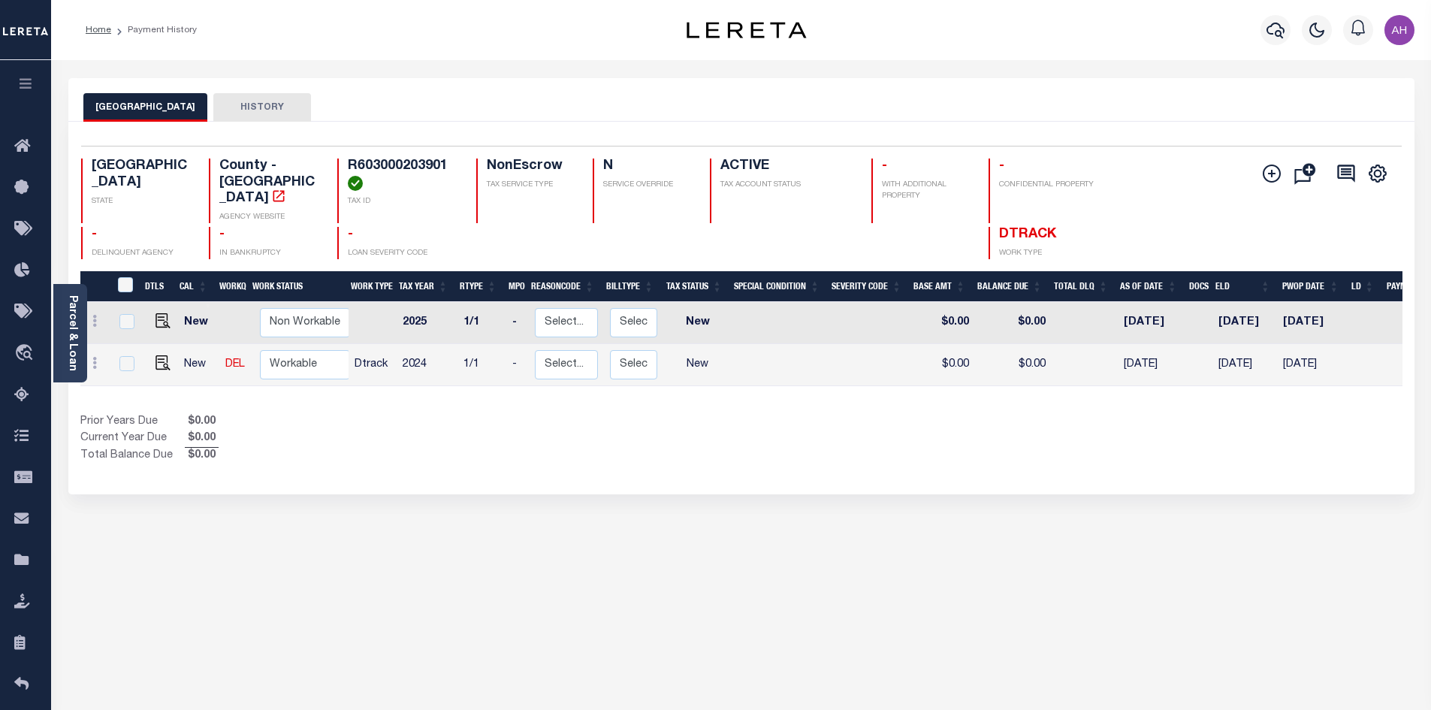
click at [170, 352] on td at bounding box center [160, 365] width 36 height 42
checkbox input "true"
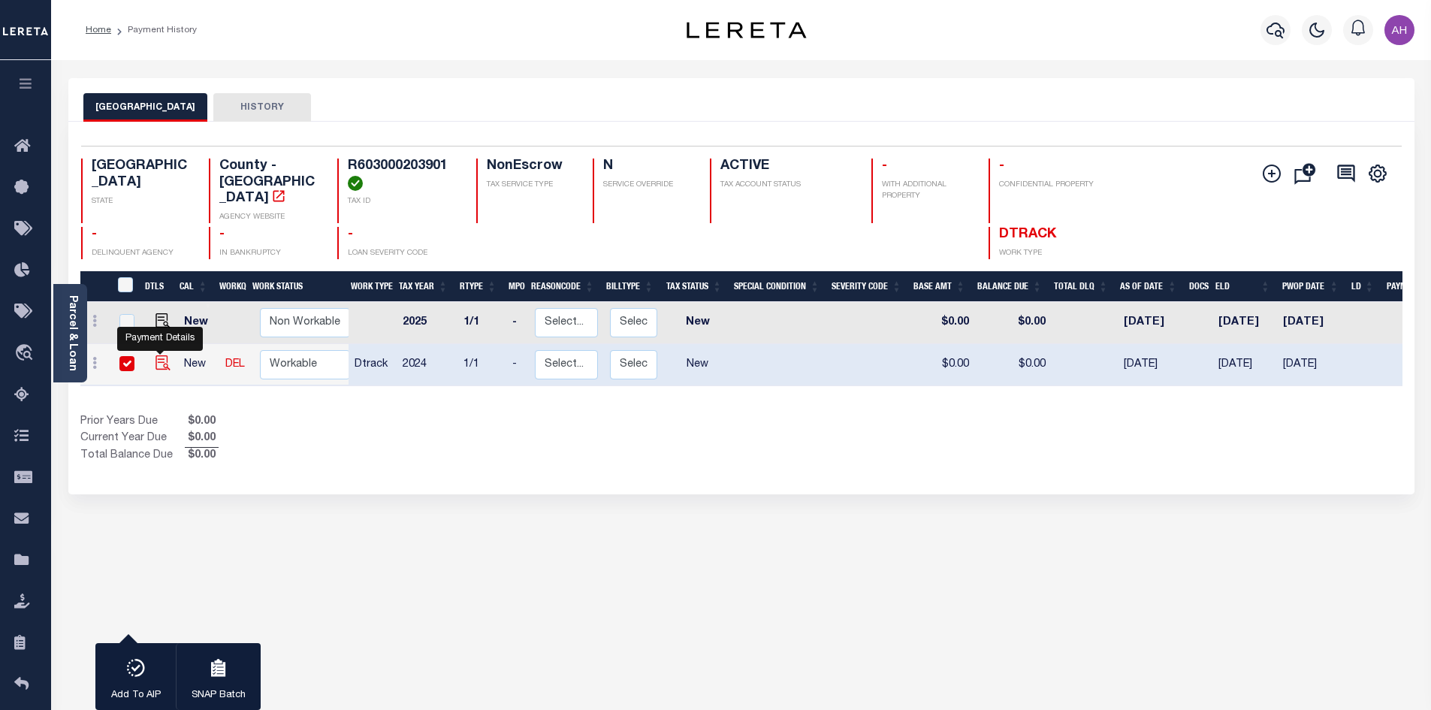
click at [158, 355] on img "" at bounding box center [162, 362] width 15 height 15
checkbox input "false"
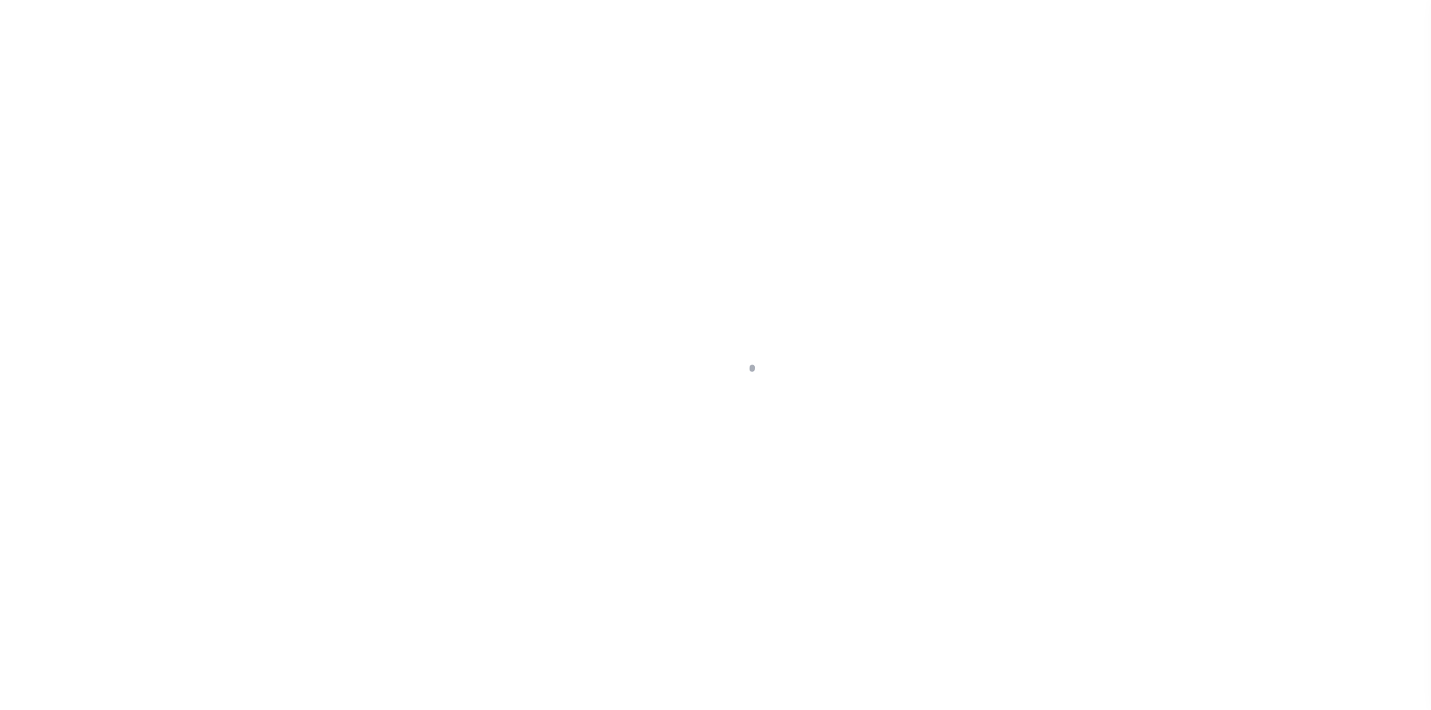
select select "NW2"
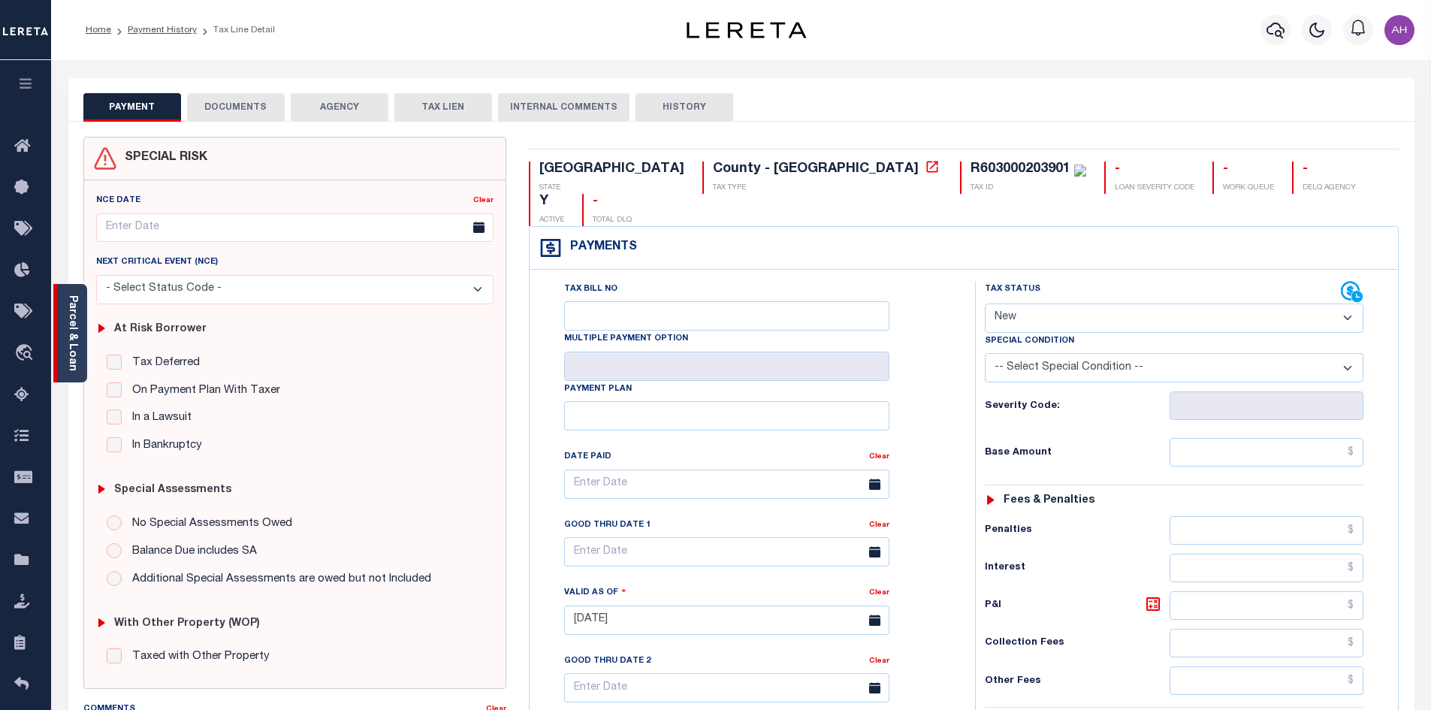
click at [78, 309] on div "Parcel & Loan" at bounding box center [70, 333] width 34 height 98
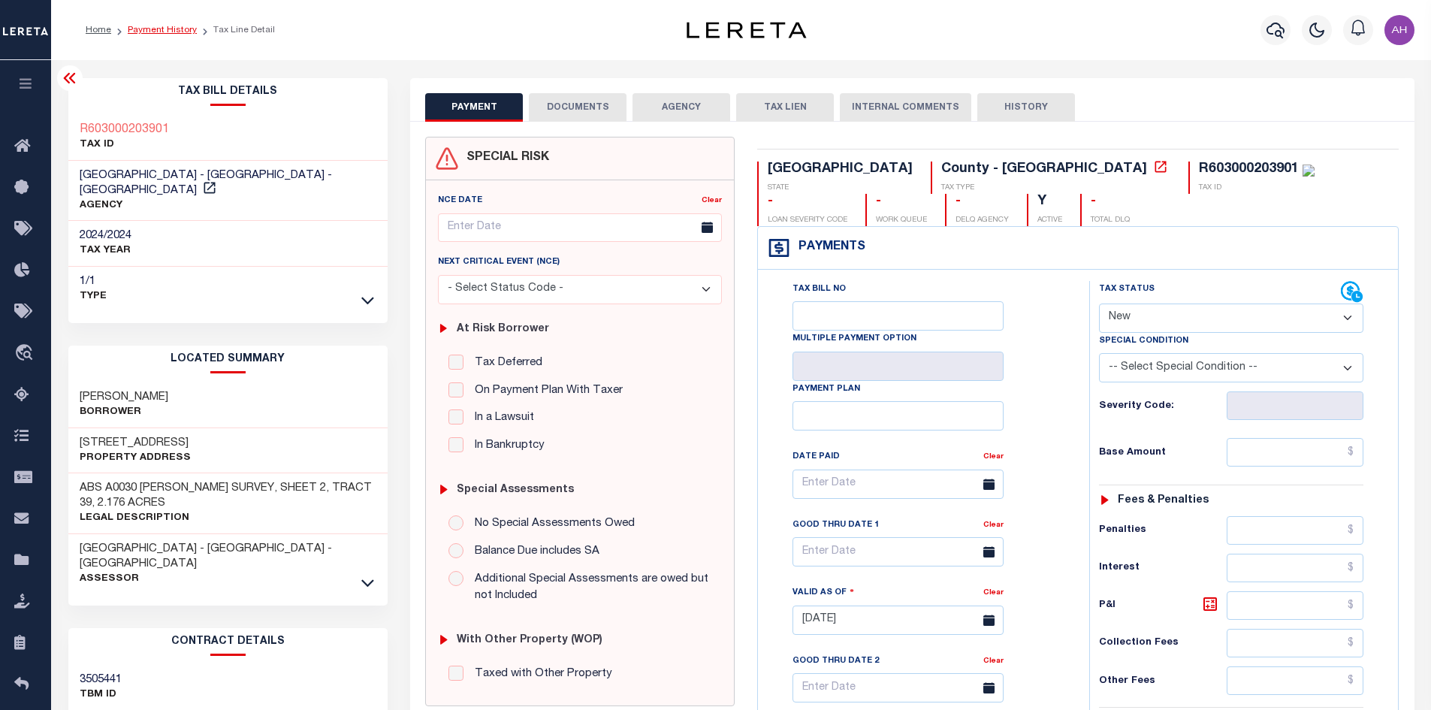
click at [158, 33] on link "Payment History" at bounding box center [162, 30] width 69 height 9
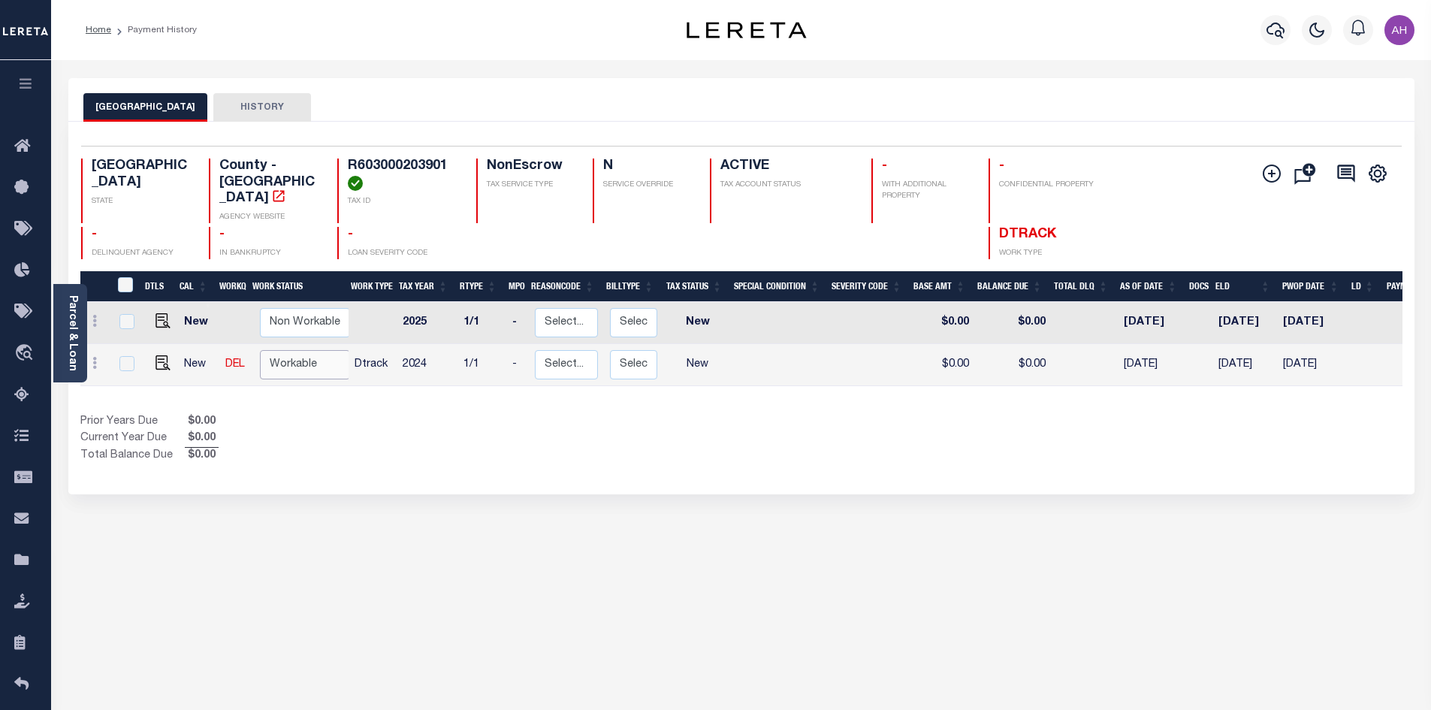
click at [310, 357] on select "Non Workable Workable" at bounding box center [305, 364] width 90 height 29
checkbox input "true"
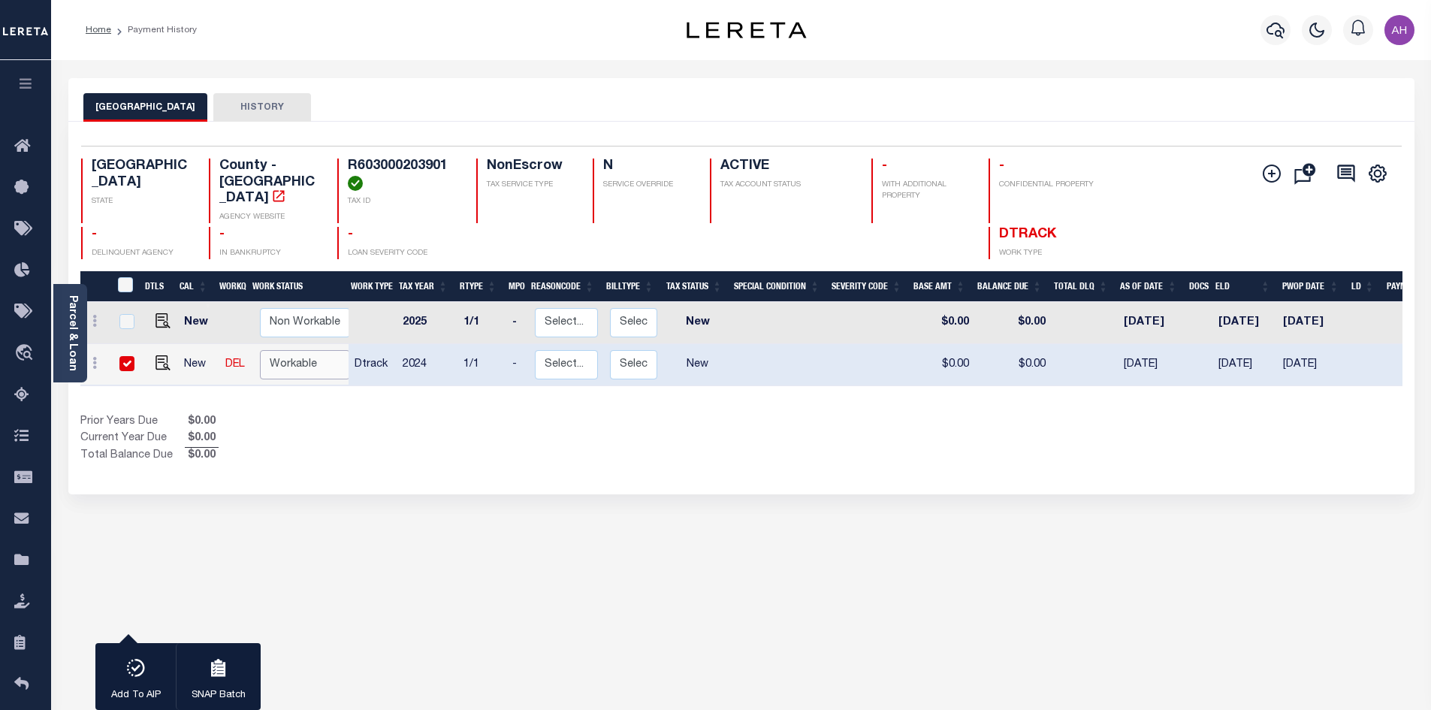
select select "true"
click at [260, 350] on select "Non Workable Workable" at bounding box center [305, 364] width 90 height 29
checkbox input "false"
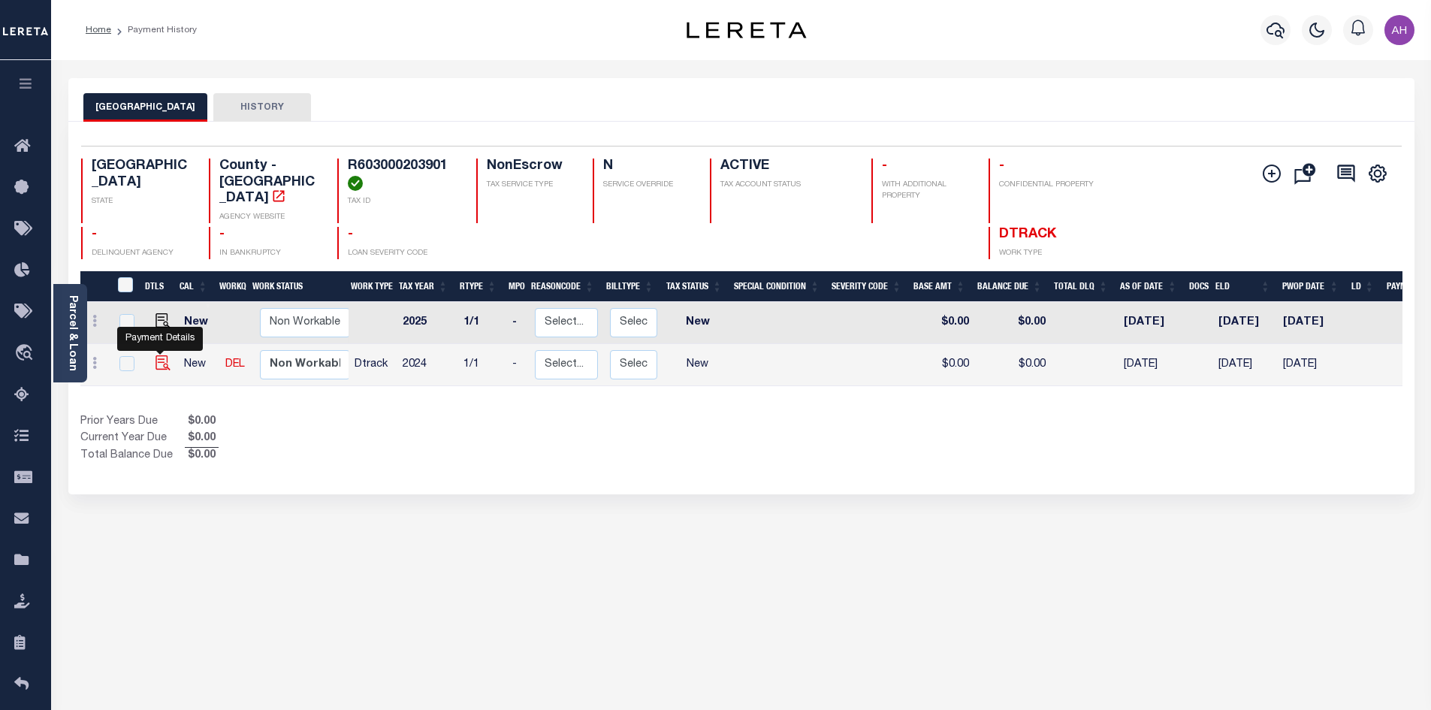
click at [160, 355] on img "" at bounding box center [162, 362] width 15 height 15
checkbox input "true"
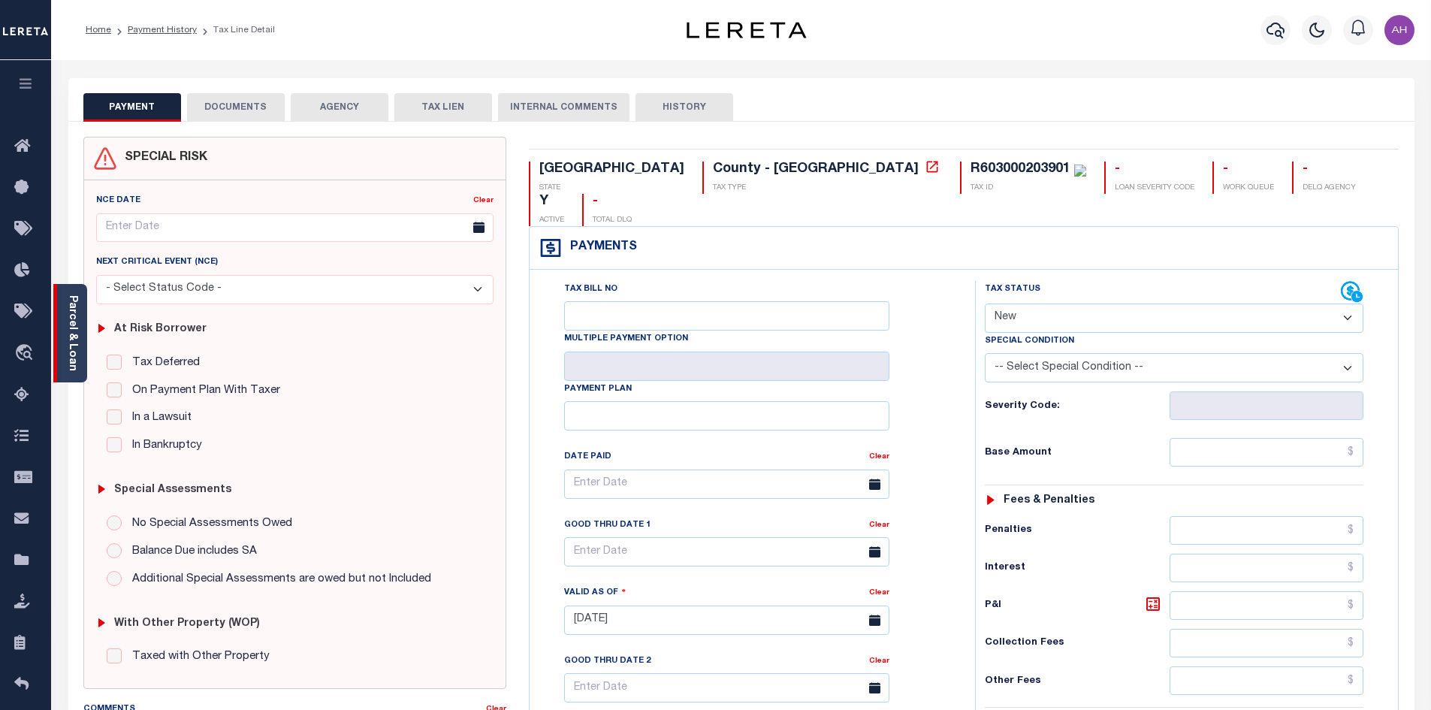
click at [77, 350] on link "Parcel & Loan" at bounding box center [72, 333] width 11 height 76
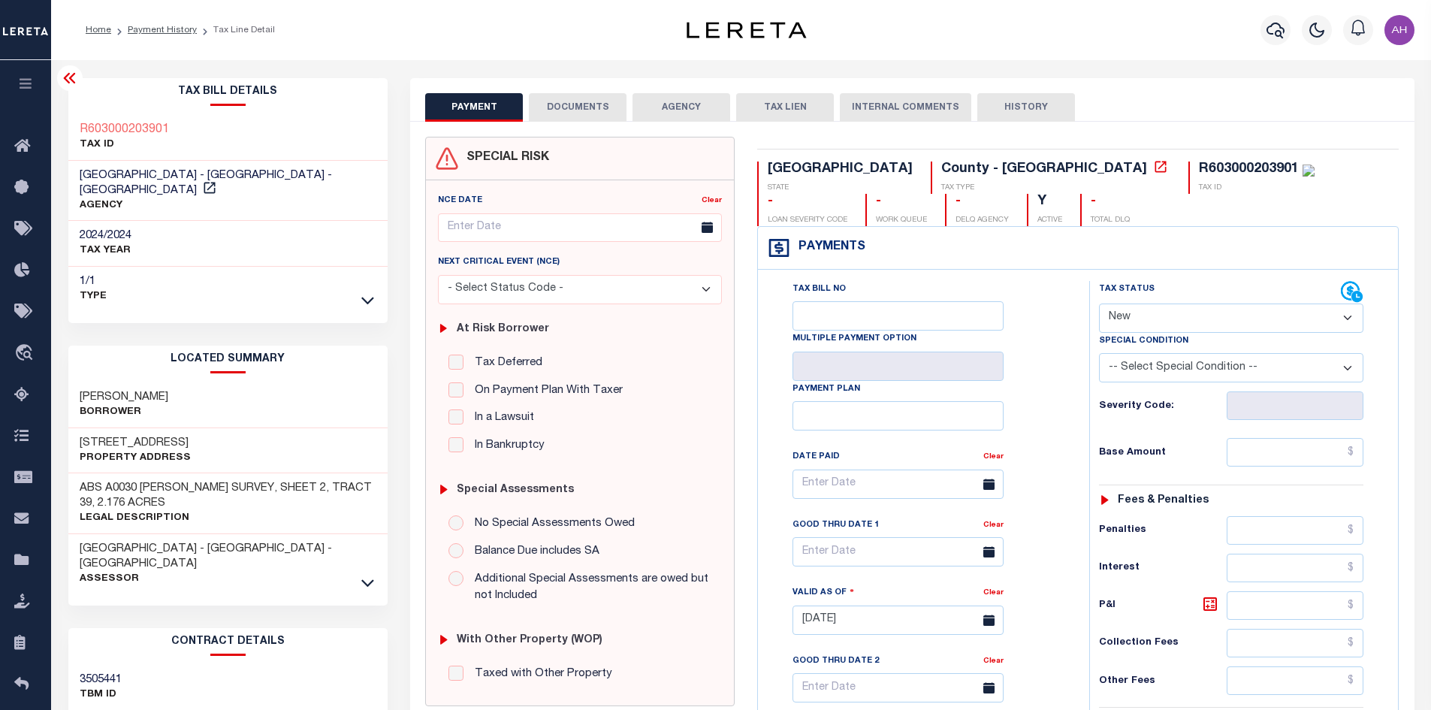
click at [1212, 318] on select "- Select Status Code - Open Due/Unpaid Paid Incomplete No Tax Due Internal Refu…" at bounding box center [1231, 317] width 264 height 29
drag, startPoint x: 206, startPoint y: 133, endPoint x: 74, endPoint y: 131, distance: 132.2
click at [74, 131] on div "R603000203901 TAX ID" at bounding box center [228, 138] width 320 height 46
copy h3 "R603000203901"
click at [1145, 315] on select "- Select Status Code - Open Due/Unpaid Paid Incomplete No Tax Due Internal Refu…" at bounding box center [1231, 317] width 264 height 29
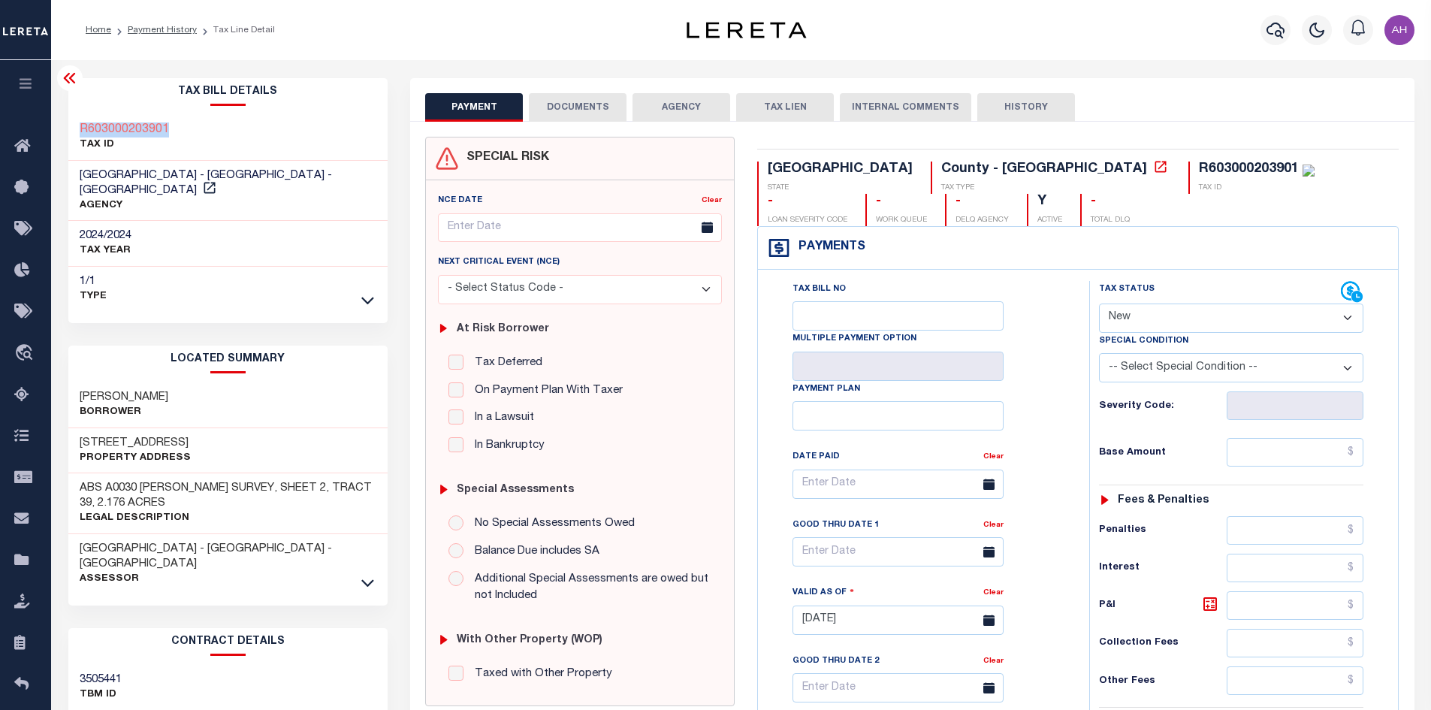
select select "PYD"
click at [1099, 304] on select "- Select Status Code - Open Due/Unpaid Paid Incomplete No Tax Due Internal Refu…" at bounding box center [1231, 317] width 264 height 29
type input "08/22/2025"
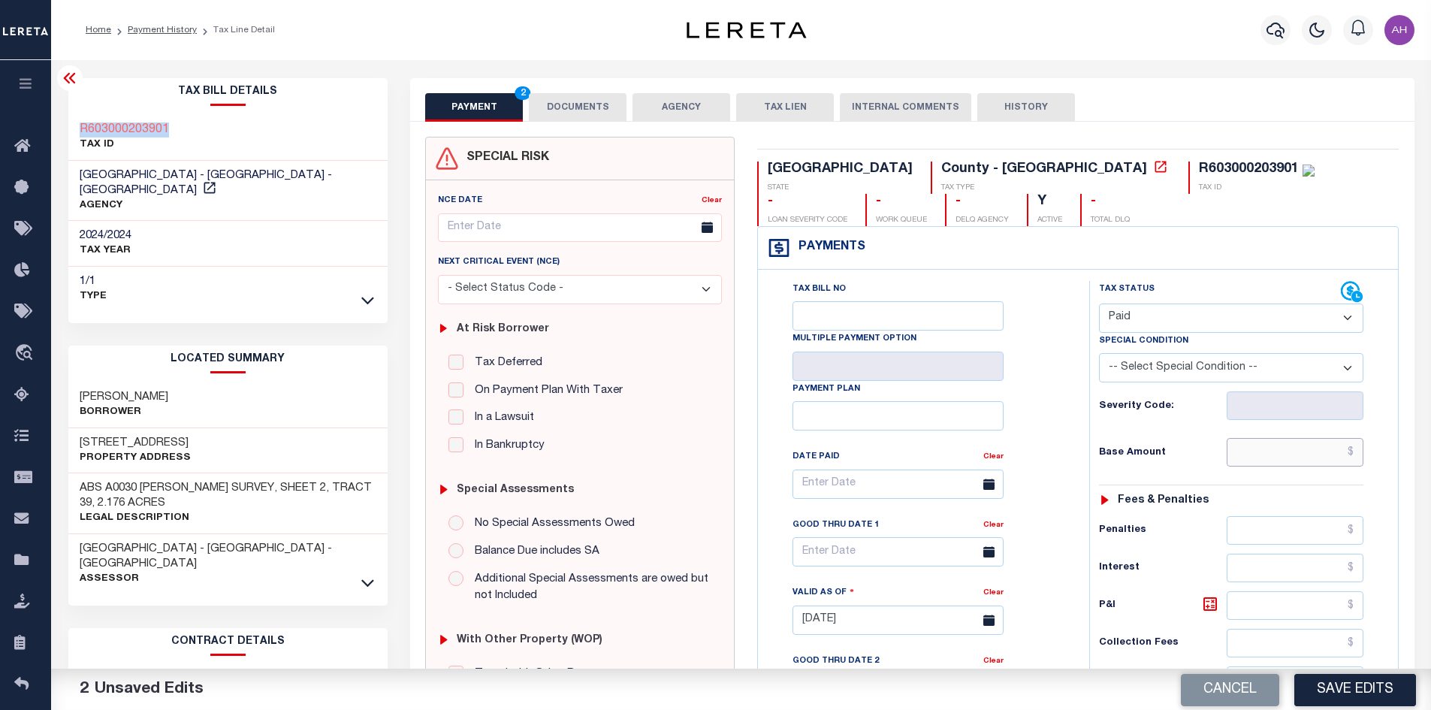
click at [1258, 460] on input "text" at bounding box center [1294, 452] width 137 height 29
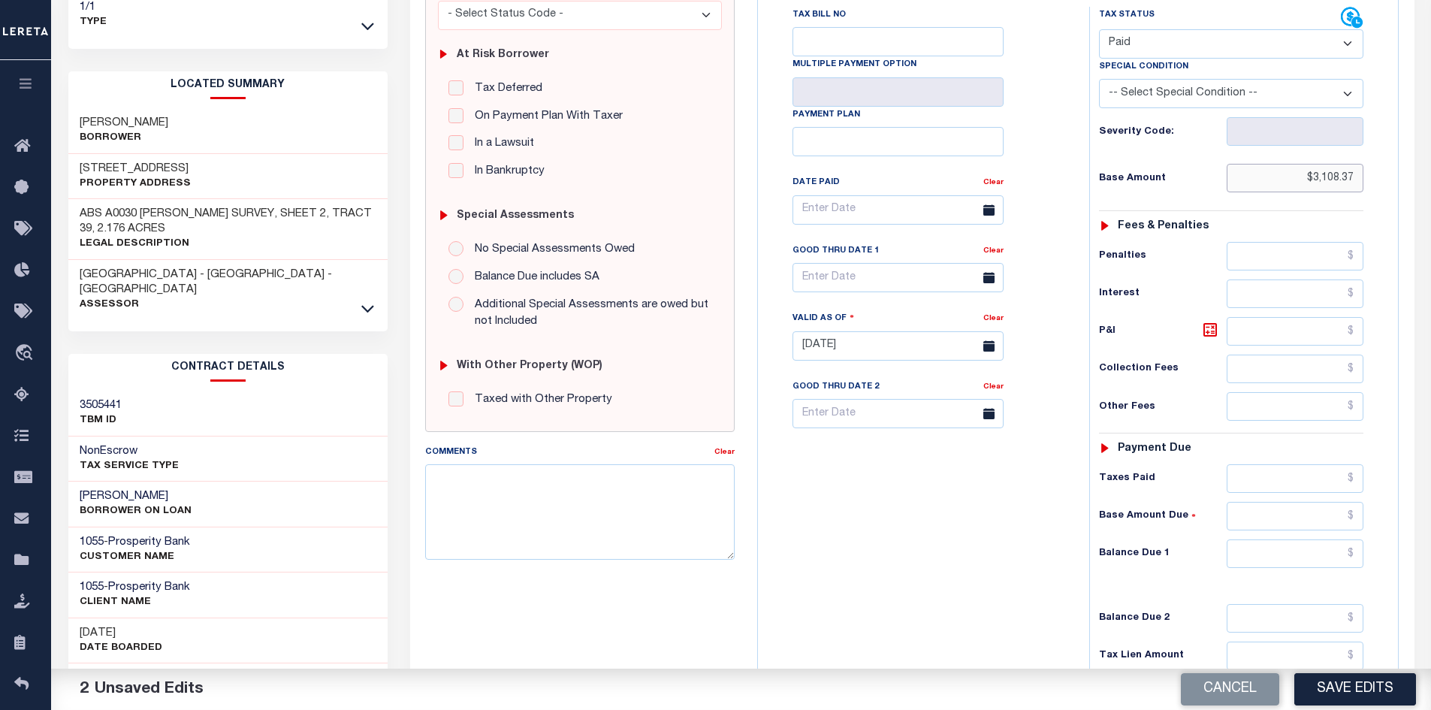
scroll to position [300, 0]
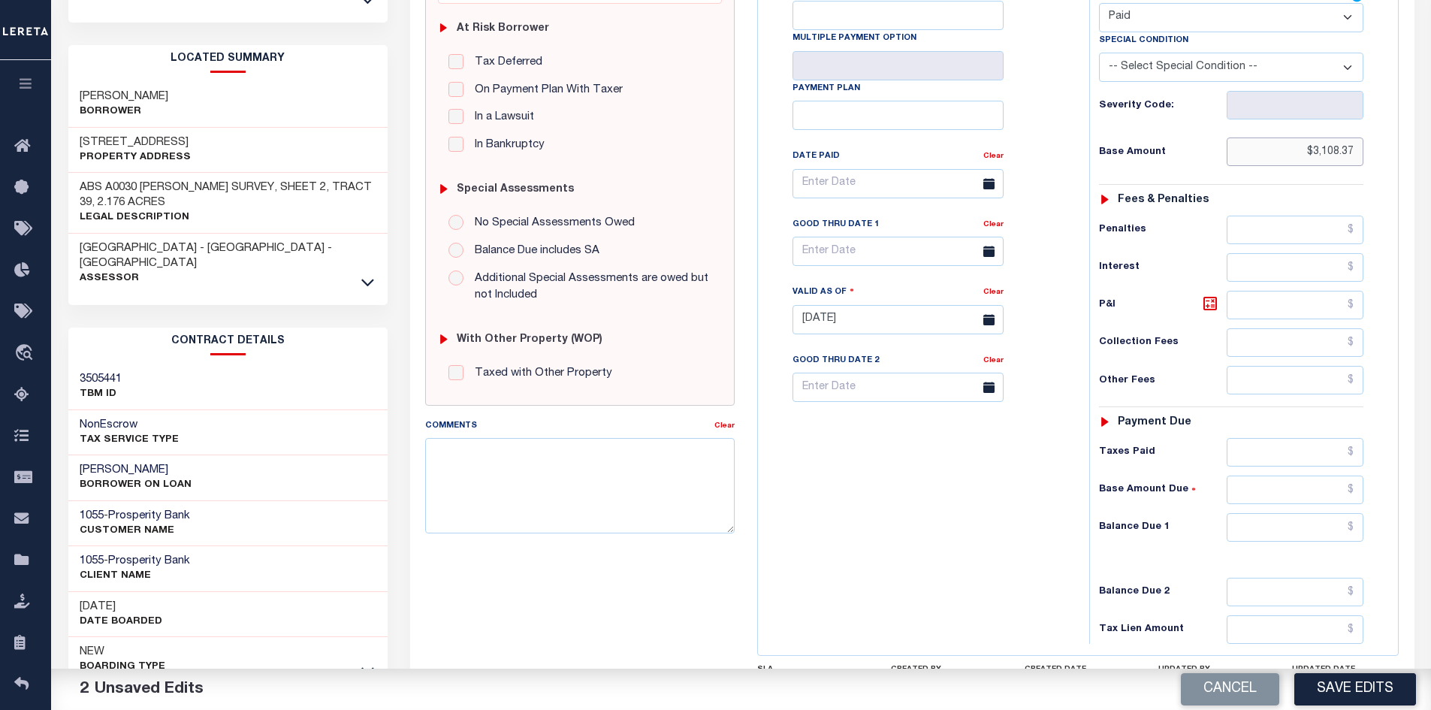
type input "$3,108.37"
click at [1293, 518] on input "text" at bounding box center [1294, 527] width 137 height 29
type input "$0.00"
click at [1339, 692] on button "Save Edits" at bounding box center [1355, 689] width 122 height 32
checkbox input "false"
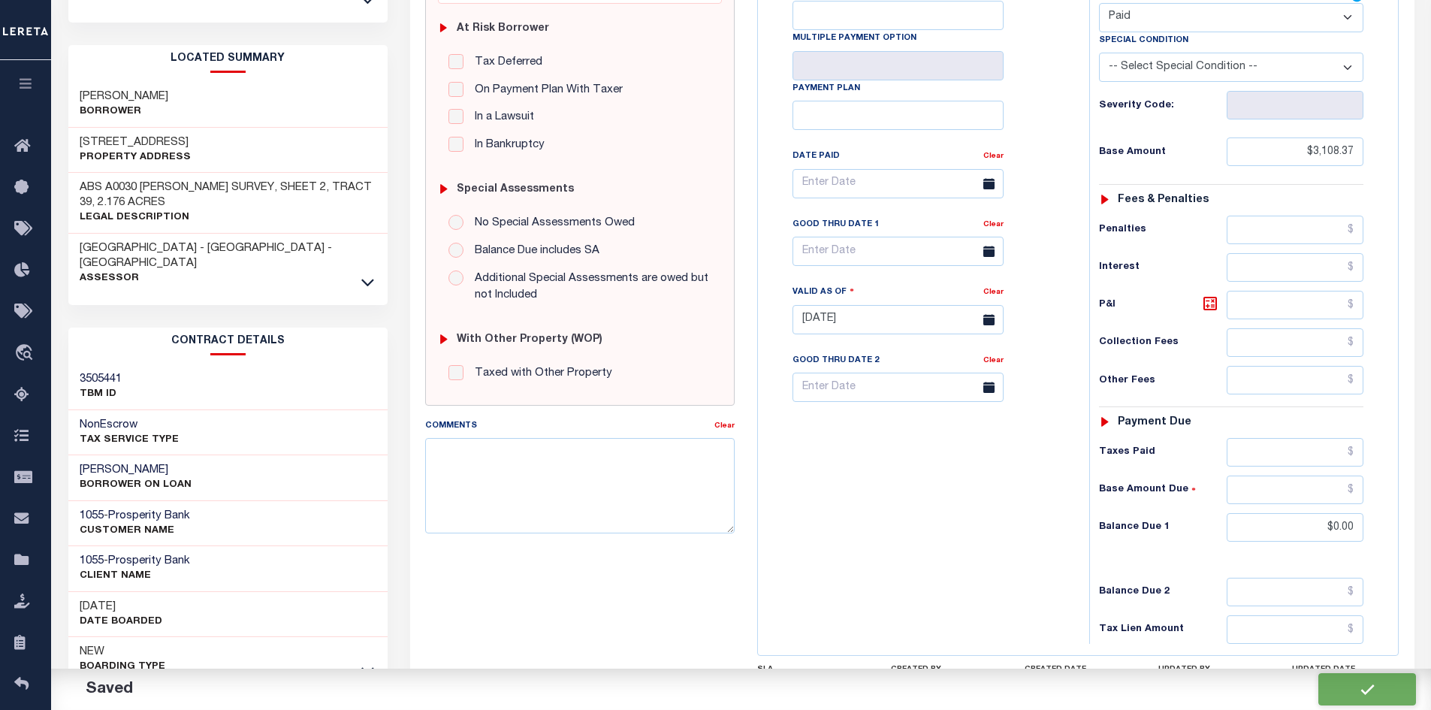
checkbox input "false"
type input "$3,108.37"
type input "$0"
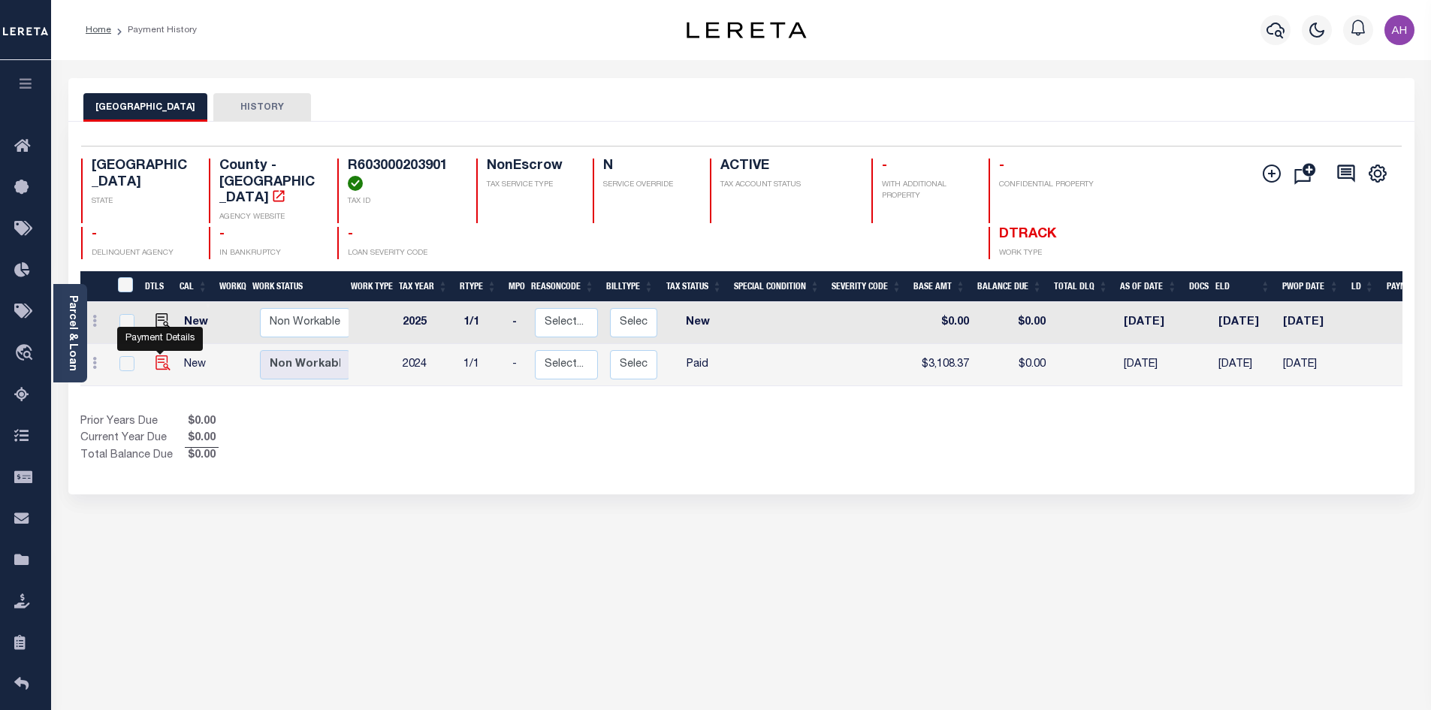
click at [158, 355] on img "" at bounding box center [162, 362] width 15 height 15
checkbox input "true"
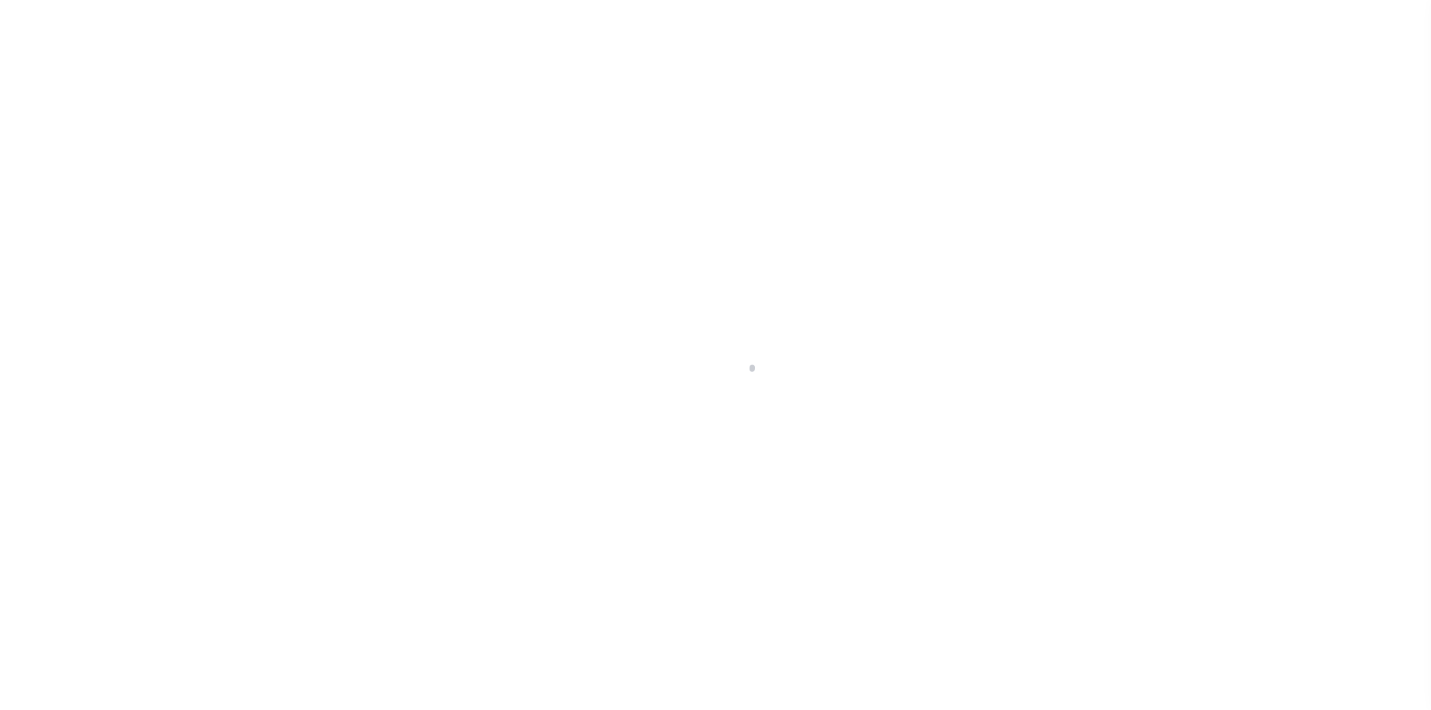
select select "PYD"
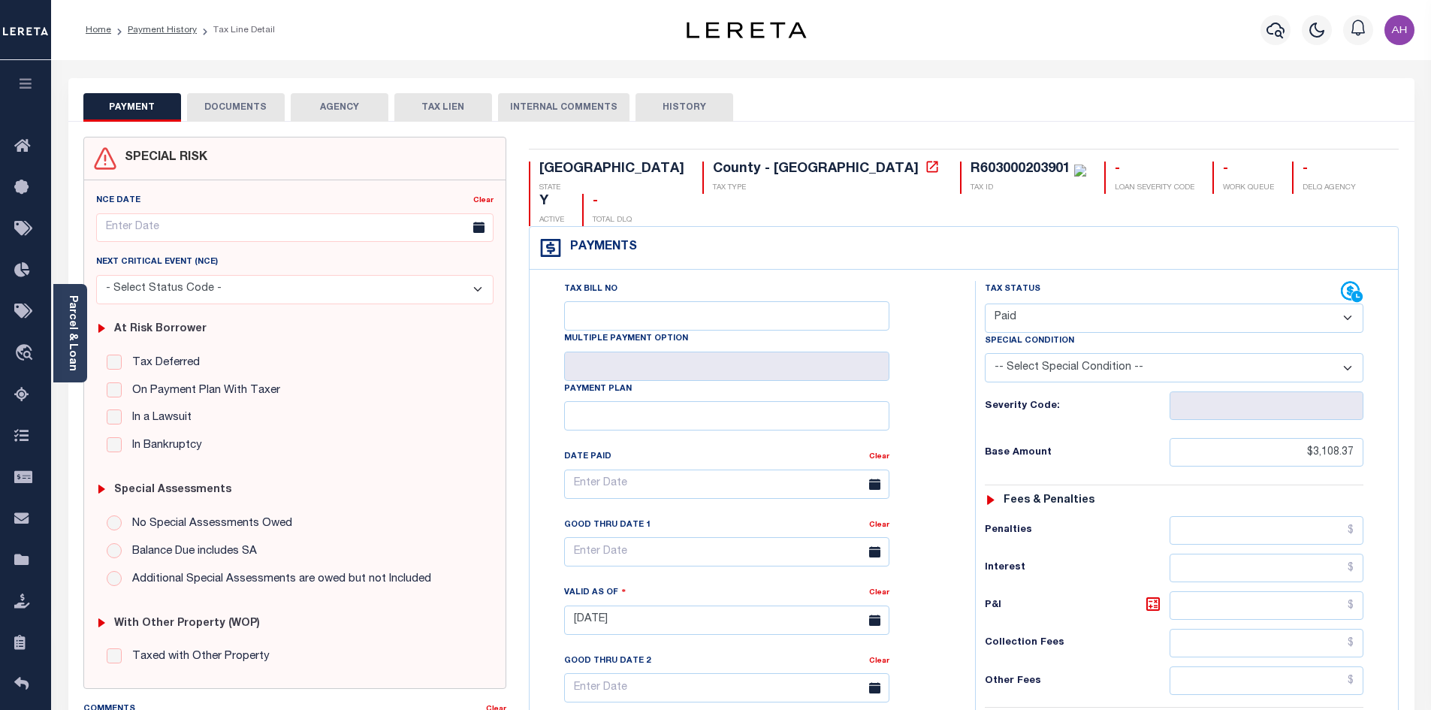
click at [246, 101] on button "DOCUMENTS" at bounding box center [236, 107] width 98 height 29
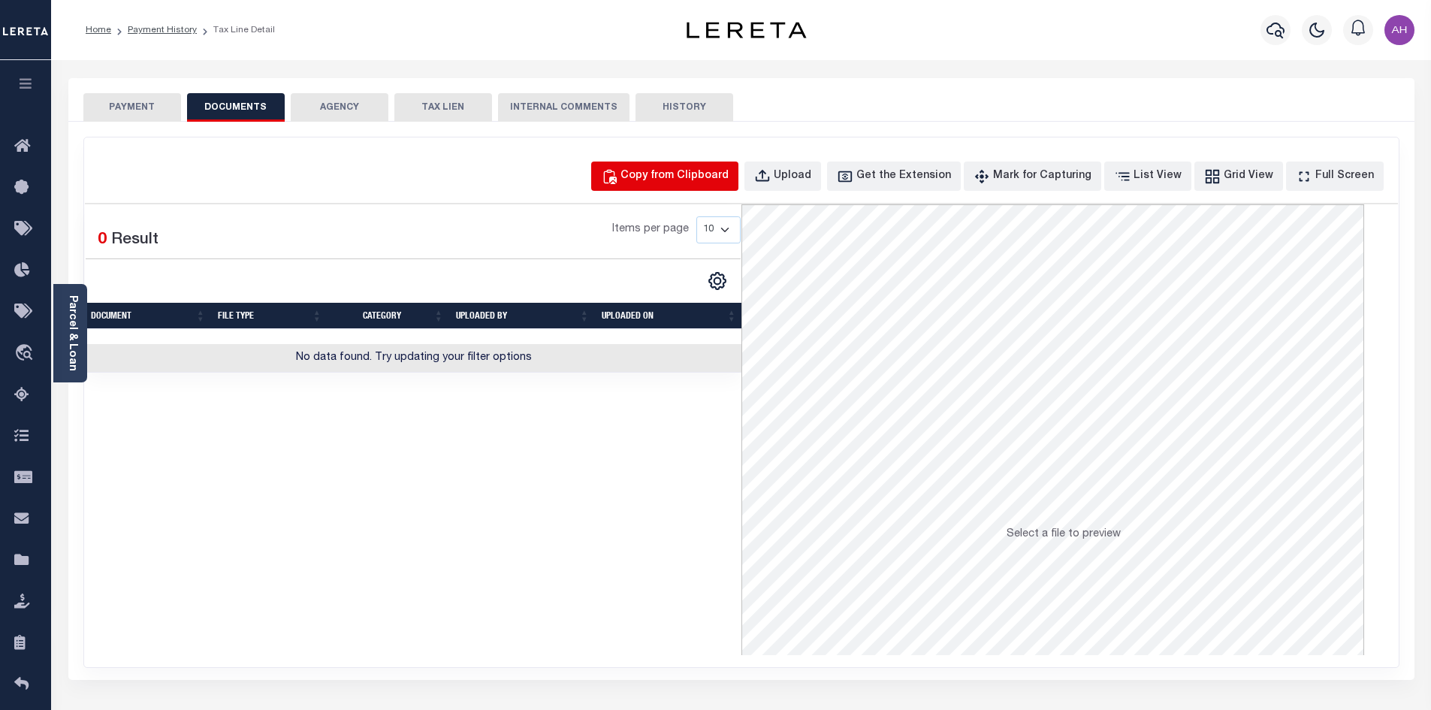
click at [707, 180] on div "Copy from Clipboard" at bounding box center [674, 176] width 108 height 17
select select "POP"
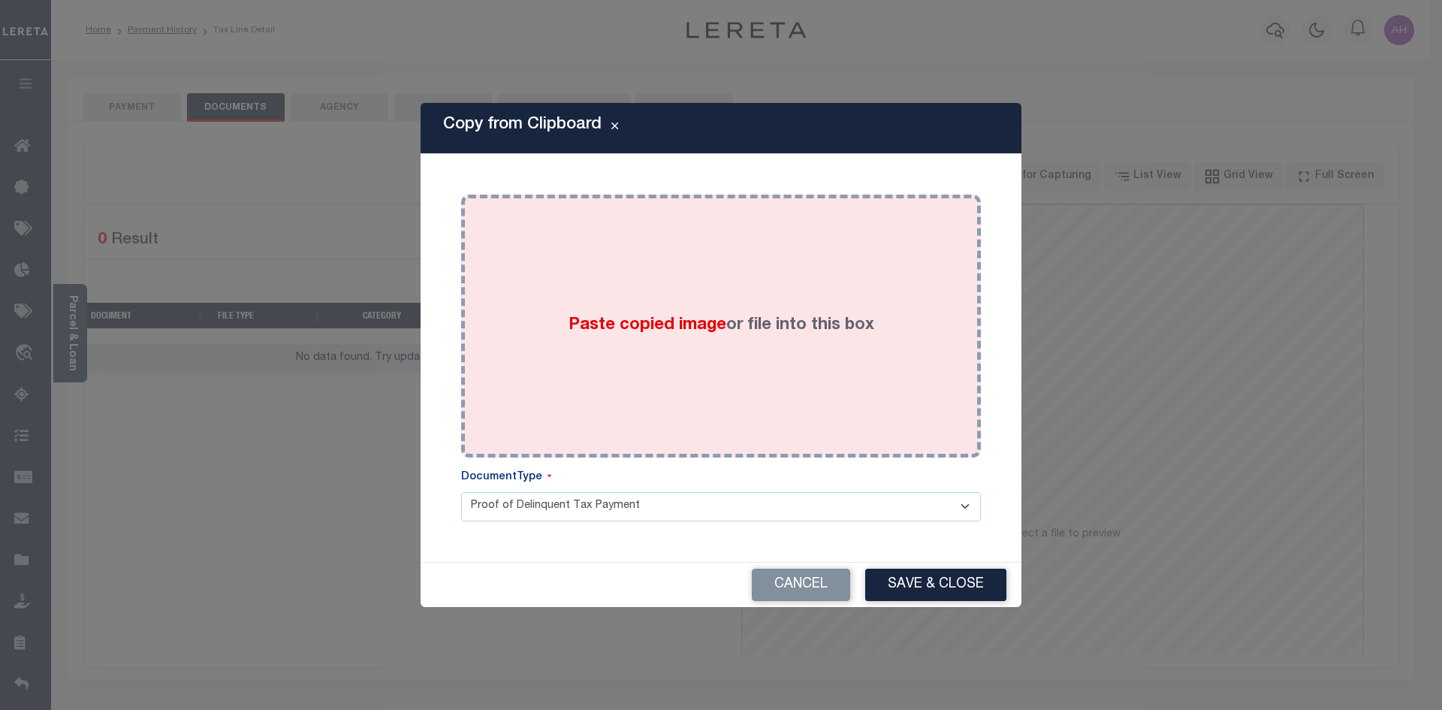
click at [634, 321] on span "Paste copied image" at bounding box center [647, 325] width 158 height 17
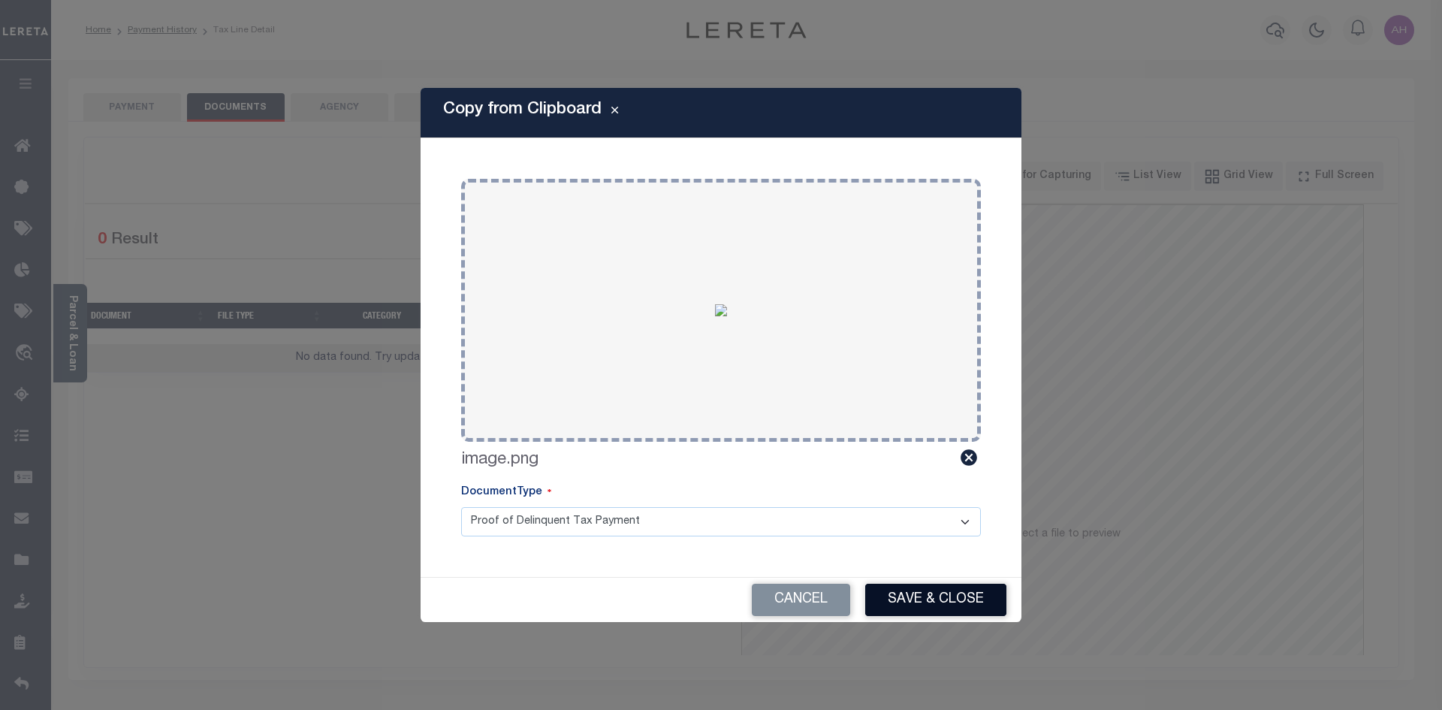
click at [963, 590] on button "Save & Close" at bounding box center [935, 600] width 141 height 32
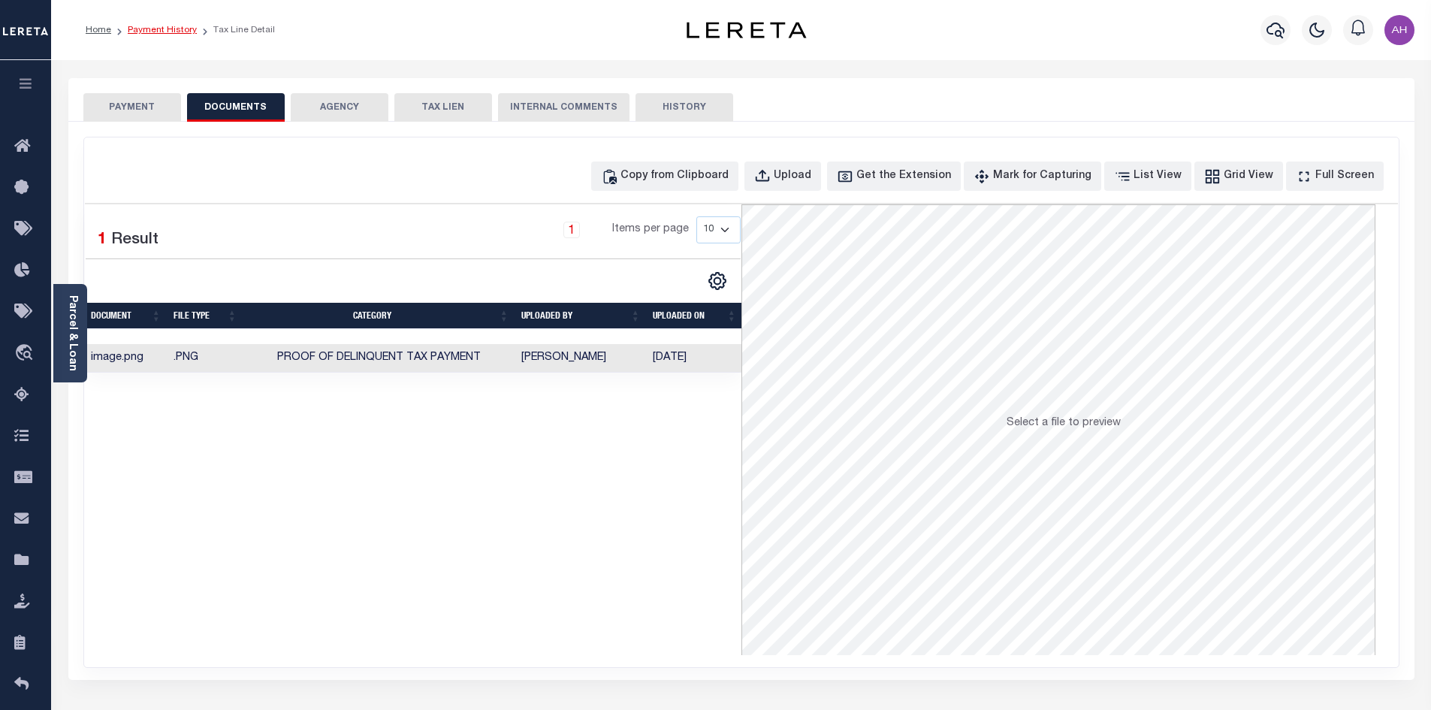
click at [141, 31] on link "Payment History" at bounding box center [162, 30] width 69 height 9
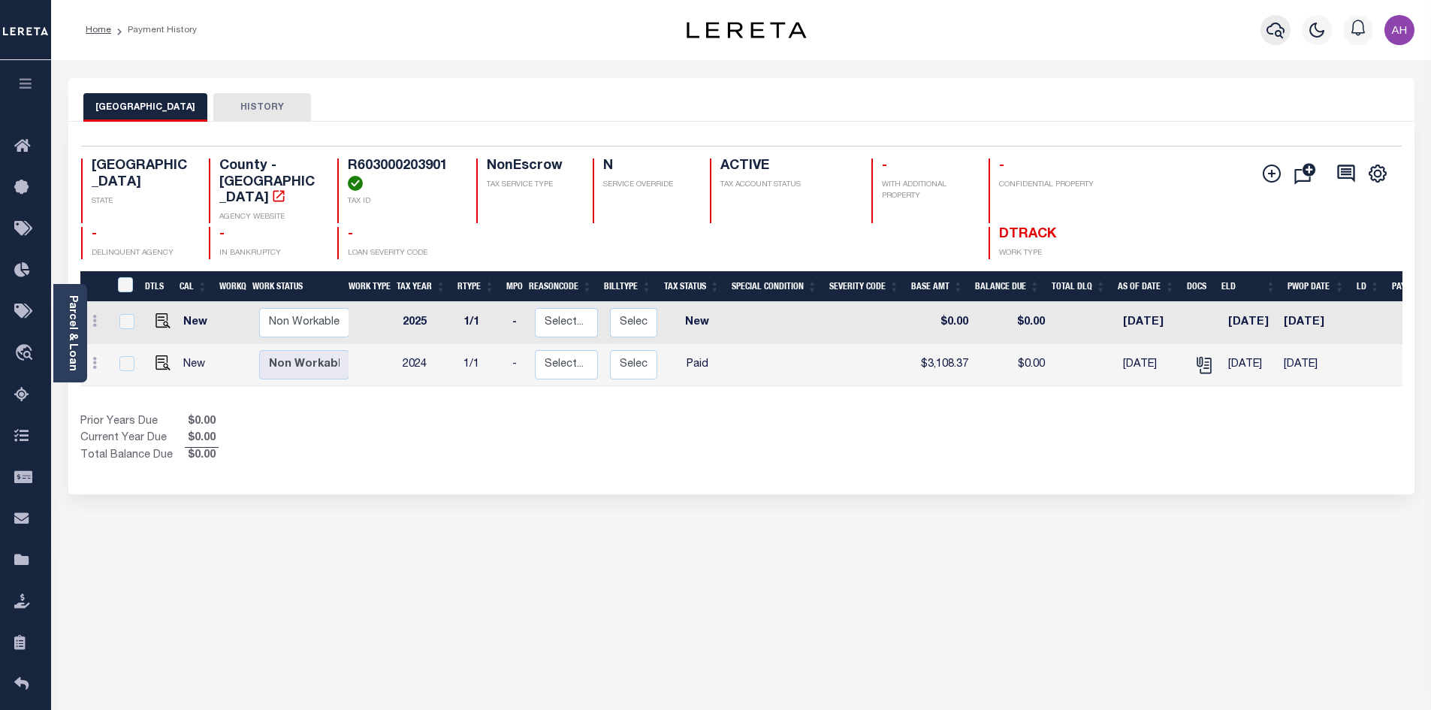
click at [1280, 32] on icon "button" at bounding box center [1275, 30] width 18 height 18
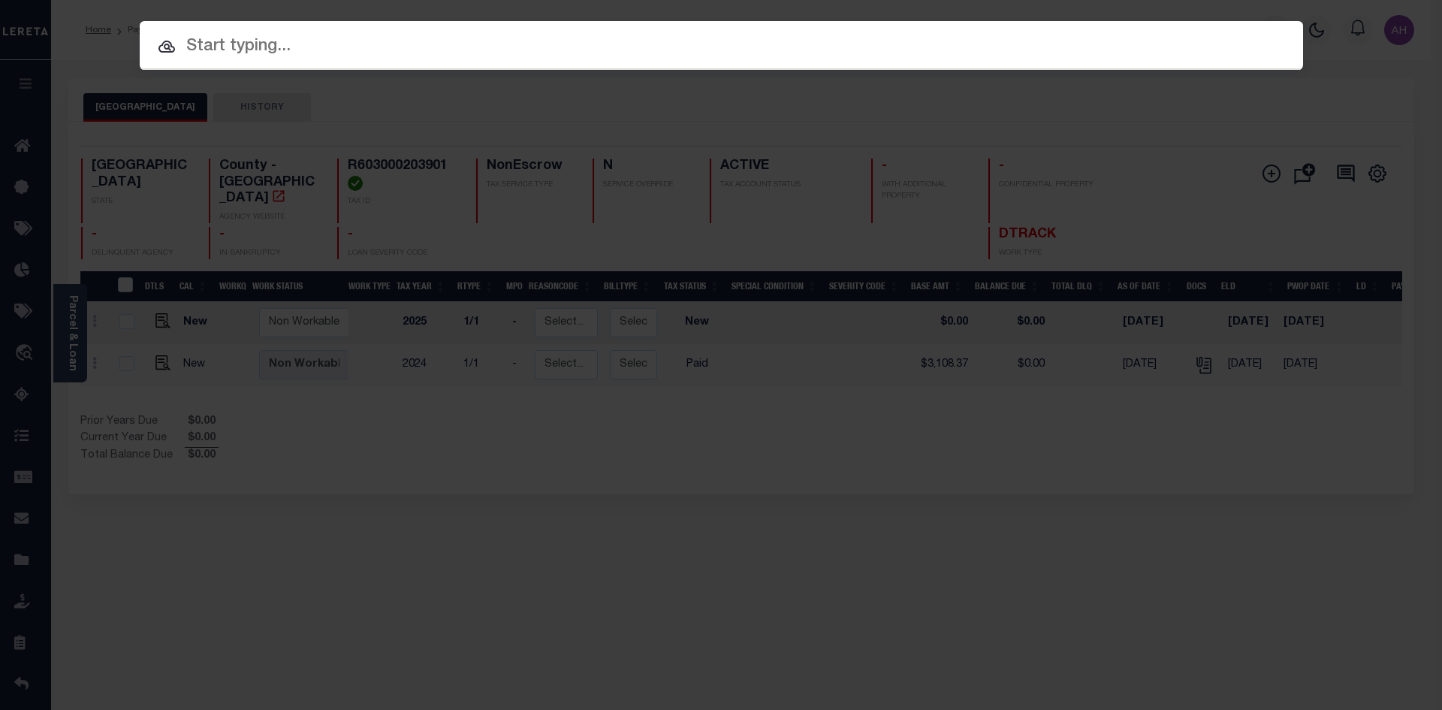
paste input "119953"
type input "119953"
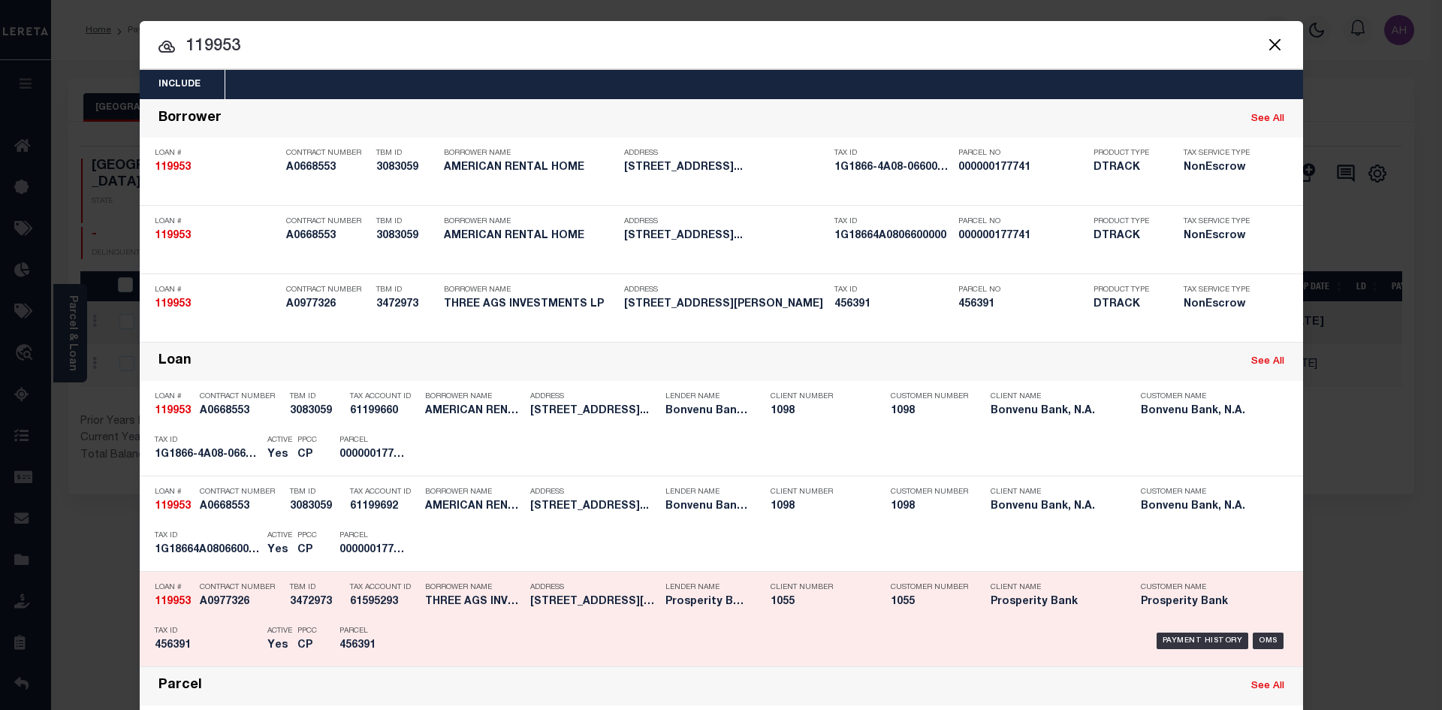
scroll to position [75, 0]
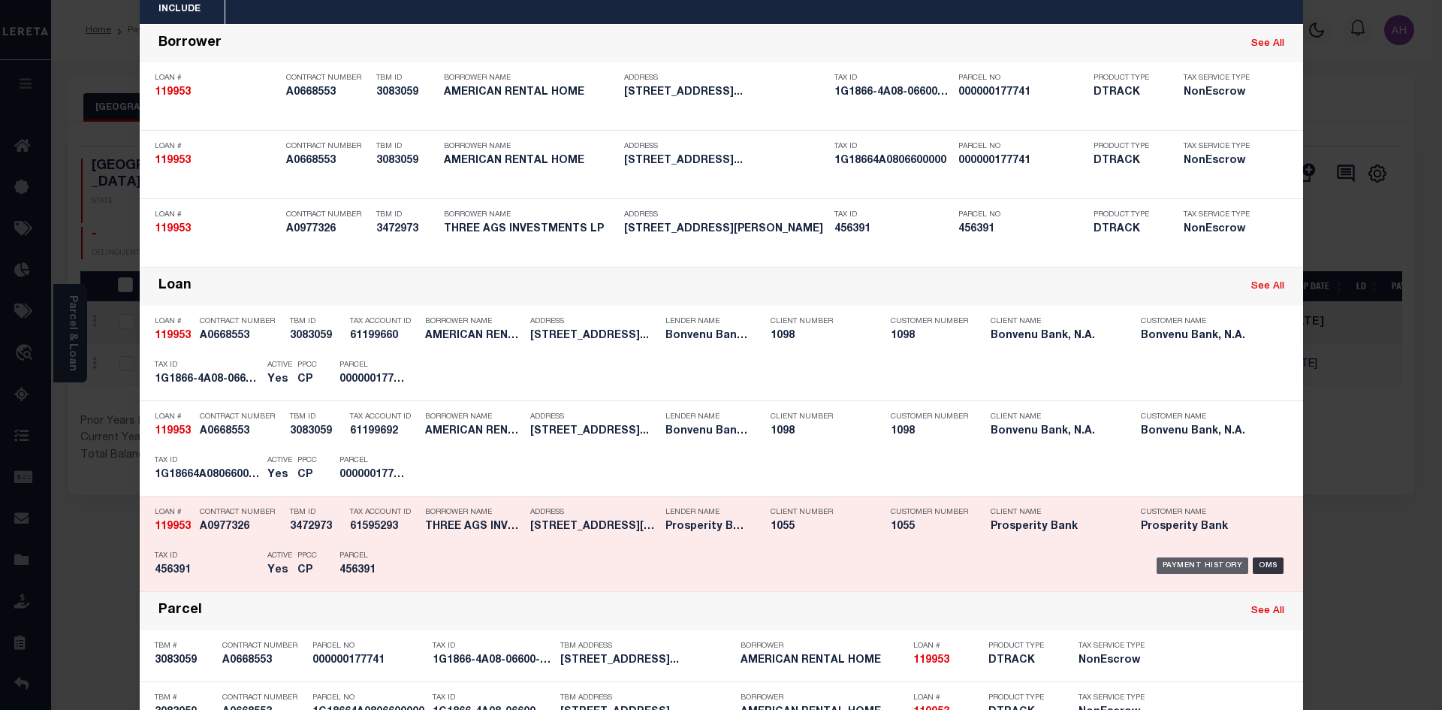
click at [1187, 561] on div "Payment History" at bounding box center [1202, 565] width 92 height 17
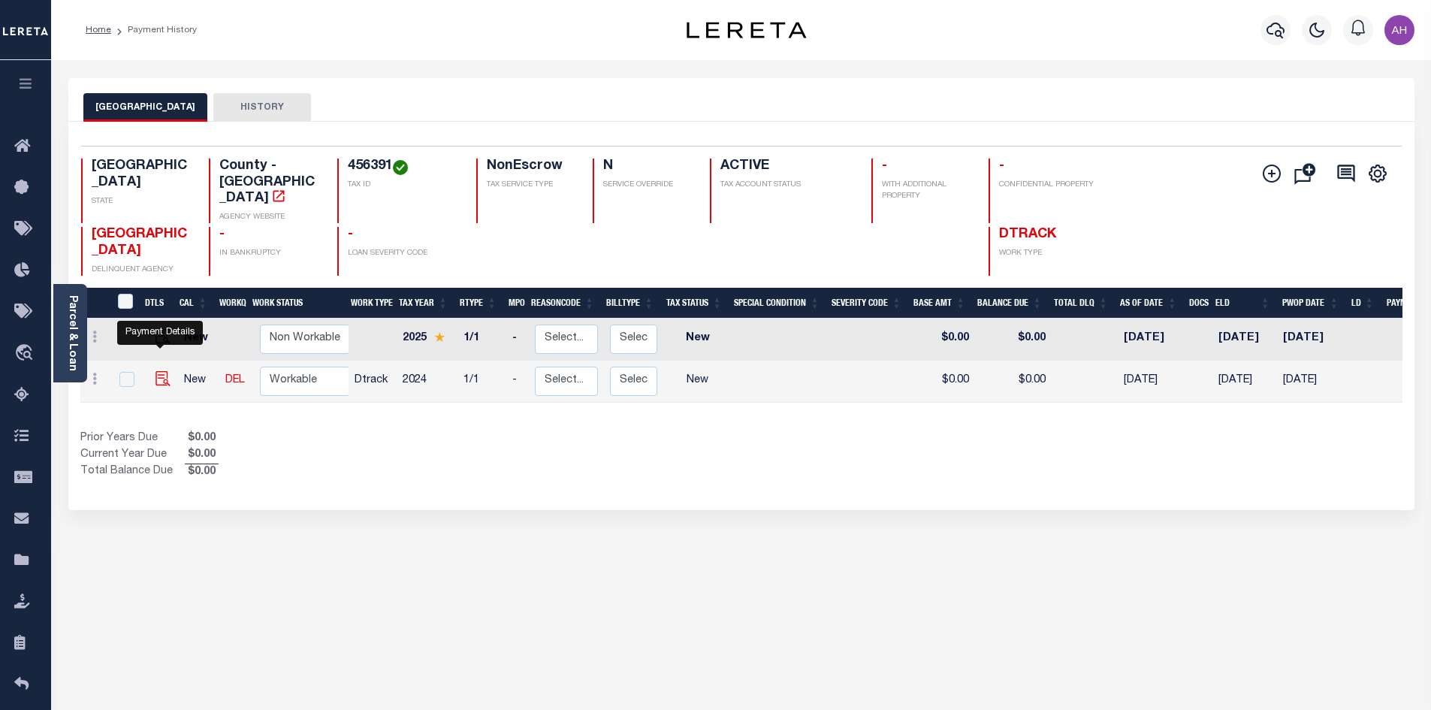
click at [155, 371] on img "" at bounding box center [162, 378] width 15 height 15
checkbox input "true"
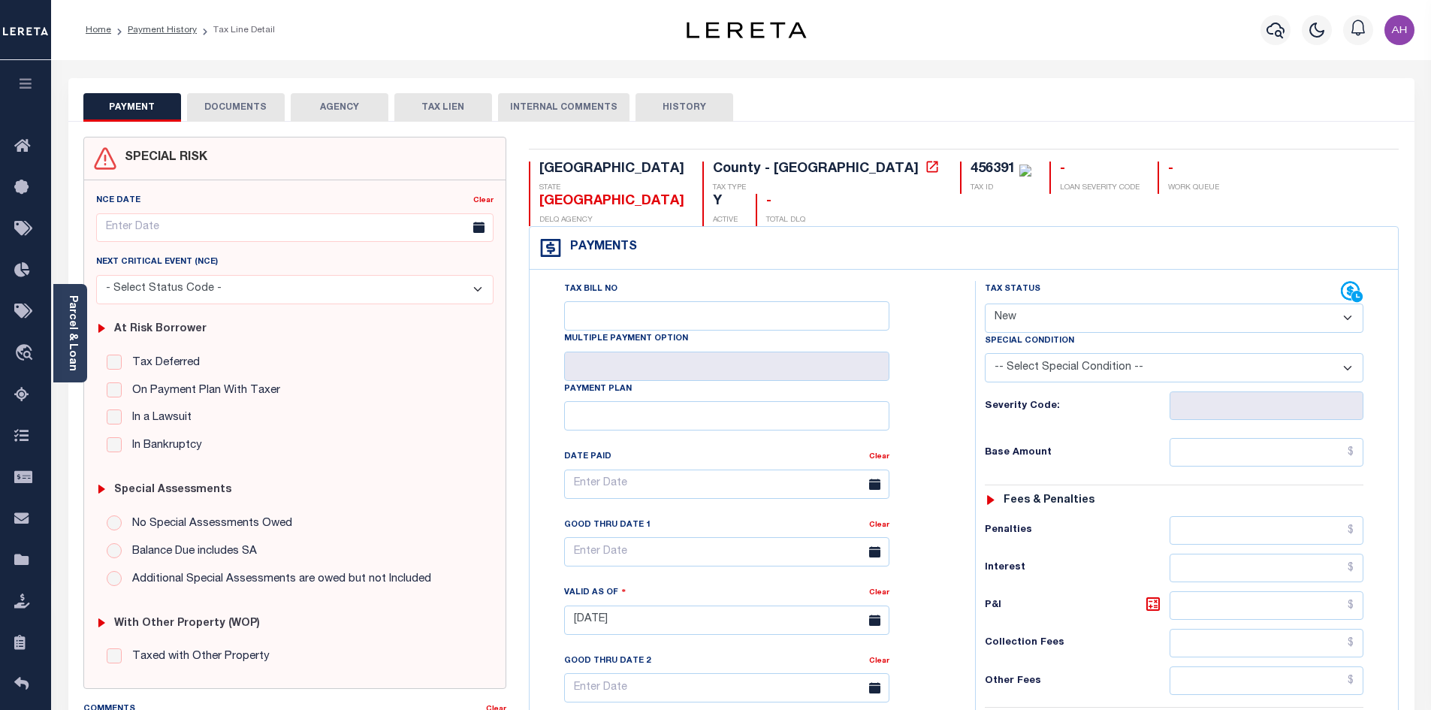
click at [1084, 353] on select "-- Select Special Condition -- 3RD PARTY TAX LIEN AGENCY TAX LIEN (A.K.A Inside…" at bounding box center [1174, 367] width 378 height 29
click at [923, 332] on div "Tax Bill No Multiple Payment Option Payment Plan Clear" at bounding box center [748, 491] width 408 height 421
click at [1042, 303] on select "- Select Status Code - Open Due/Unpaid Paid Incomplete No Tax Due Internal Refu…" at bounding box center [1174, 317] width 378 height 29
select select "NTX"
click at [985, 303] on select "- Select Status Code - Open Due/Unpaid Paid Incomplete No Tax Due Internal Refu…" at bounding box center [1174, 317] width 378 height 29
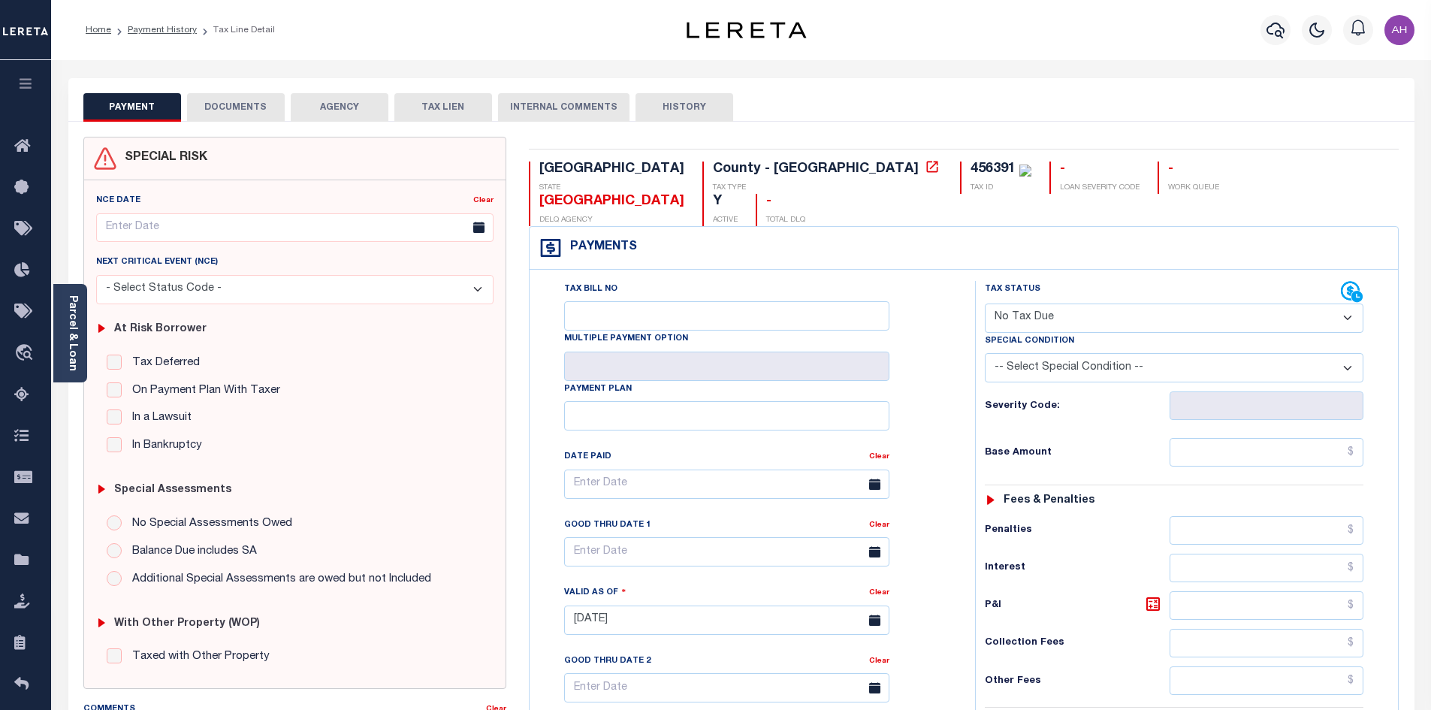
type input "[DATE]"
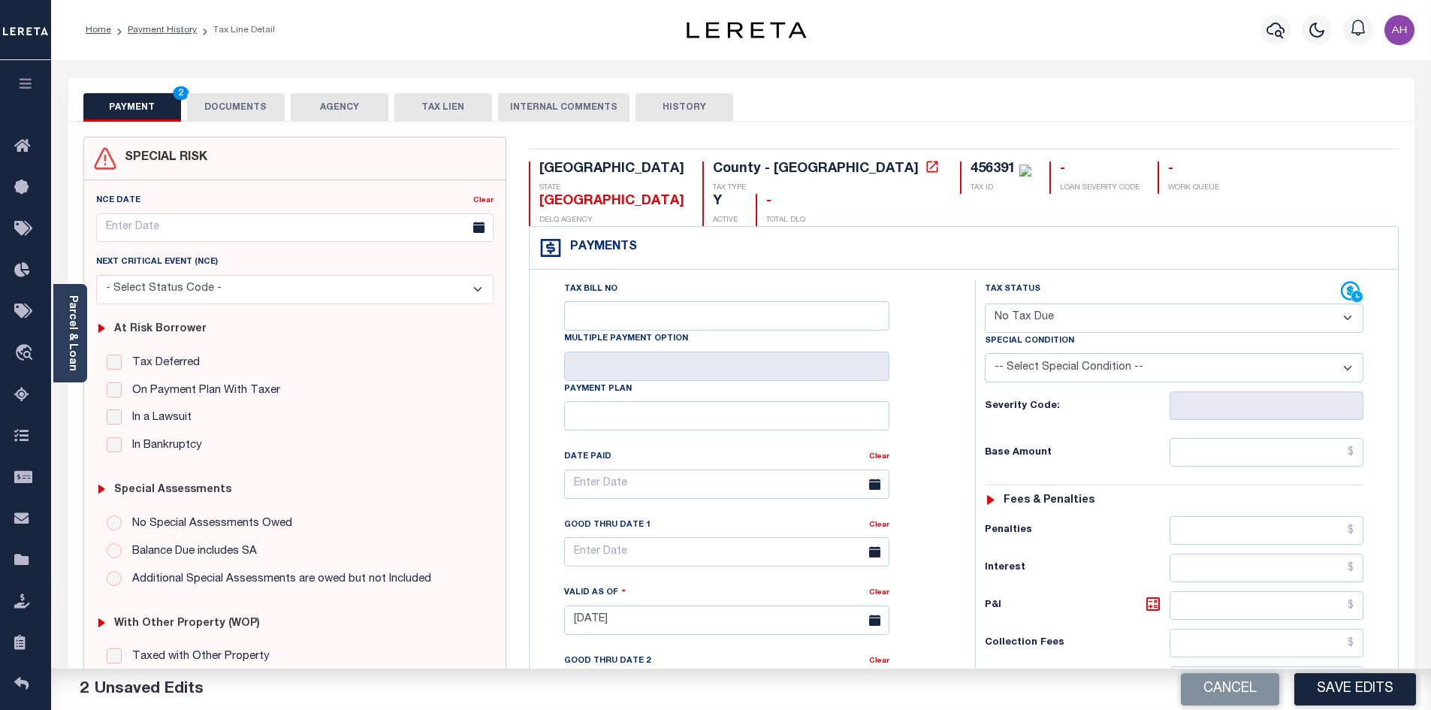
click at [1029, 353] on select "-- Select Special Condition -- 3RD PARTY TAX LIEN AGENCY TAX LIEN (A.K.A Inside…" at bounding box center [1174, 367] width 378 height 29
select select "7"
click at [985, 353] on select "-- Select Special Condition -- 3RD PARTY TAX LIEN AGENCY TAX LIEN (A.K.A Inside…" at bounding box center [1174, 367] width 378 height 29
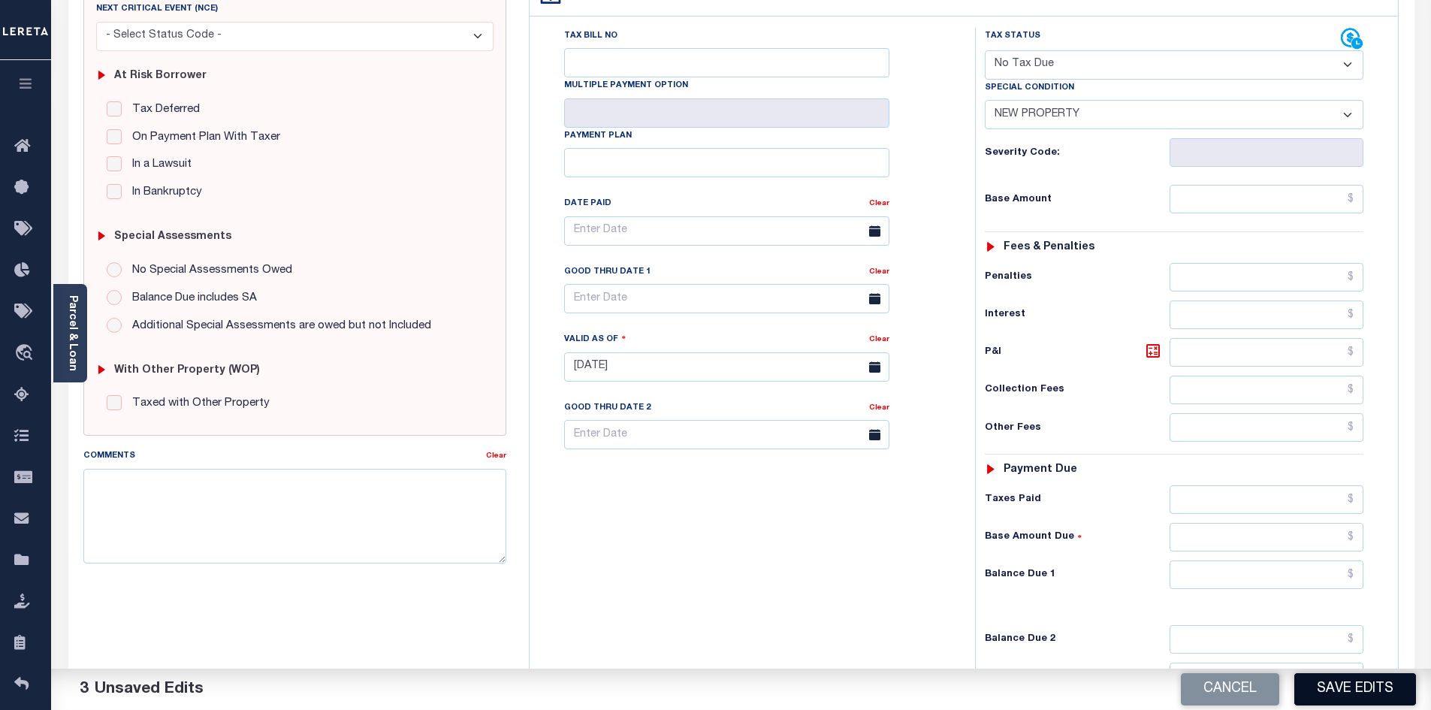
scroll to position [300, 0]
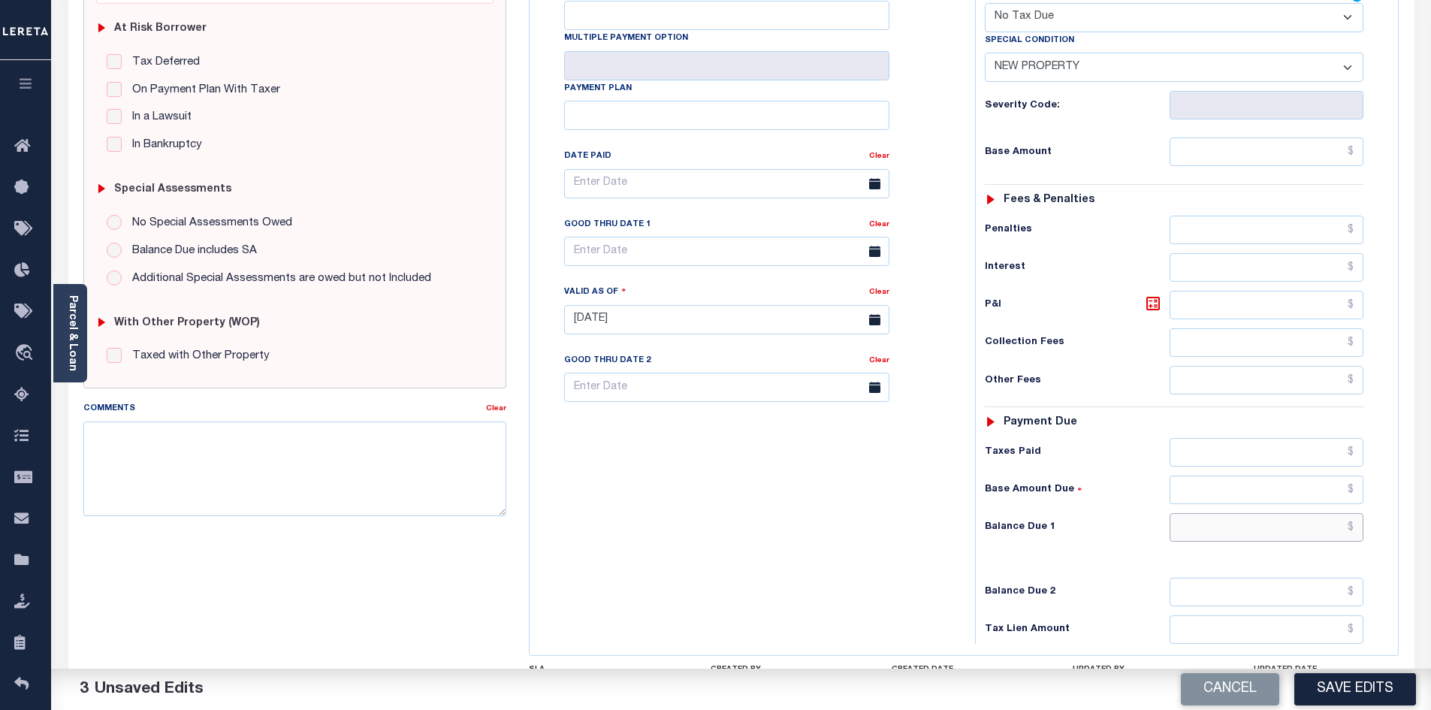
click at [1282, 513] on input "text" at bounding box center [1266, 527] width 195 height 29
type input "$0"
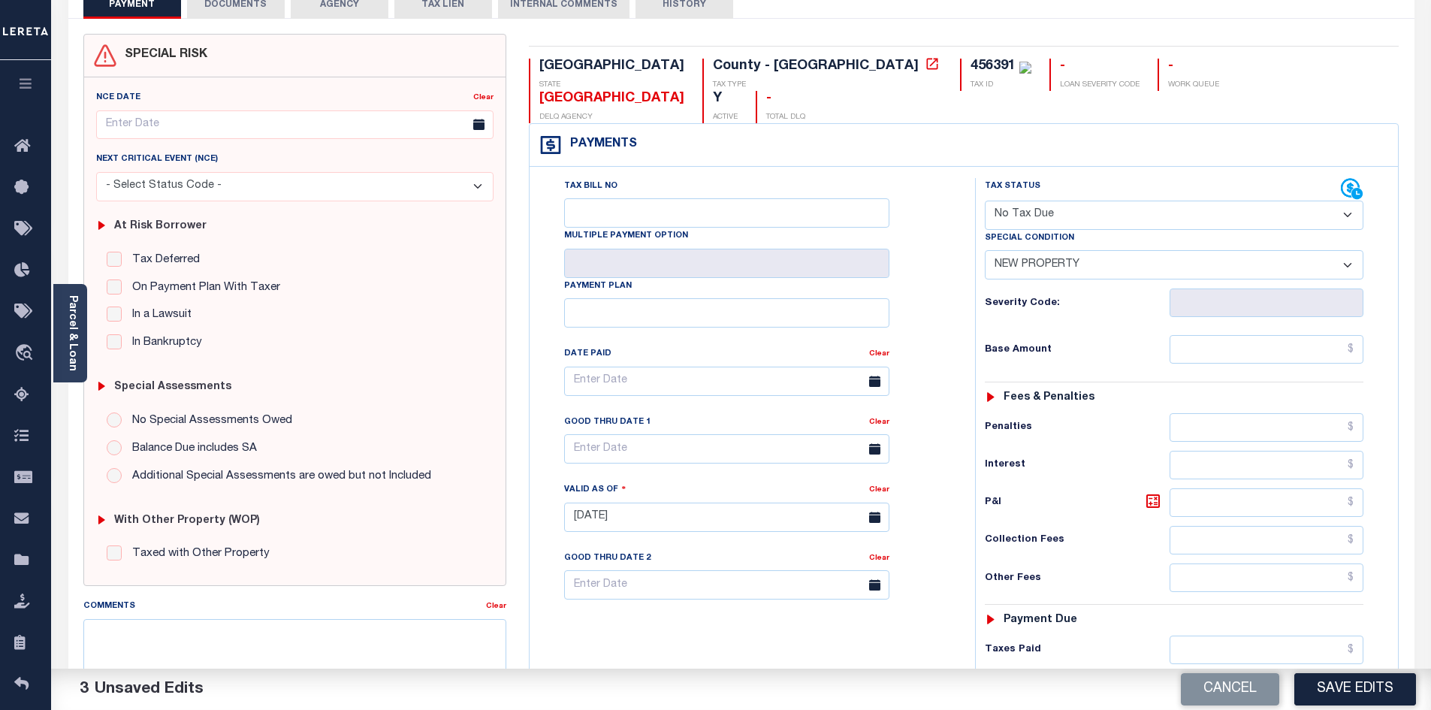
scroll to position [0, 0]
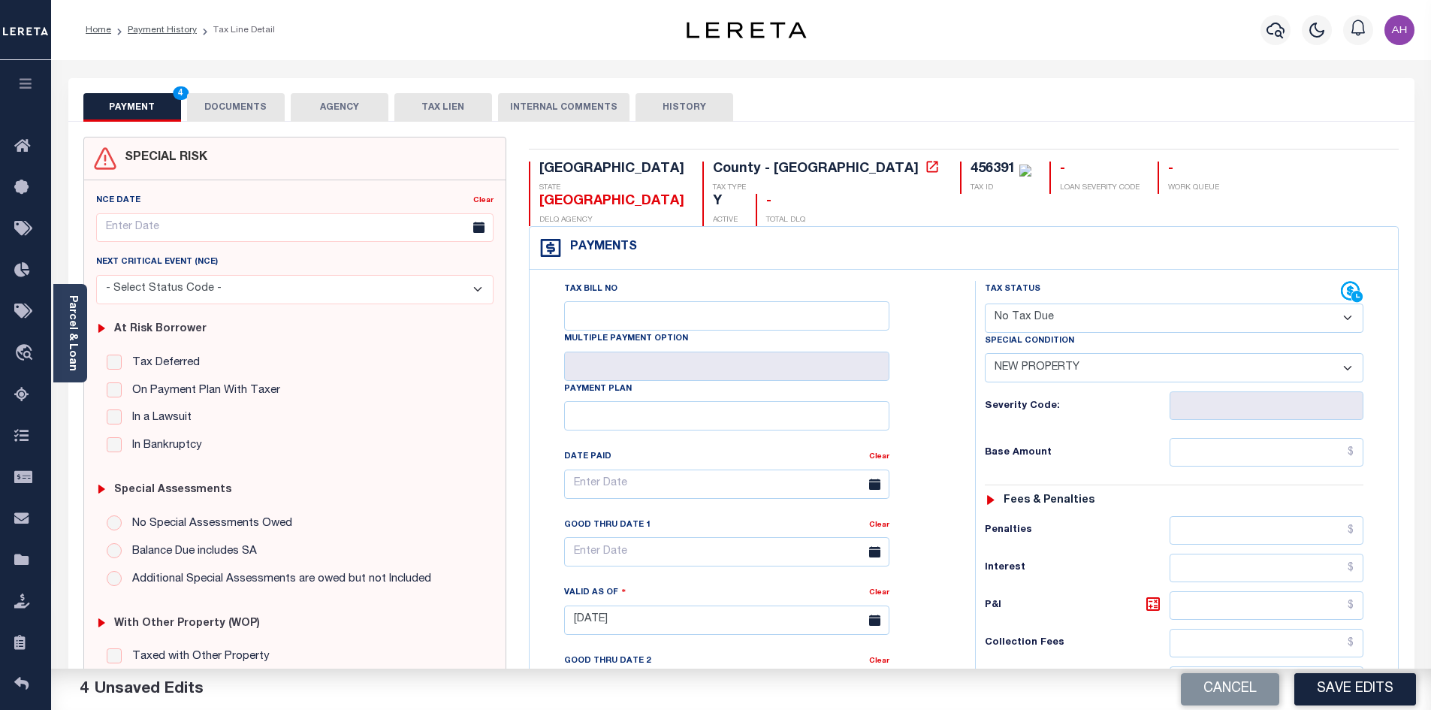
click at [242, 106] on button "DOCUMENTS" at bounding box center [236, 107] width 98 height 29
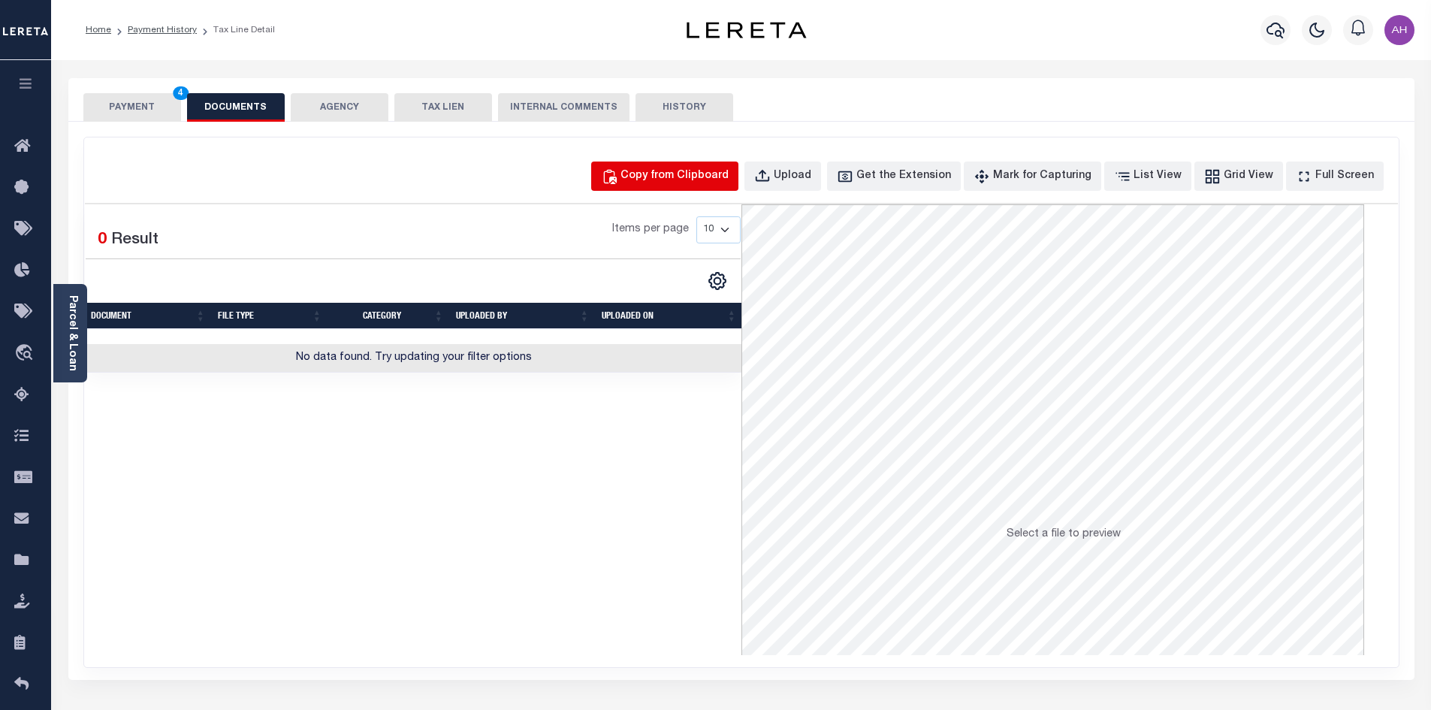
click at [710, 182] on div "Copy from Clipboard" at bounding box center [674, 176] width 108 height 17
select select "POP"
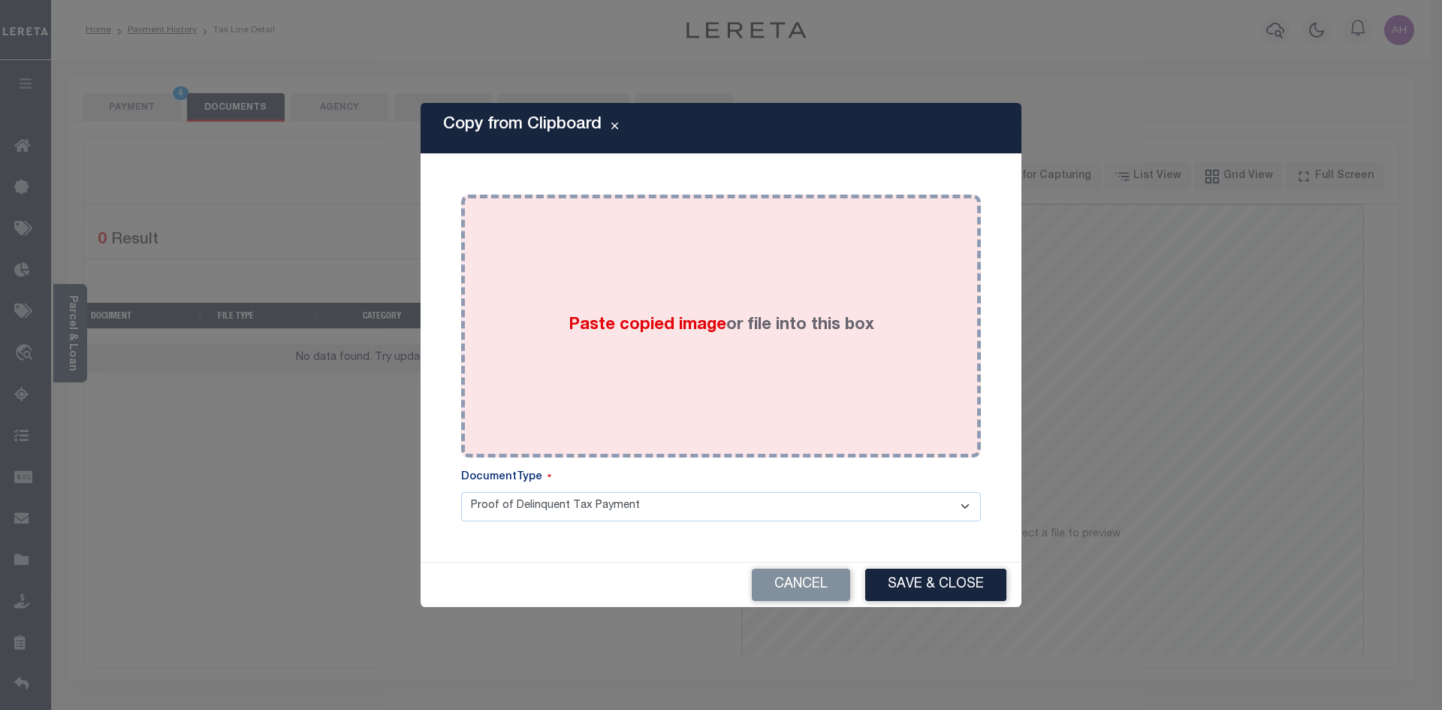
click at [653, 330] on span "Paste copied image" at bounding box center [647, 325] width 158 height 17
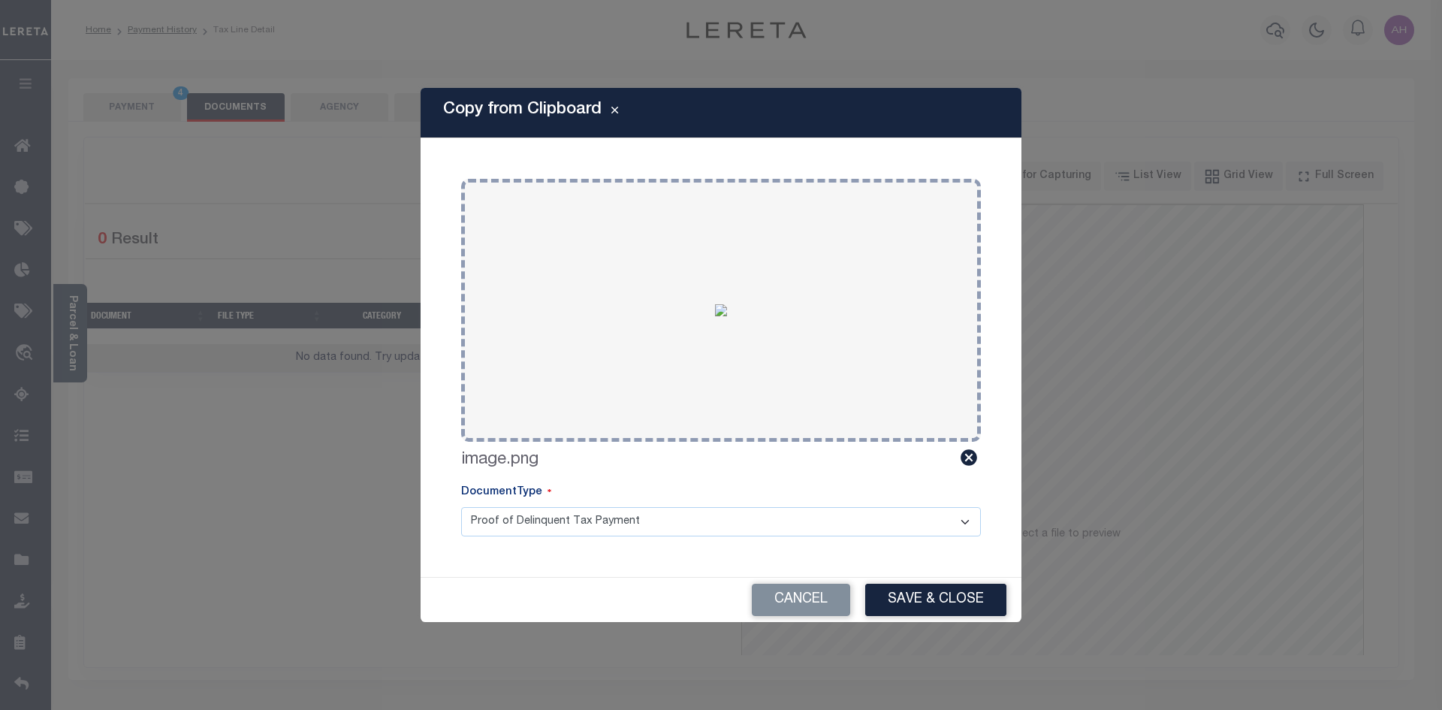
click at [930, 621] on div "Cancel Save & Close" at bounding box center [721, 599] width 601 height 44
click at [918, 602] on button "Save & Close" at bounding box center [935, 600] width 141 height 32
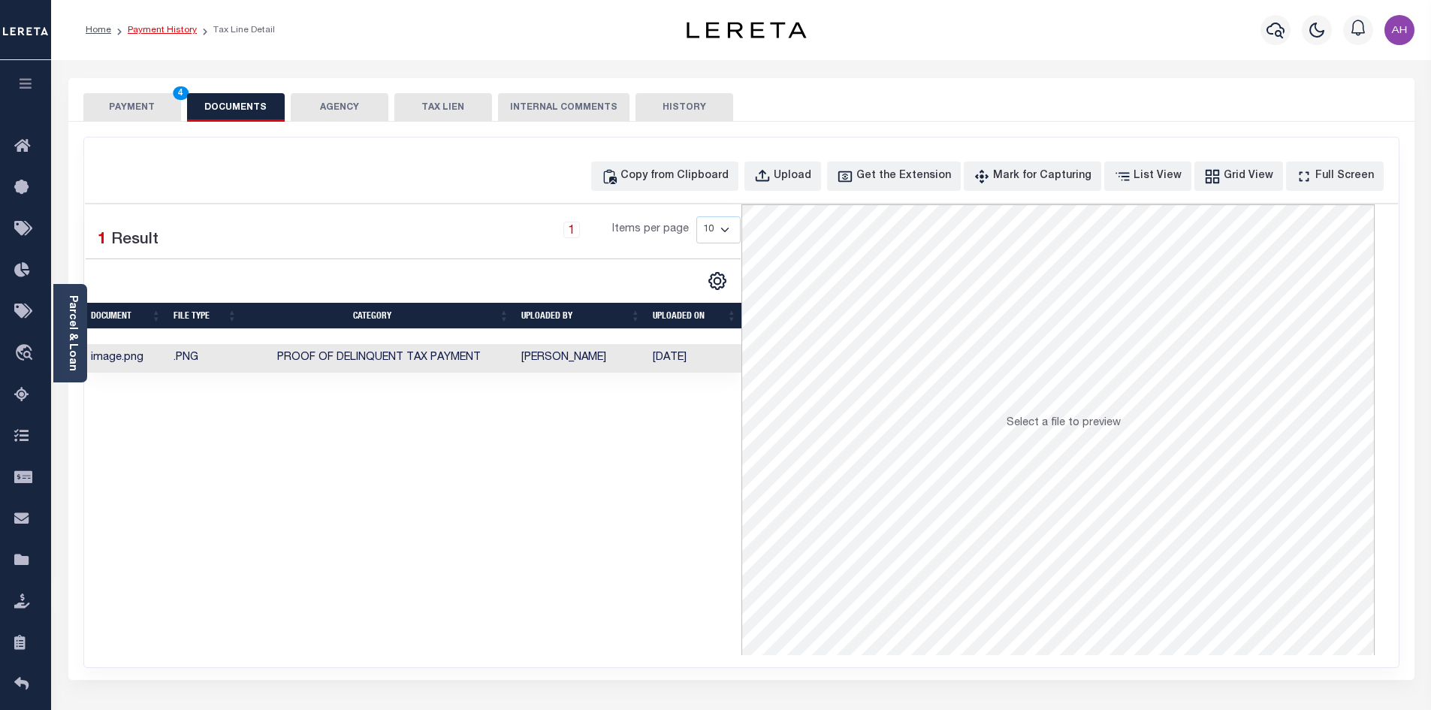
click at [165, 28] on link "Payment History" at bounding box center [162, 30] width 69 height 9
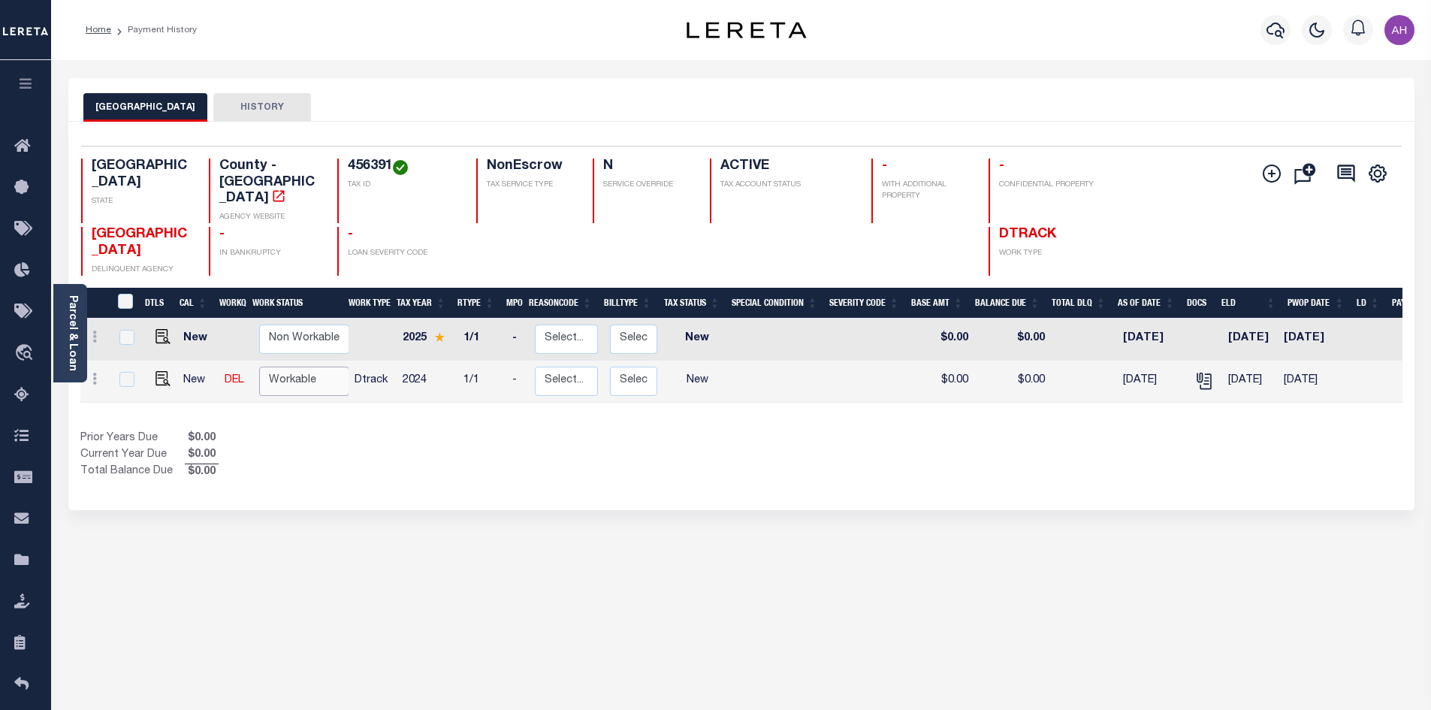
click at [302, 366] on select "Non Workable Workable" at bounding box center [304, 380] width 90 height 29
checkbox input "true"
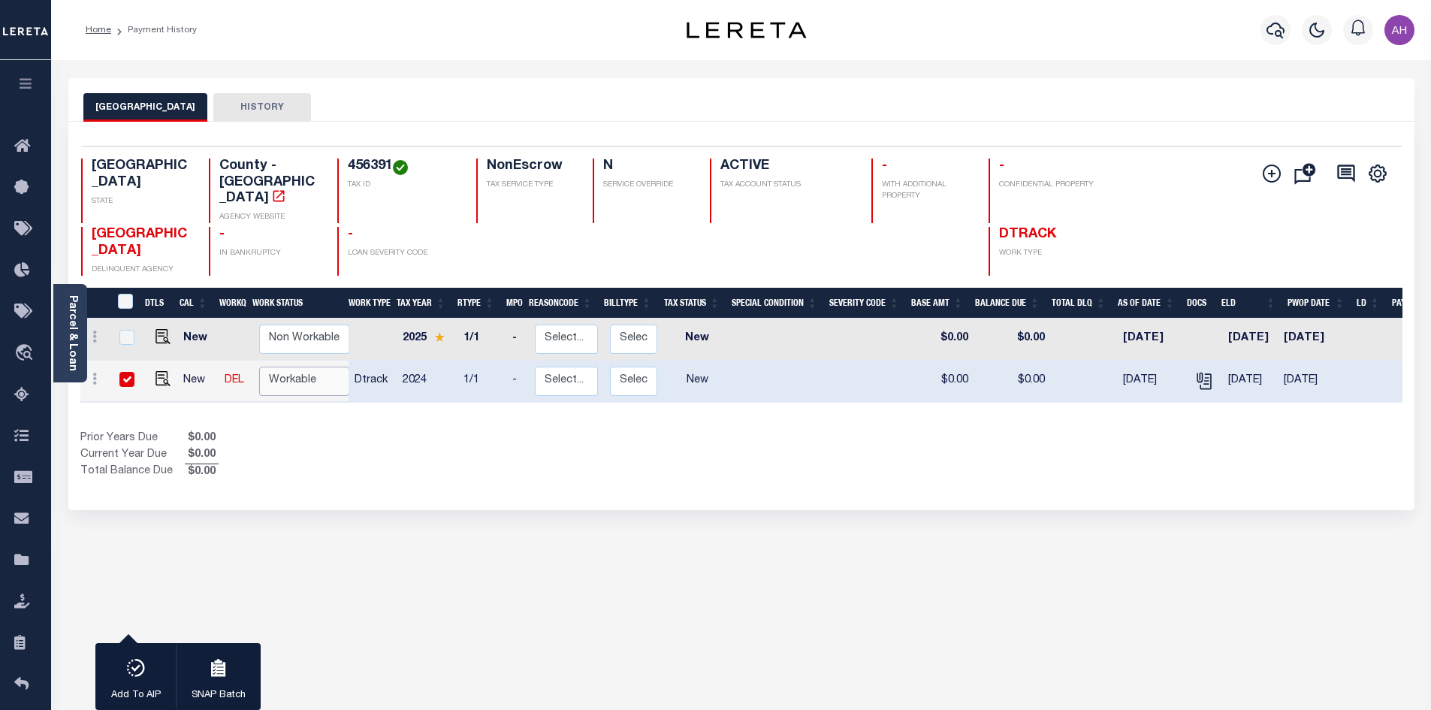
select select "true"
click at [259, 366] on select "Non Workable Workable" at bounding box center [304, 380] width 90 height 29
checkbox input "false"
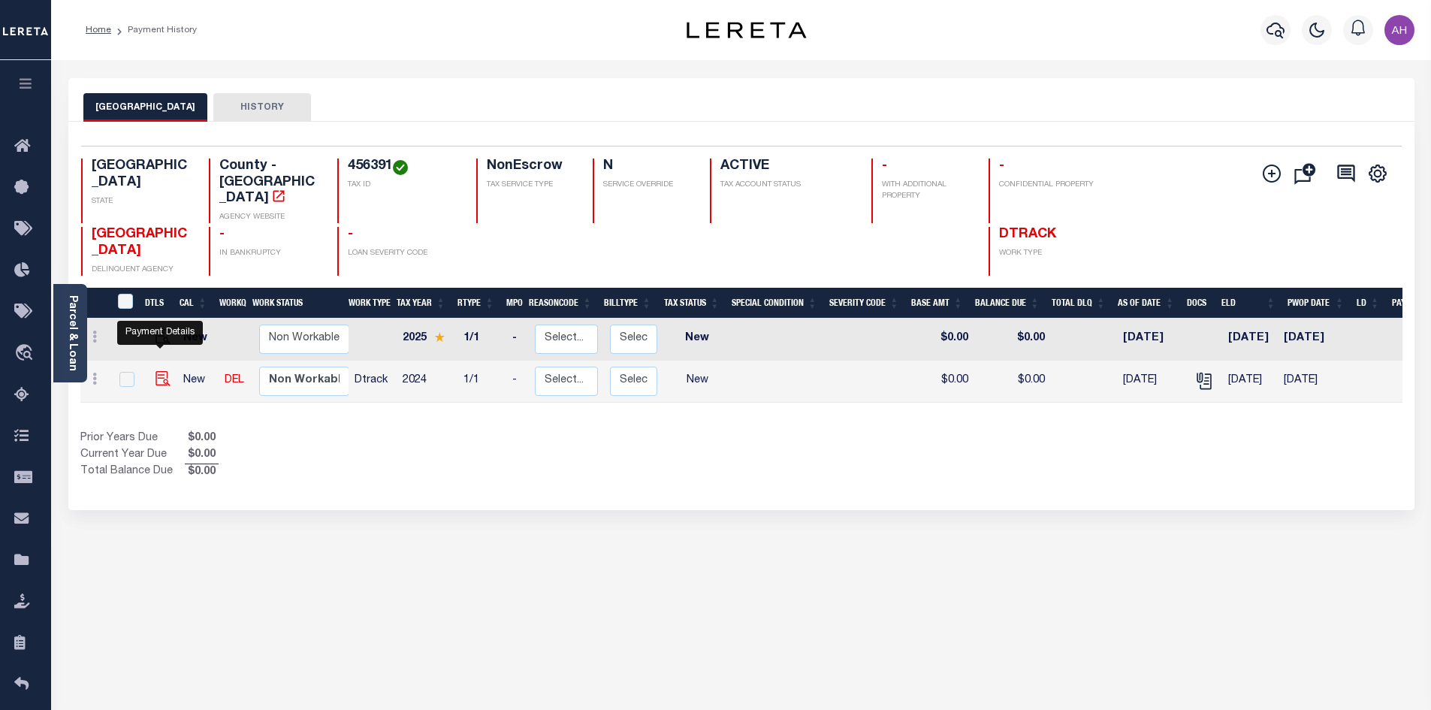
click at [162, 371] on img "" at bounding box center [162, 378] width 15 height 15
checkbox input "true"
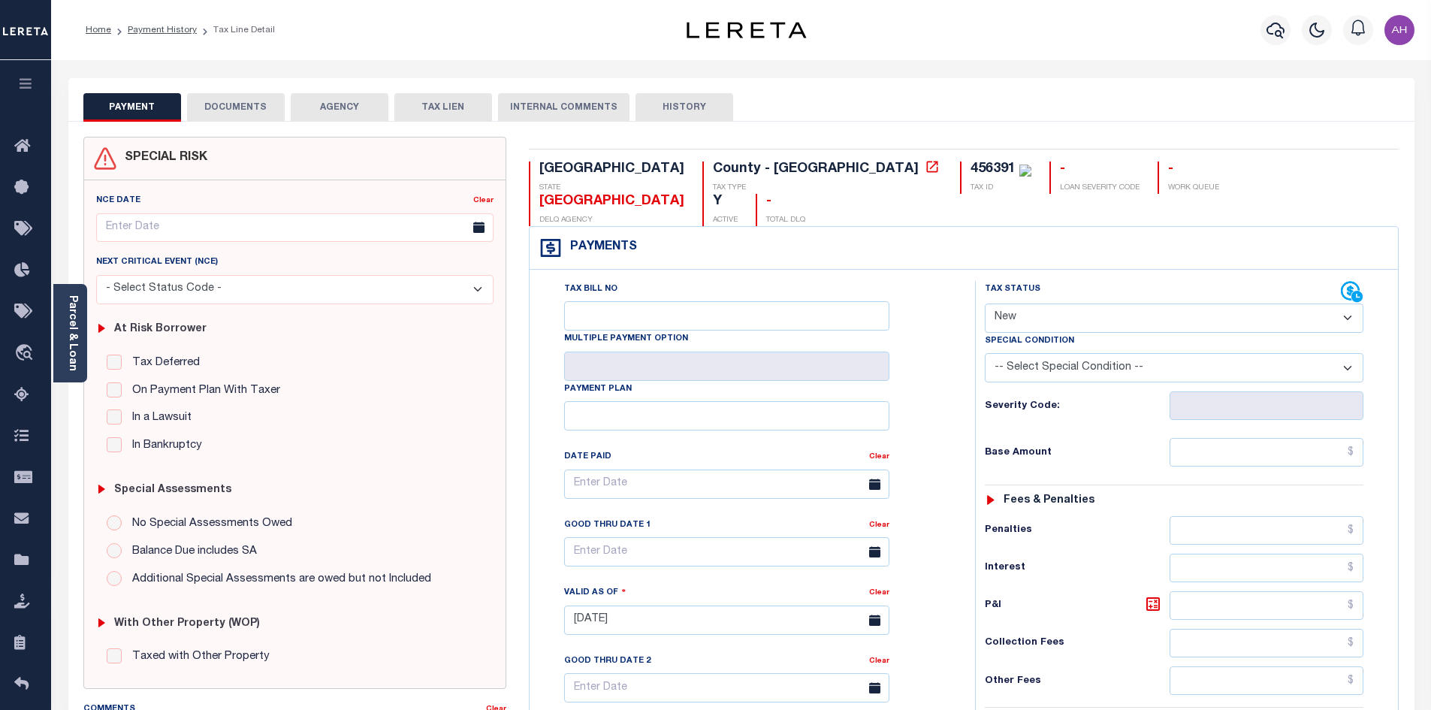
click at [1049, 303] on select "- Select Status Code - Open Due/Unpaid Paid Incomplete No Tax Due Internal Refu…" at bounding box center [1174, 317] width 378 height 29
select select "NTX"
click at [985, 303] on select "- Select Status Code - Open Due/Unpaid Paid Incomplete No Tax Due Internal Refu…" at bounding box center [1174, 317] width 378 height 29
type input "[DATE]"
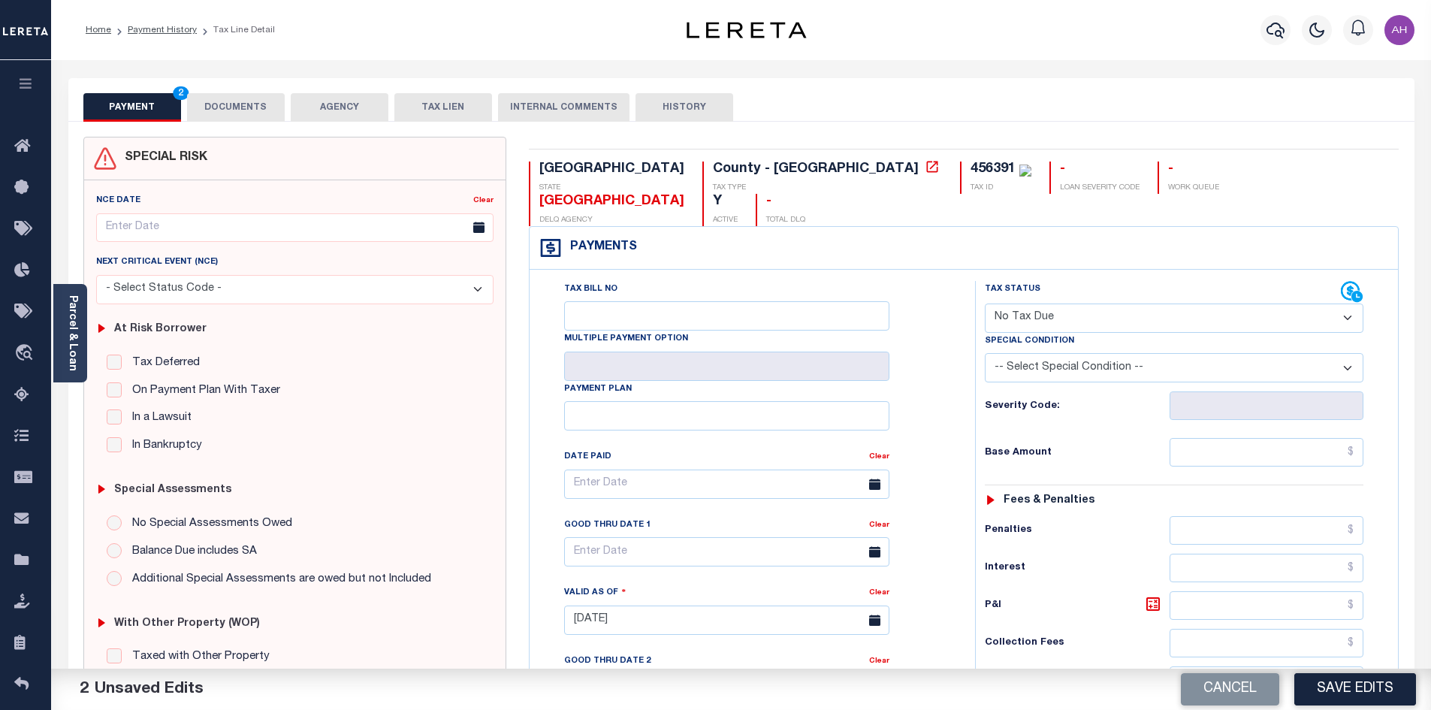
click at [1132, 353] on select "-- Select Special Condition -- 3RD PARTY TAX LIEN AGENCY TAX LIEN (A.K.A Inside…" at bounding box center [1174, 367] width 378 height 29
select select "7"
click at [985, 353] on select "-- Select Special Condition -- 3RD PARTY TAX LIEN AGENCY TAX LIEN (A.K.A Inside…" at bounding box center [1174, 367] width 378 height 29
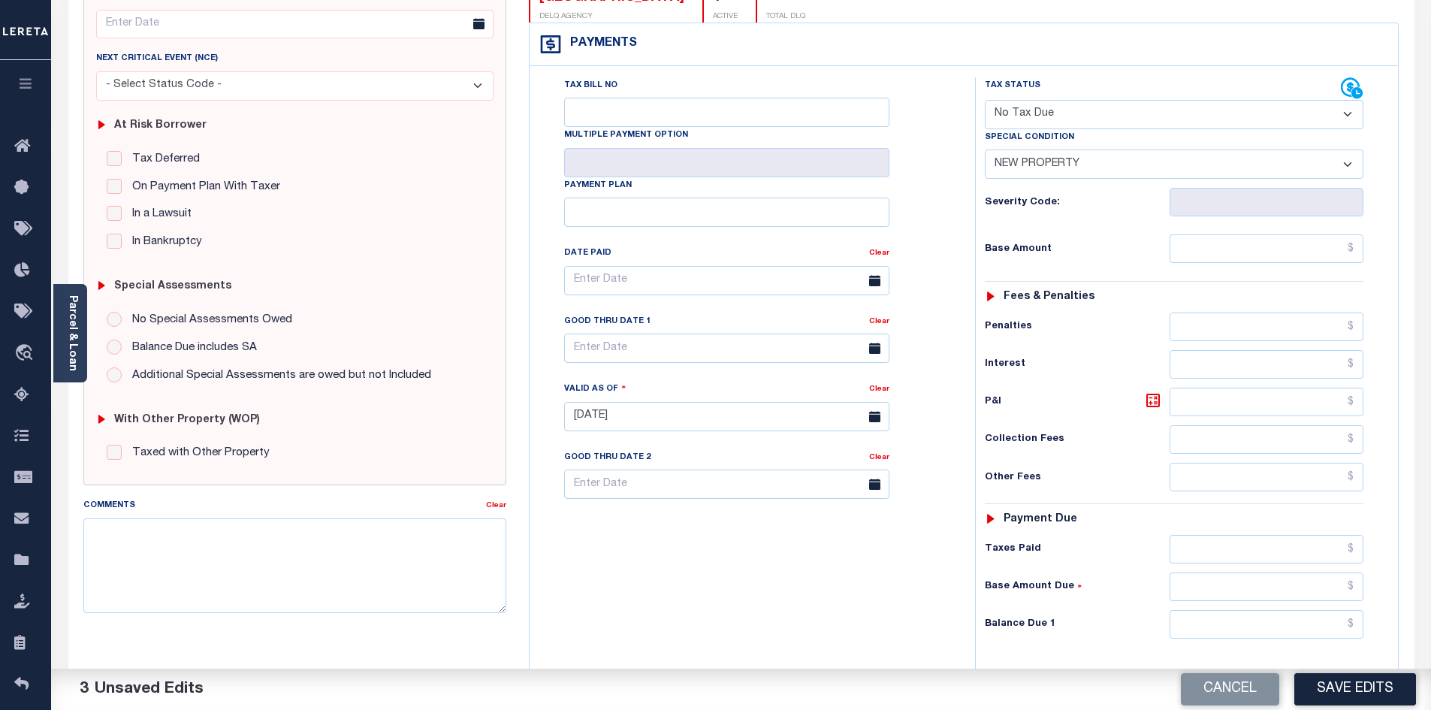
scroll to position [225, 0]
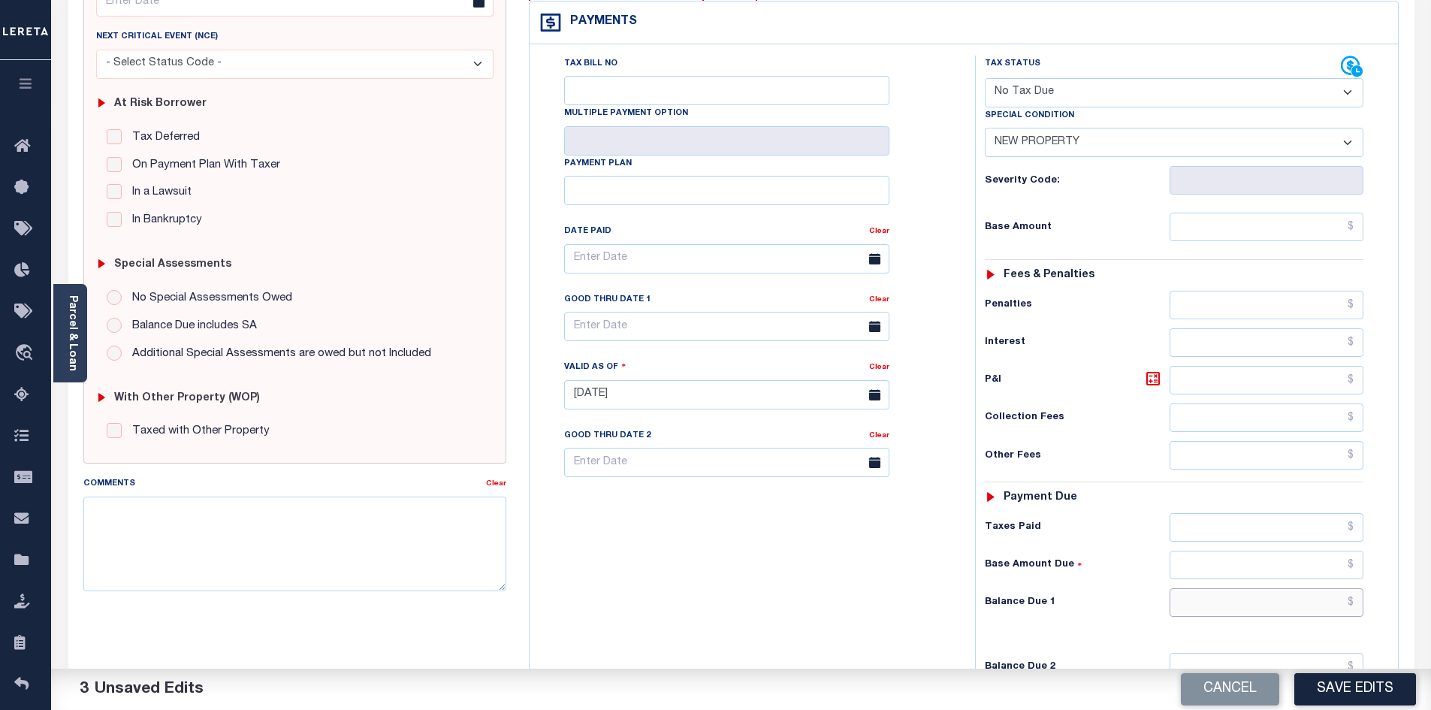
click at [1282, 588] on input "text" at bounding box center [1266, 602] width 195 height 29
type input "$0.00"
click at [1337, 691] on button "Save Edits" at bounding box center [1355, 689] width 122 height 32
checkbox input "false"
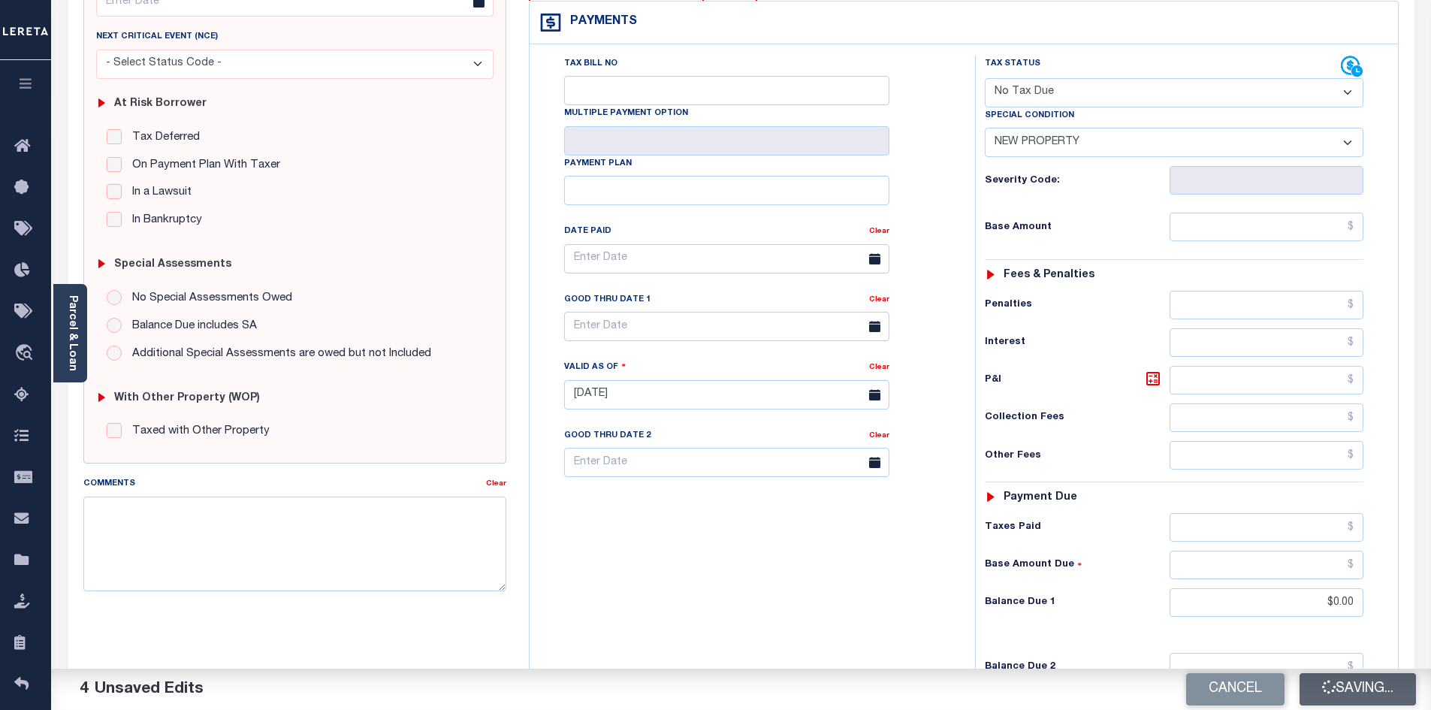
checkbox input "false"
type input "$0"
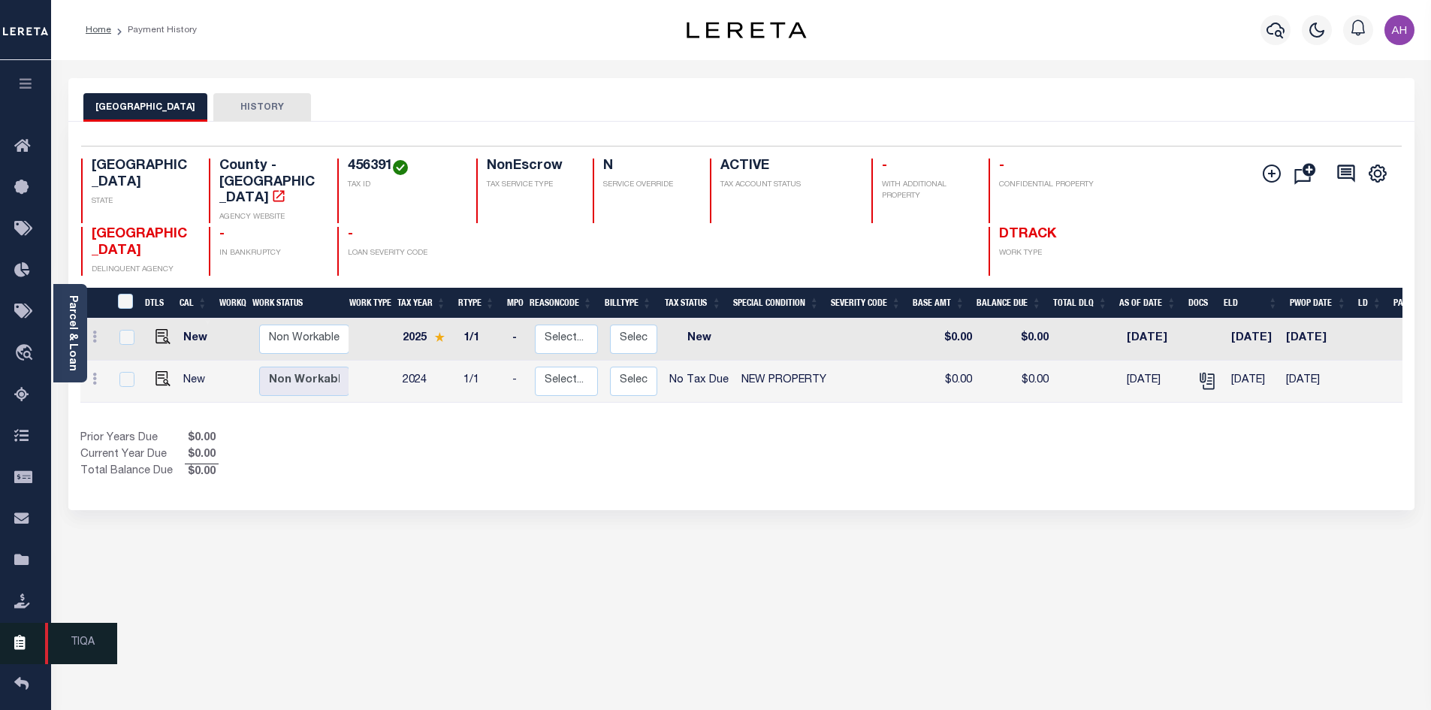
click at [24, 653] on icon at bounding box center [26, 643] width 24 height 19
